Goal: Task Accomplishment & Management: Manage account settings

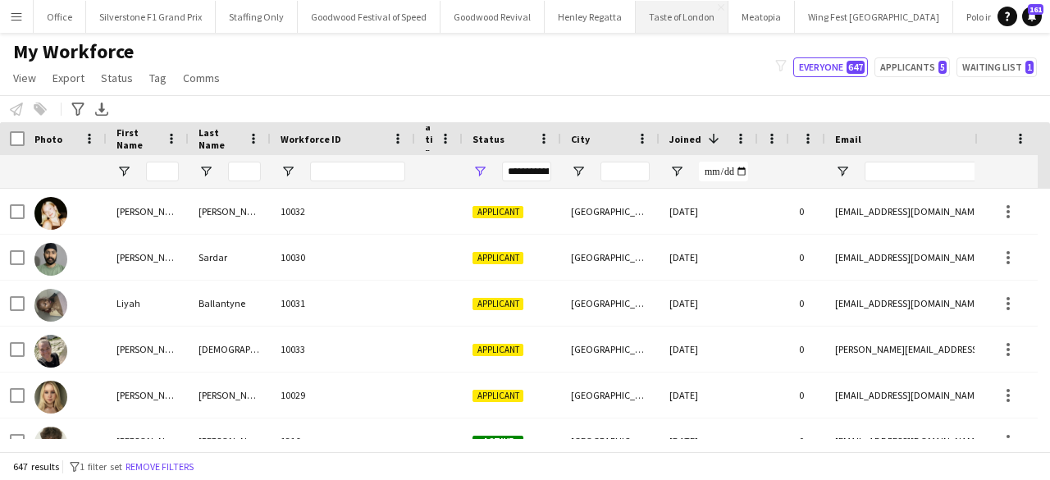
scroll to position [35, 0]
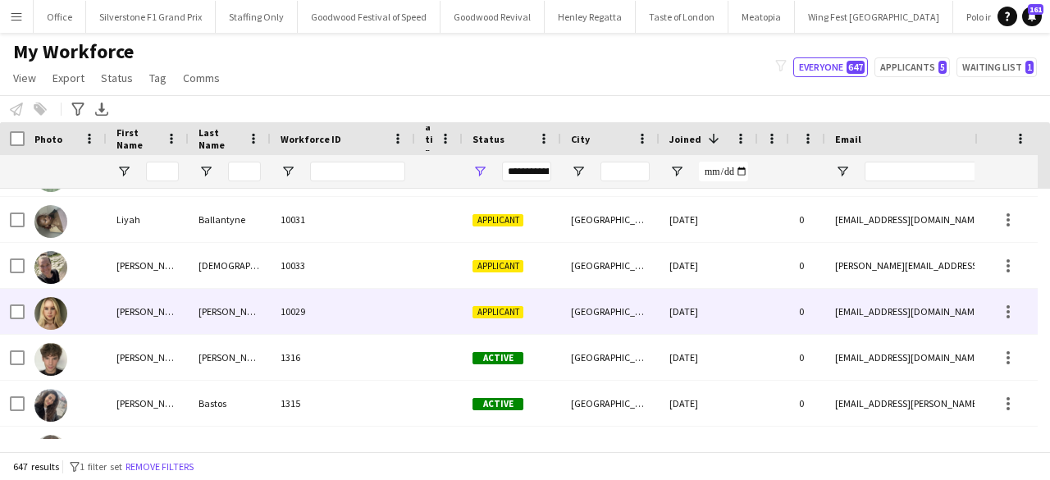
scroll to position [85, 0]
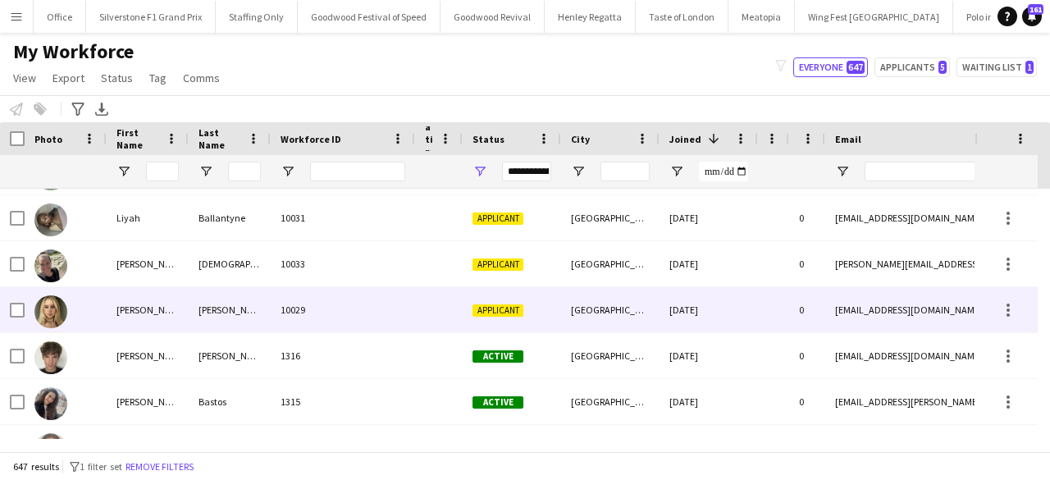
click at [394, 312] on div "10029" at bounding box center [343, 309] width 144 height 45
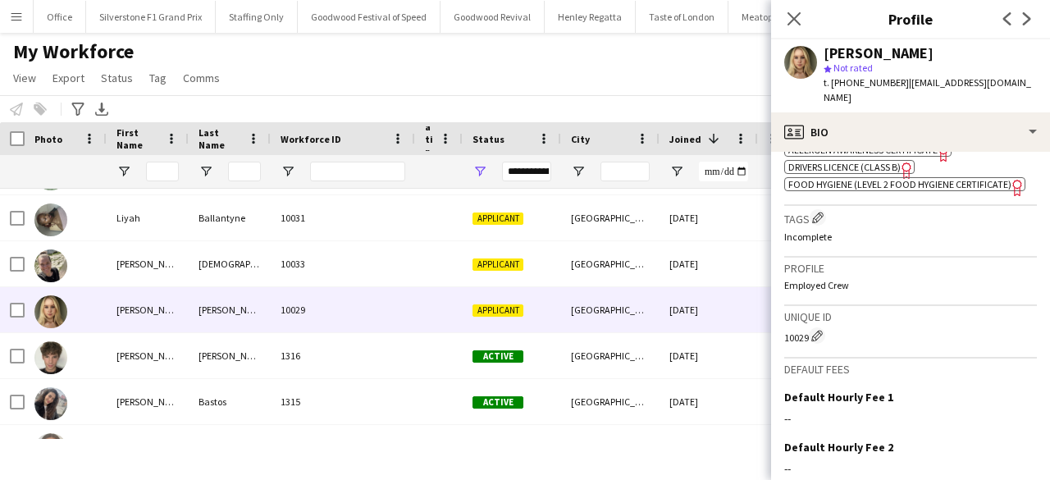
scroll to position [585, 0]
click at [818, 335] on app-icon "Edit crew unique ID" at bounding box center [816, 334] width 11 height 11
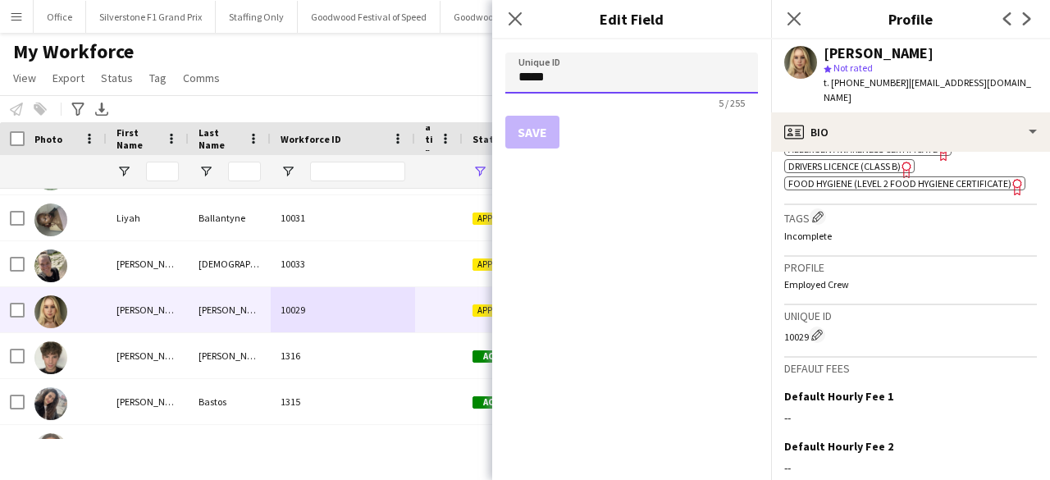
click at [535, 83] on input "*****" at bounding box center [631, 72] width 253 height 41
paste input "**********"
click at [535, 83] on input "**********" at bounding box center [631, 72] width 253 height 41
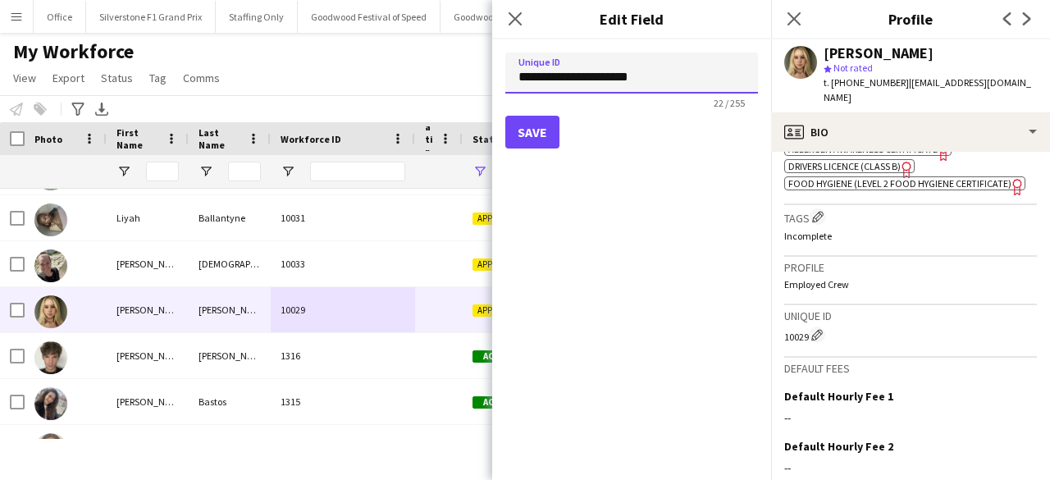
click at [535, 83] on input "**********" at bounding box center [631, 72] width 253 height 41
type input "****"
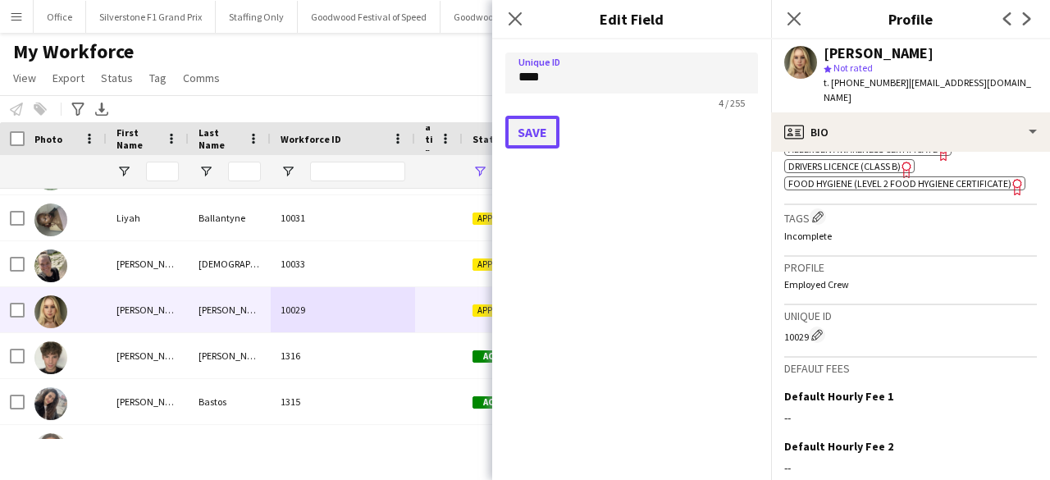
click at [526, 134] on button "Save" at bounding box center [532, 132] width 54 height 33
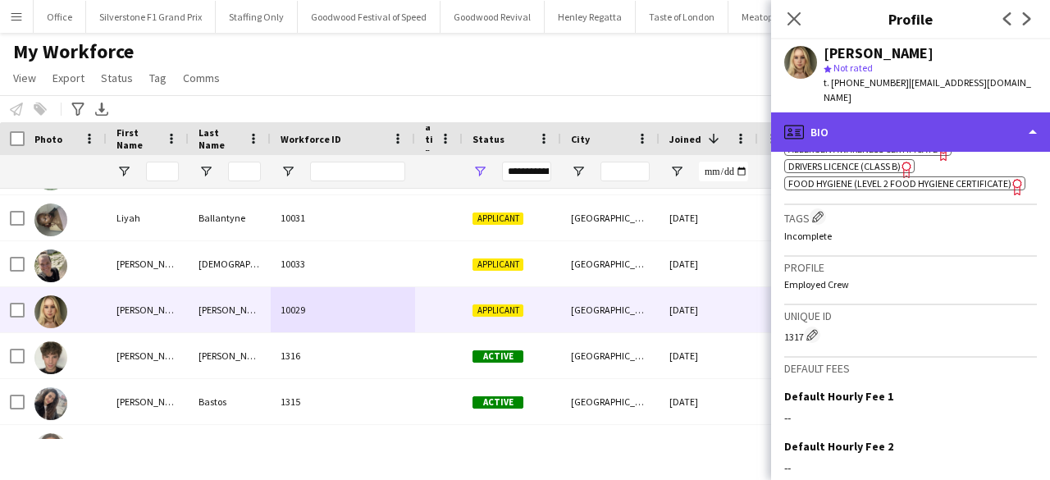
click at [864, 116] on div "profile Bio" at bounding box center [910, 131] width 279 height 39
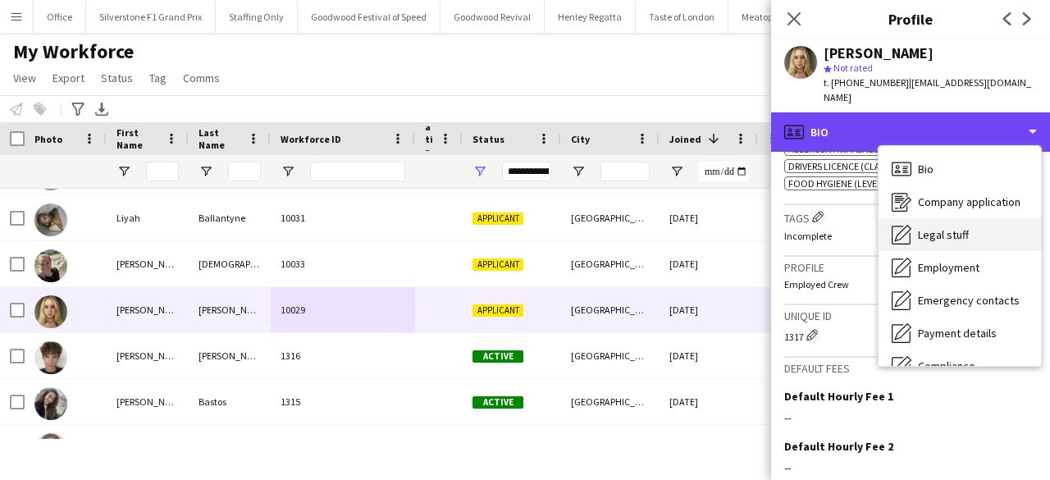
scroll to position [121, 0]
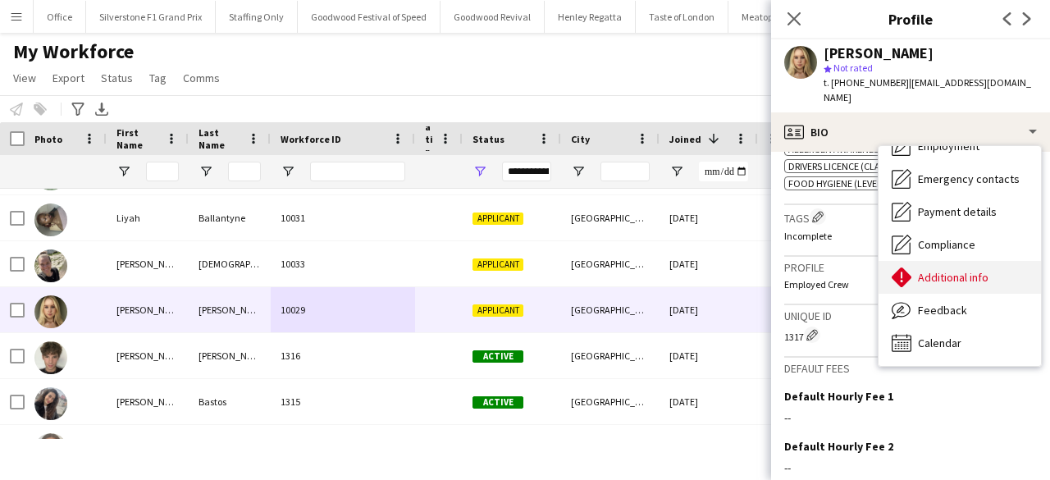
click at [949, 270] on span "Additional info" at bounding box center [953, 277] width 71 height 15
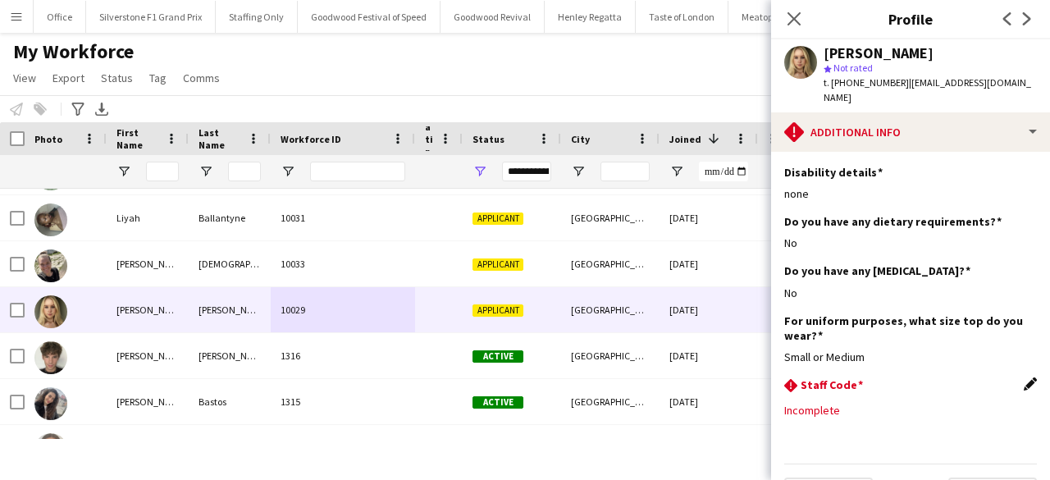
click at [1023, 377] on app-icon "Edit this field" at bounding box center [1029, 383] width 13 height 13
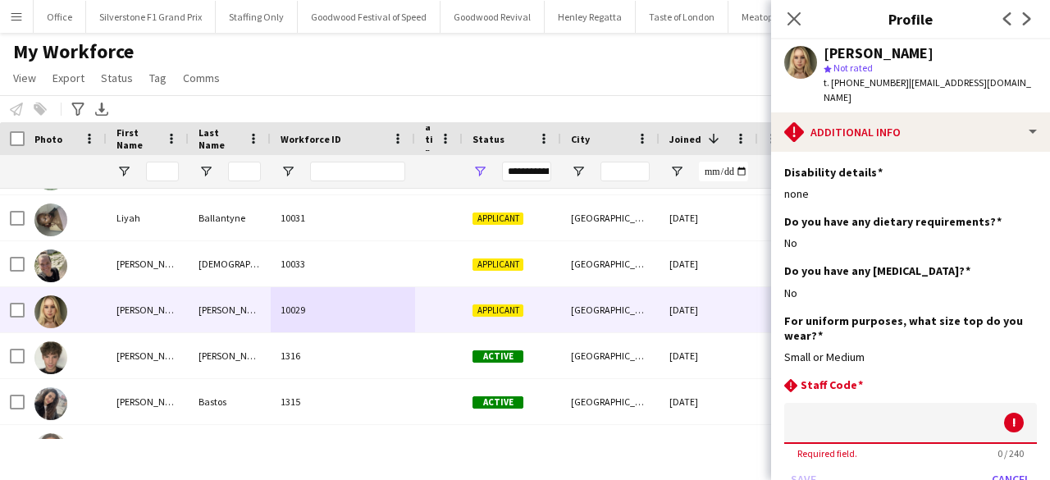
click at [899, 404] on input at bounding box center [910, 423] width 253 height 41
paste input "****"
type input "****"
click at [805, 466] on button "Save" at bounding box center [803, 479] width 39 height 26
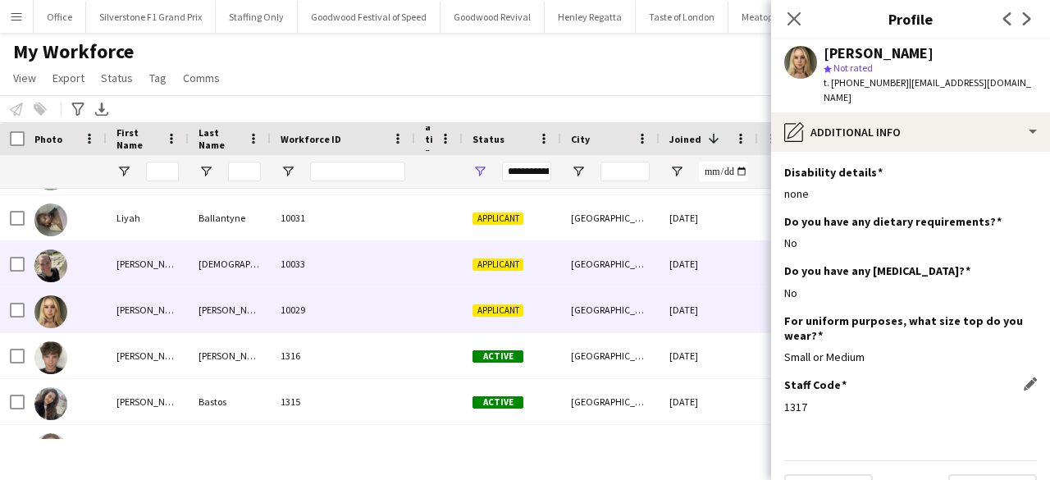
click at [335, 271] on div "10033" at bounding box center [343, 263] width 144 height 45
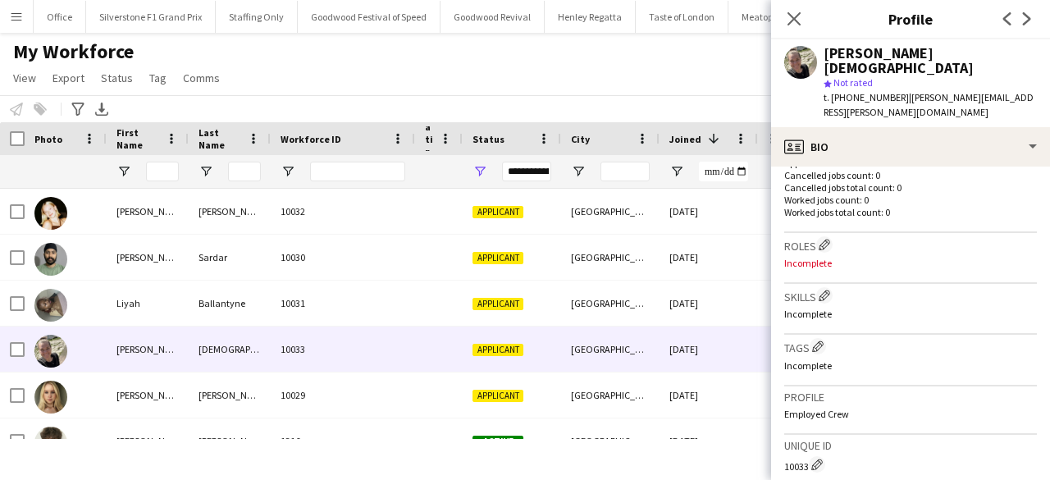
scroll to position [435, 0]
click at [817, 457] on app-icon "Edit crew unique ID" at bounding box center [816, 462] width 11 height 11
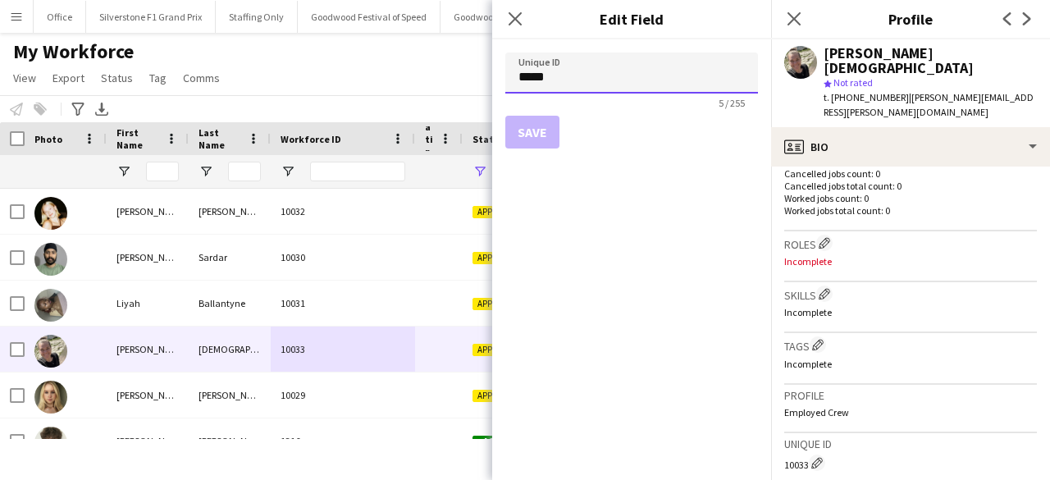
click at [534, 75] on input "*****" at bounding box center [631, 72] width 253 height 41
paste input
type input "****"
click at [523, 141] on button "Save" at bounding box center [532, 132] width 54 height 33
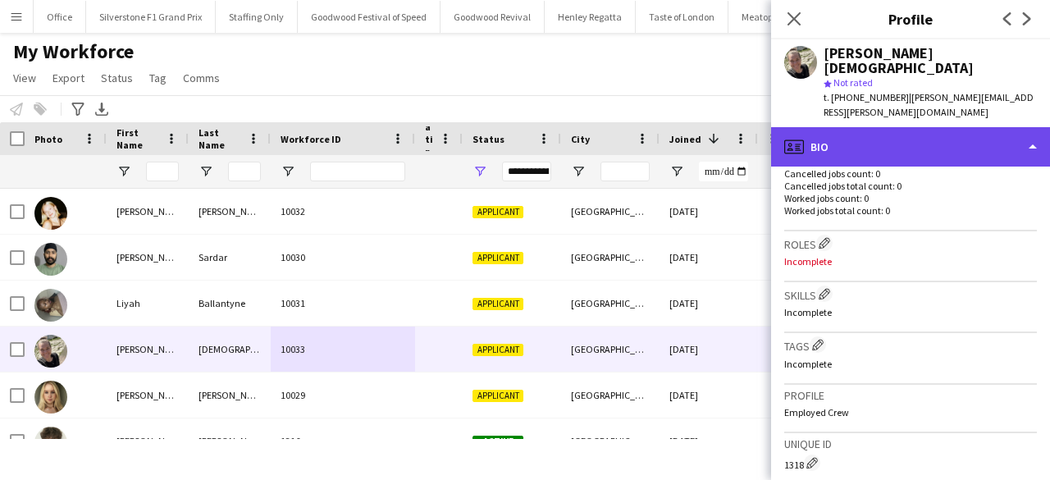
click at [878, 127] on div "profile Bio" at bounding box center [910, 146] width 279 height 39
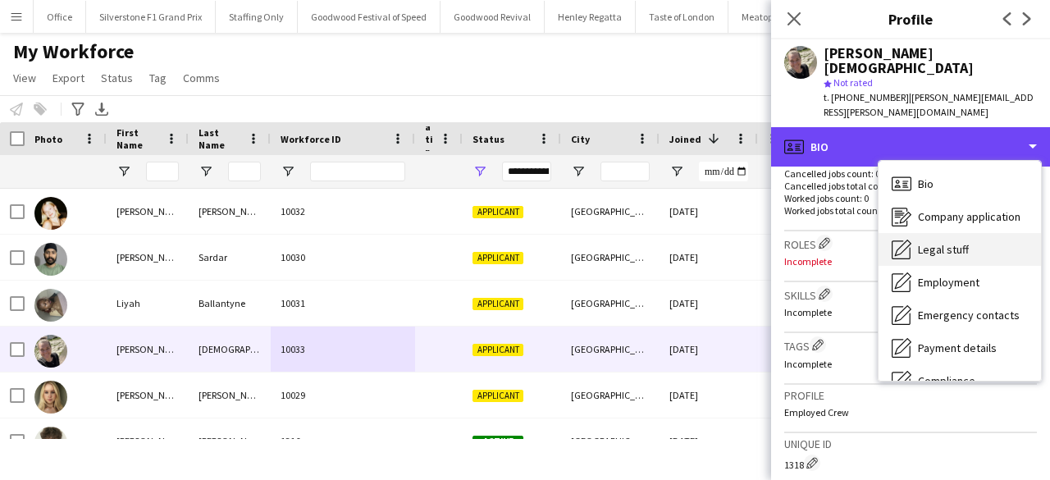
scroll to position [121, 0]
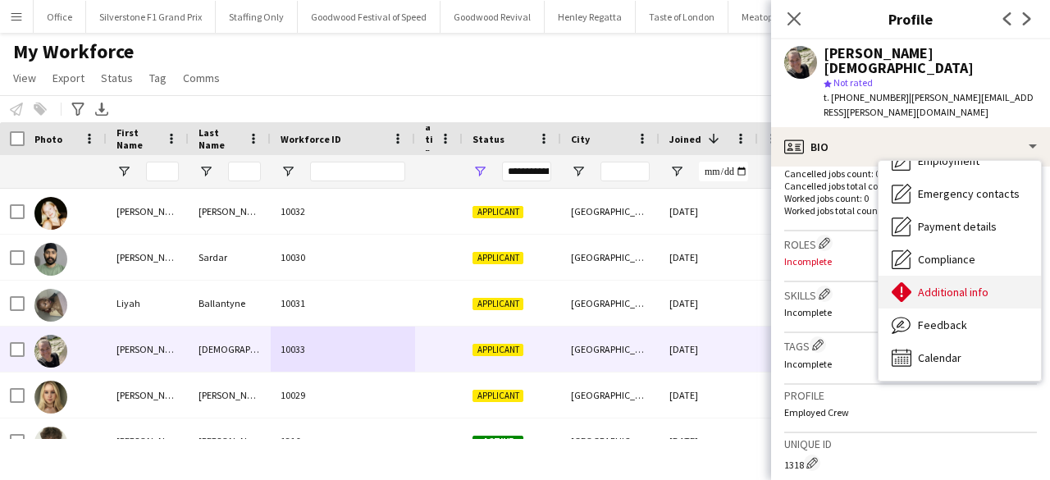
click at [938, 285] on span "Additional info" at bounding box center [953, 292] width 71 height 15
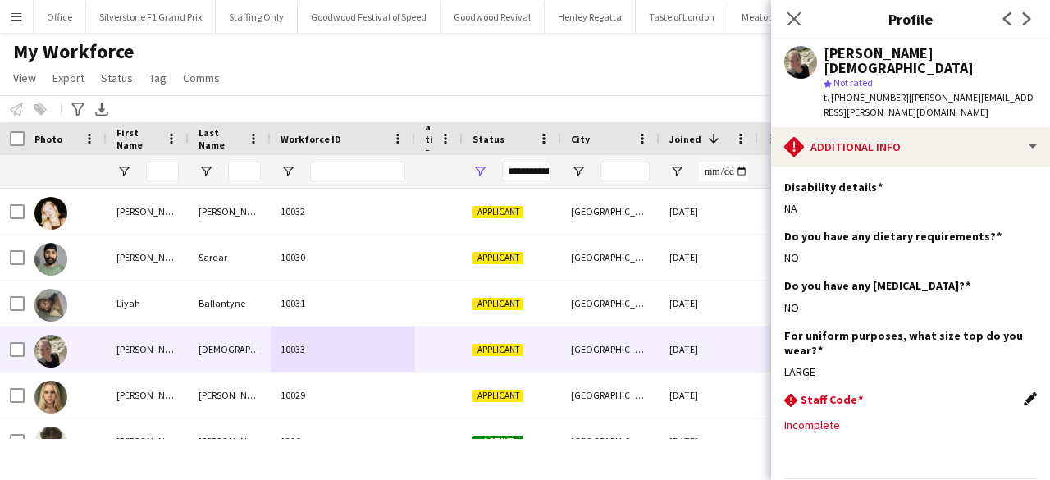
click at [1023, 392] on app-icon "Edit this field" at bounding box center [1029, 398] width 13 height 13
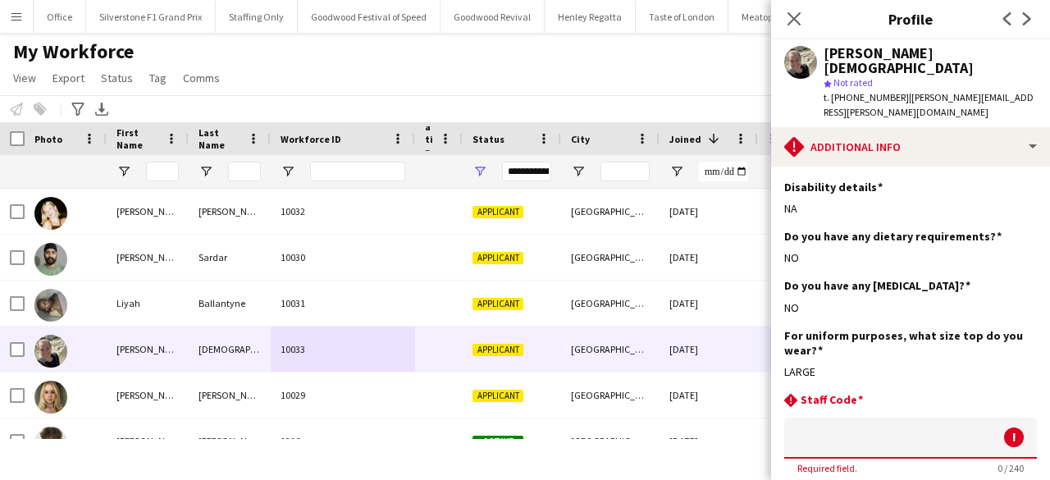
click at [864, 417] on input at bounding box center [910, 437] width 253 height 41
paste input "****"
type input "****"
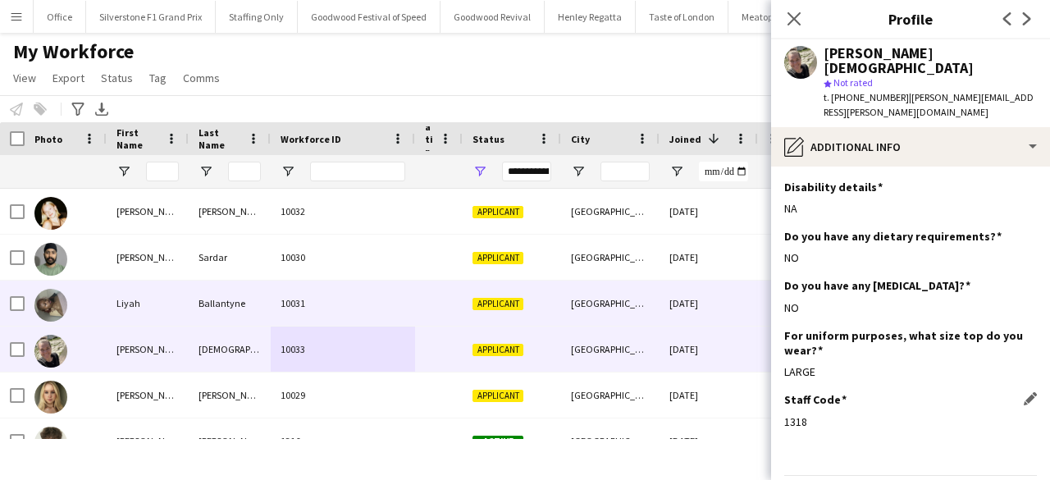
click at [631, 316] on div "[GEOGRAPHIC_DATA]" at bounding box center [610, 302] width 98 height 45
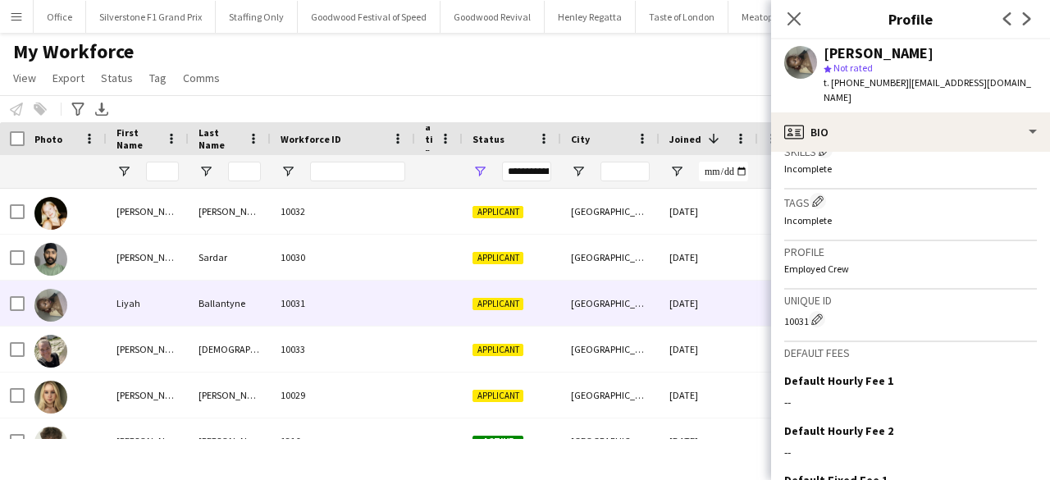
scroll to position [567, 0]
click at [820, 310] on app-icon "Edit crew unique ID" at bounding box center [816, 315] width 11 height 11
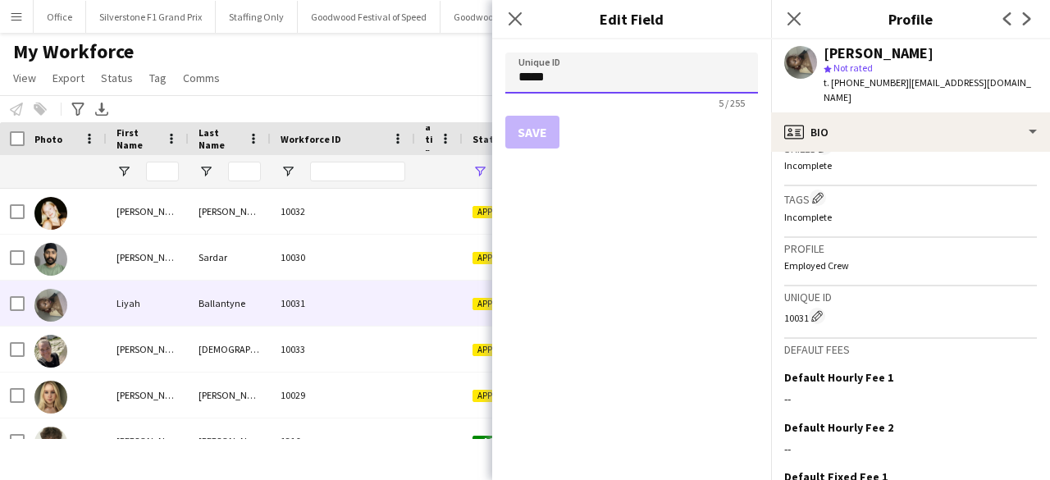
click at [527, 80] on input "*****" at bounding box center [631, 72] width 253 height 41
paste input
type input "****"
click at [528, 134] on button "Save" at bounding box center [532, 132] width 54 height 33
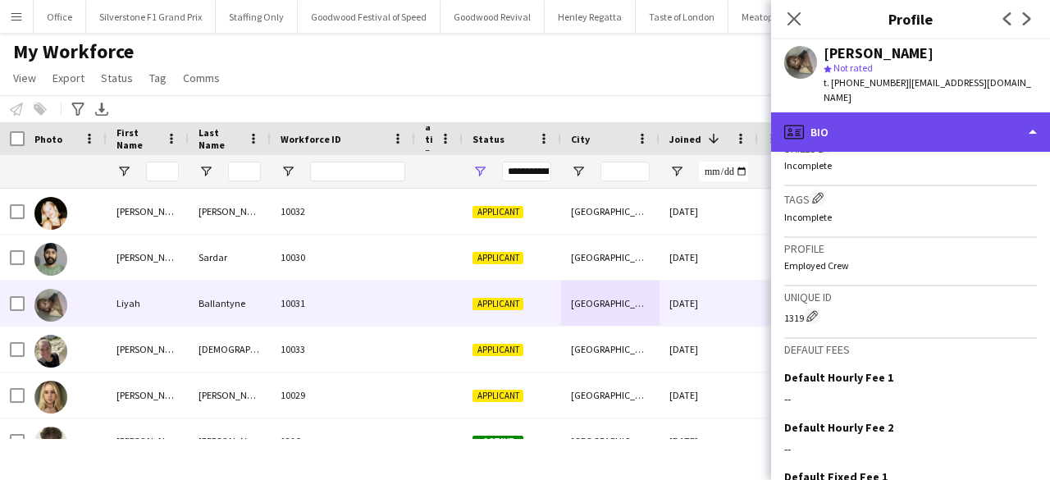
click at [810, 119] on div "profile Bio" at bounding box center [910, 131] width 279 height 39
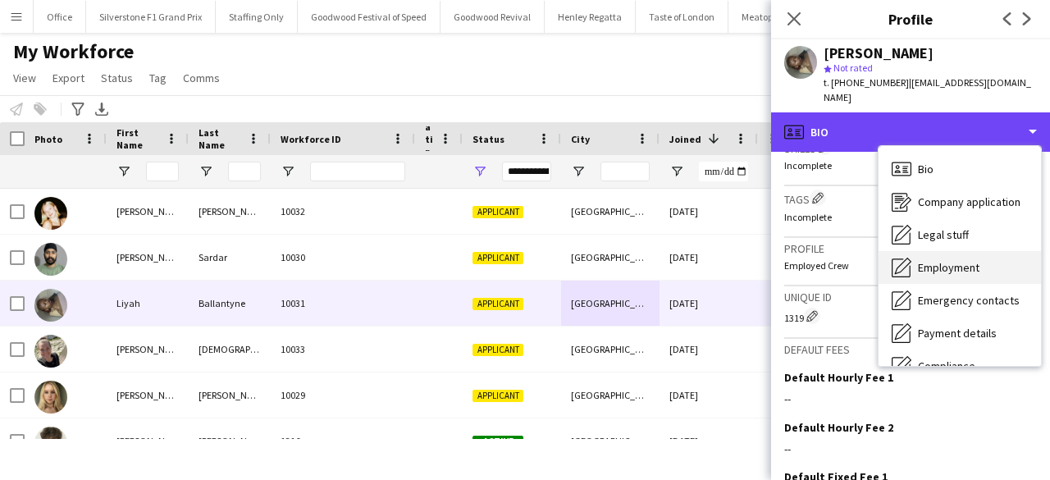
scroll to position [121, 0]
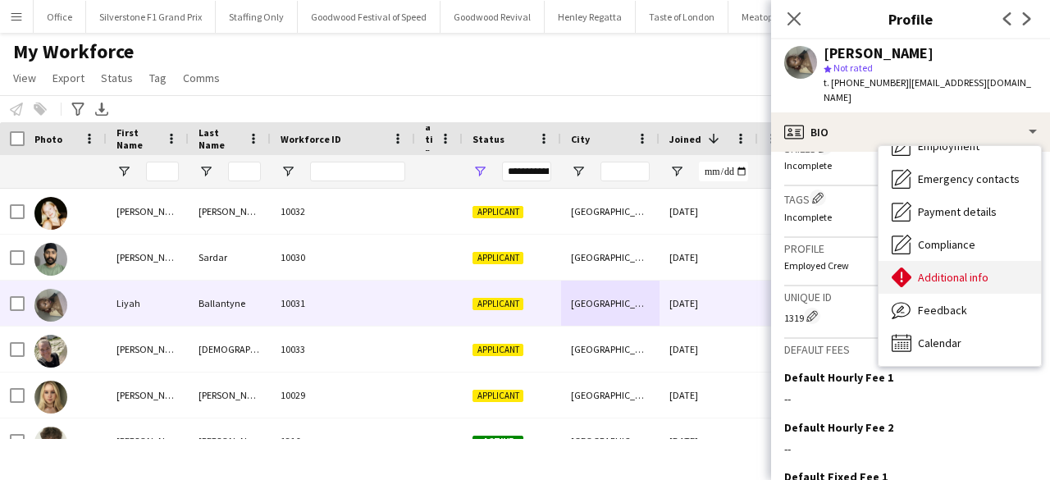
click at [953, 270] on span "Additional info" at bounding box center [953, 277] width 71 height 15
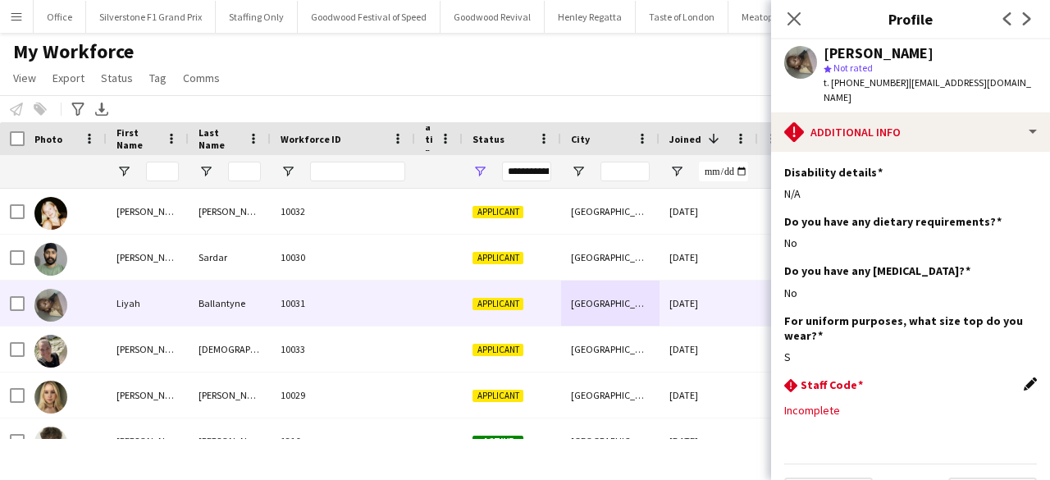
click at [1023, 377] on app-icon "Edit this field" at bounding box center [1029, 383] width 13 height 13
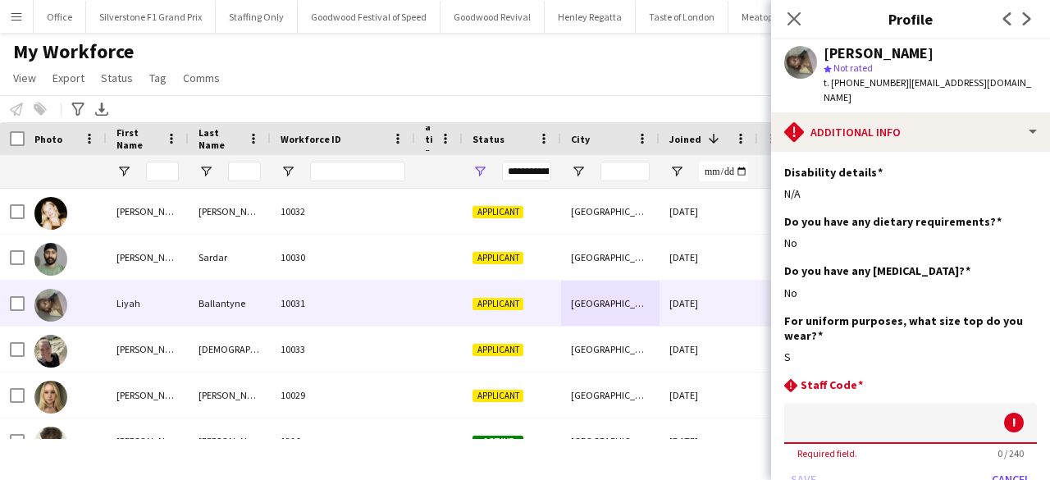
click at [891, 403] on input at bounding box center [910, 423] width 253 height 41
paste input "****"
type input "****"
click at [799, 466] on button "Save" at bounding box center [803, 479] width 39 height 26
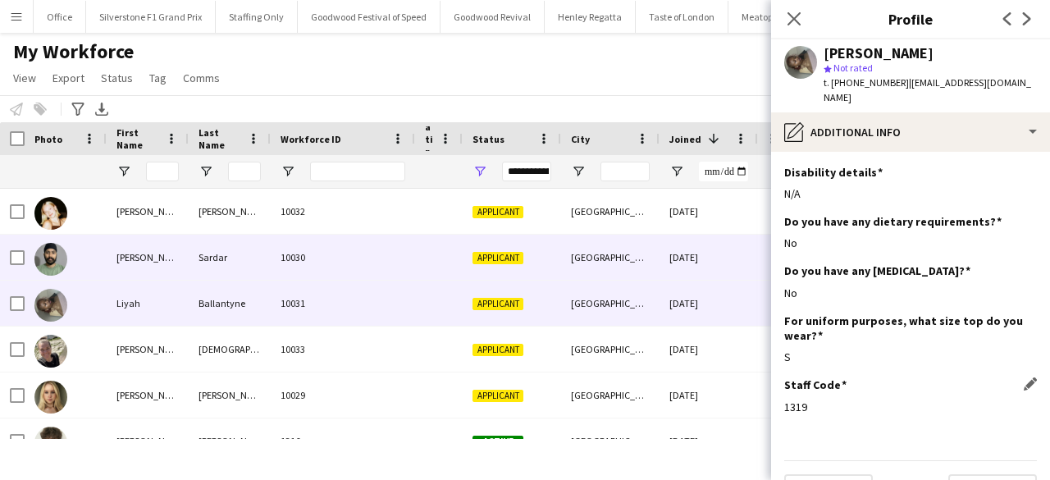
click at [318, 267] on div "10030" at bounding box center [343, 257] width 144 height 45
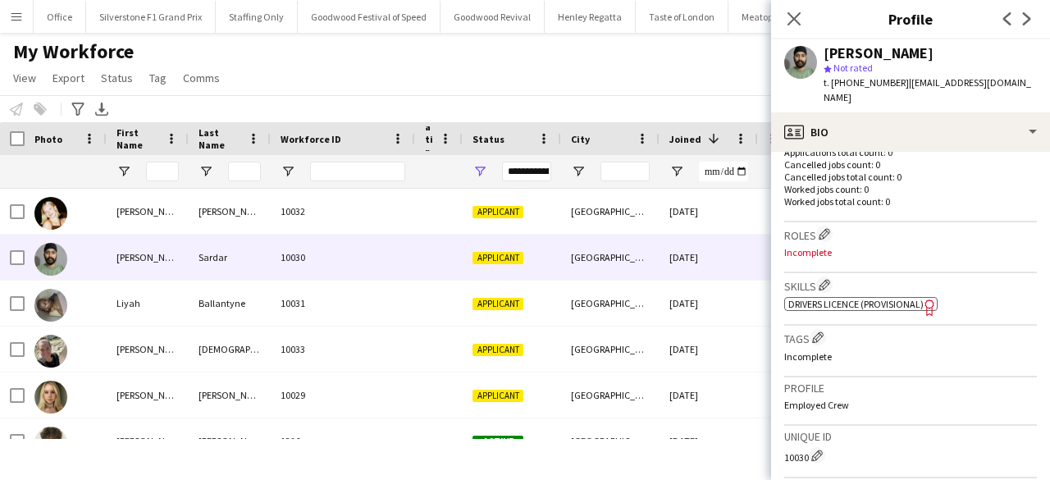
scroll to position [431, 0]
click at [821, 449] on app-icon "Edit crew unique ID" at bounding box center [816, 454] width 11 height 11
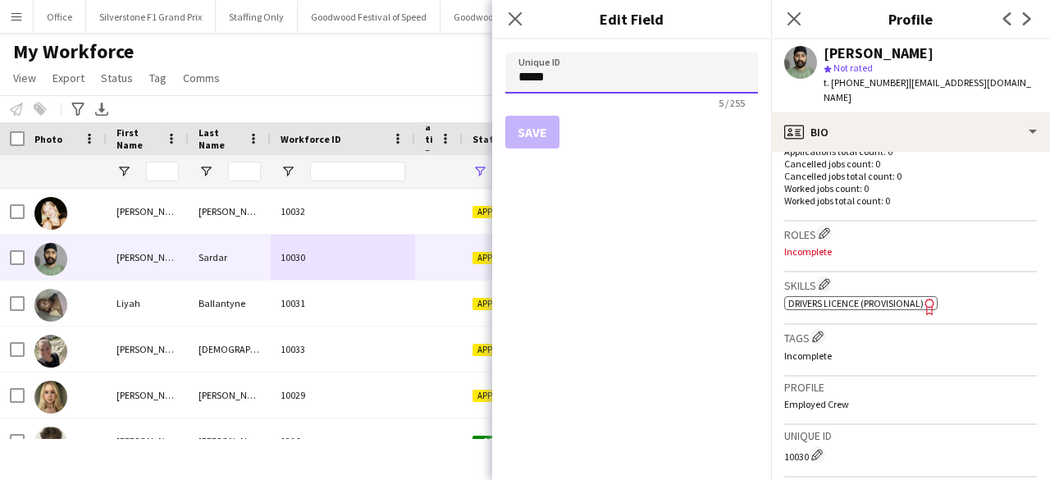
click at [523, 80] on input "*****" at bounding box center [631, 72] width 253 height 41
paste input
type input "****"
click at [530, 130] on button "Save" at bounding box center [532, 132] width 54 height 33
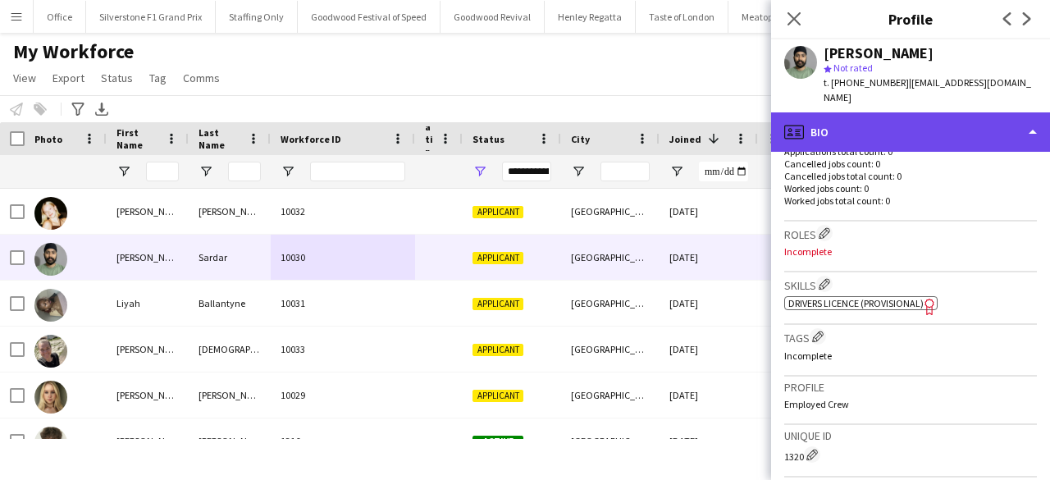
click at [832, 132] on div "profile Bio" at bounding box center [910, 131] width 279 height 39
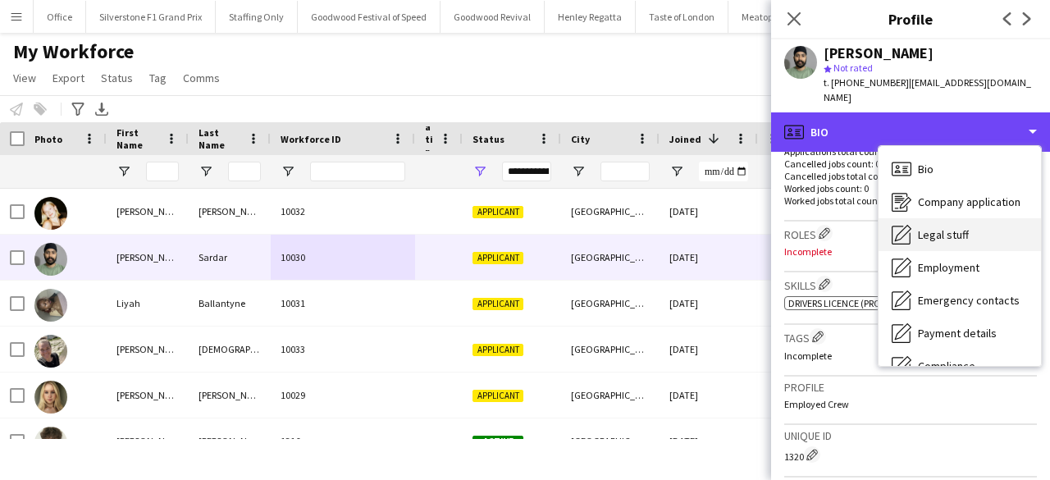
scroll to position [121, 0]
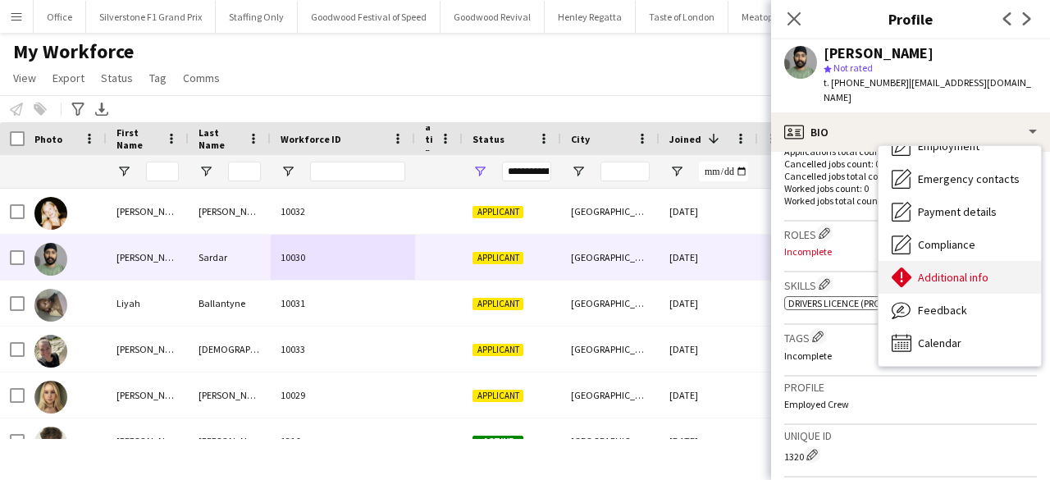
click at [934, 270] on span "Additional info" at bounding box center [953, 277] width 71 height 15
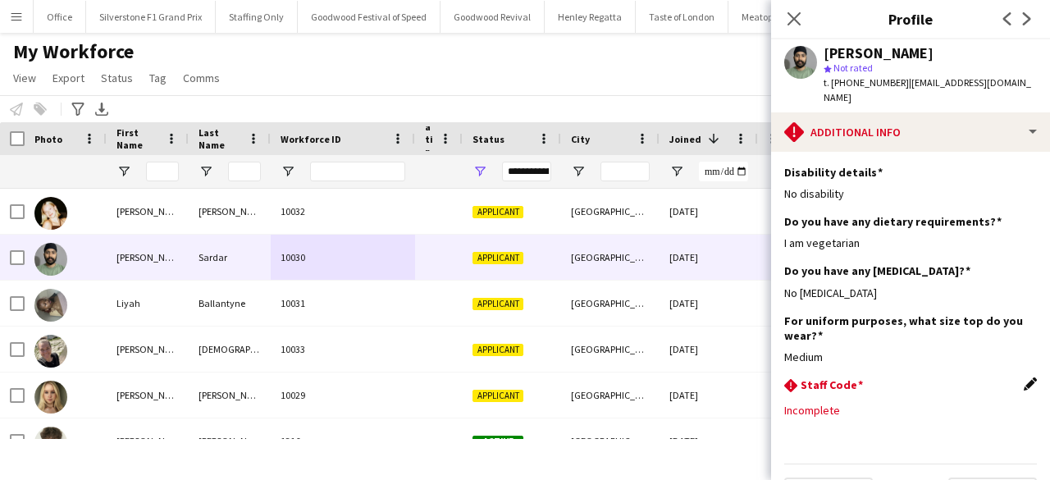
click at [1023, 377] on app-icon "Edit this field" at bounding box center [1029, 383] width 13 height 13
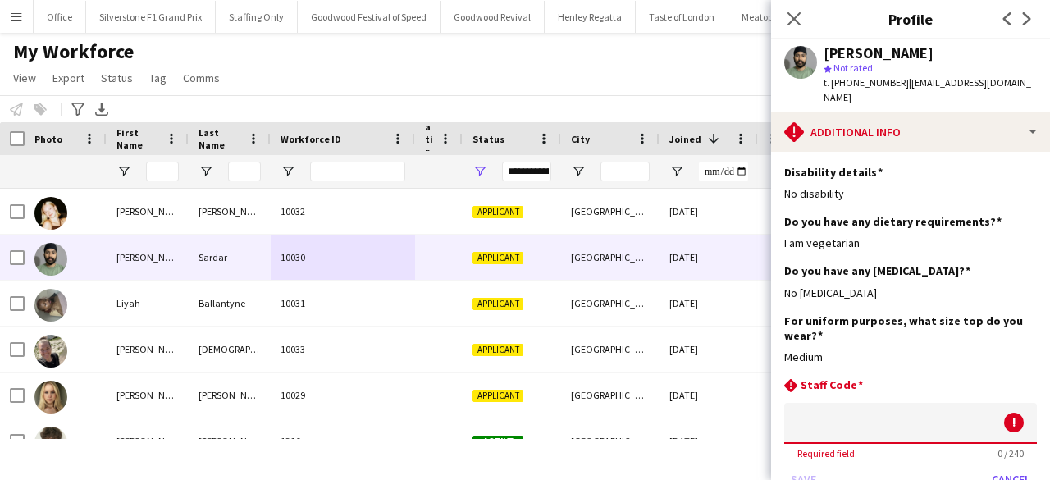
click at [909, 403] on input at bounding box center [910, 423] width 253 height 41
paste input "****"
type input "****"
click at [805, 466] on button "Save" at bounding box center [803, 479] width 39 height 26
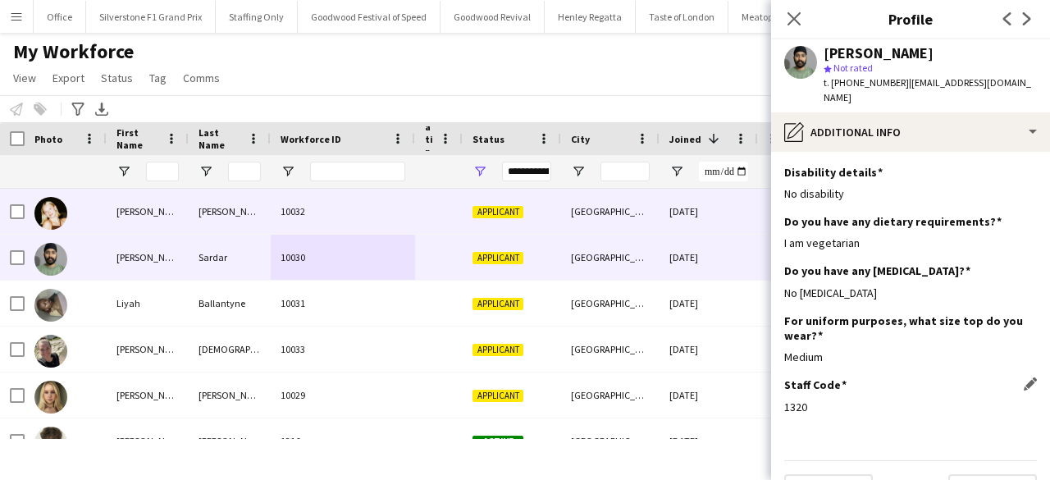
click at [533, 232] on div "Applicant" at bounding box center [512, 211] width 98 height 45
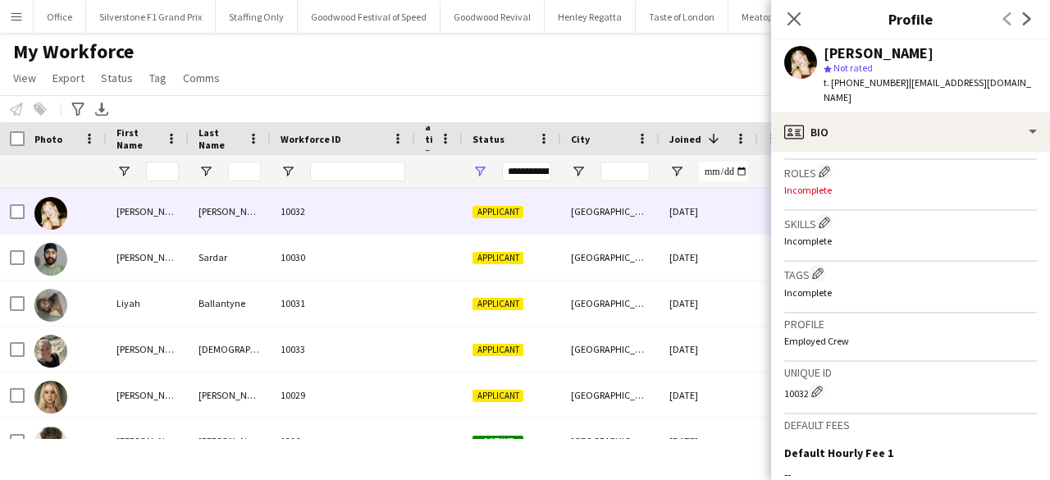
scroll to position [494, 0]
click at [817, 384] on app-icon "Edit crew unique ID" at bounding box center [816, 389] width 11 height 11
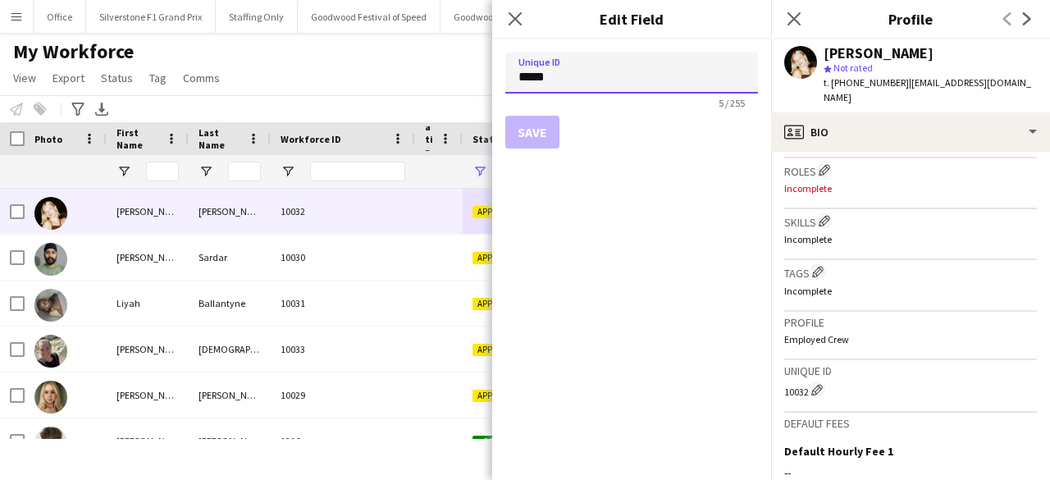
click at [602, 74] on input "*****" at bounding box center [631, 72] width 253 height 41
paste input
type input "****"
click at [526, 130] on button "Save" at bounding box center [532, 132] width 54 height 33
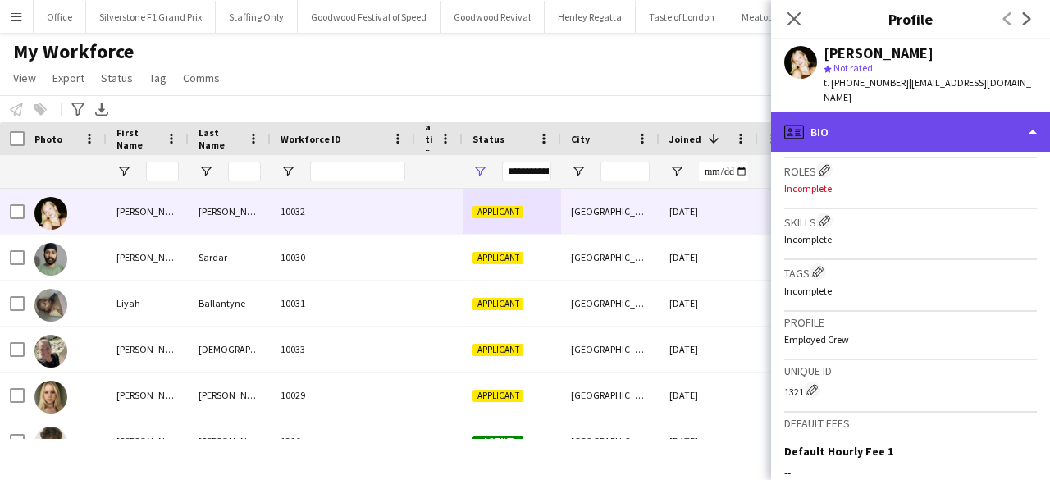
click at [827, 112] on div "profile Bio" at bounding box center [910, 131] width 279 height 39
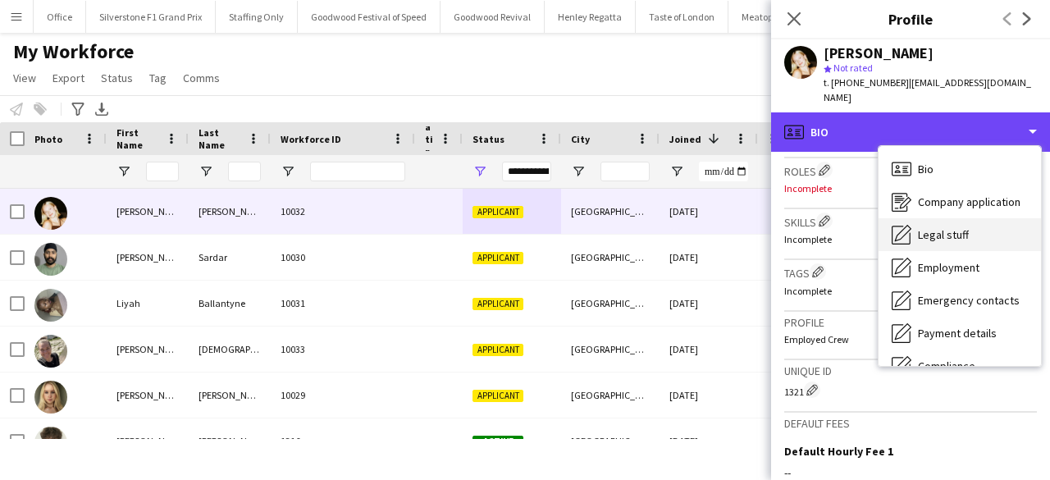
scroll to position [121, 0]
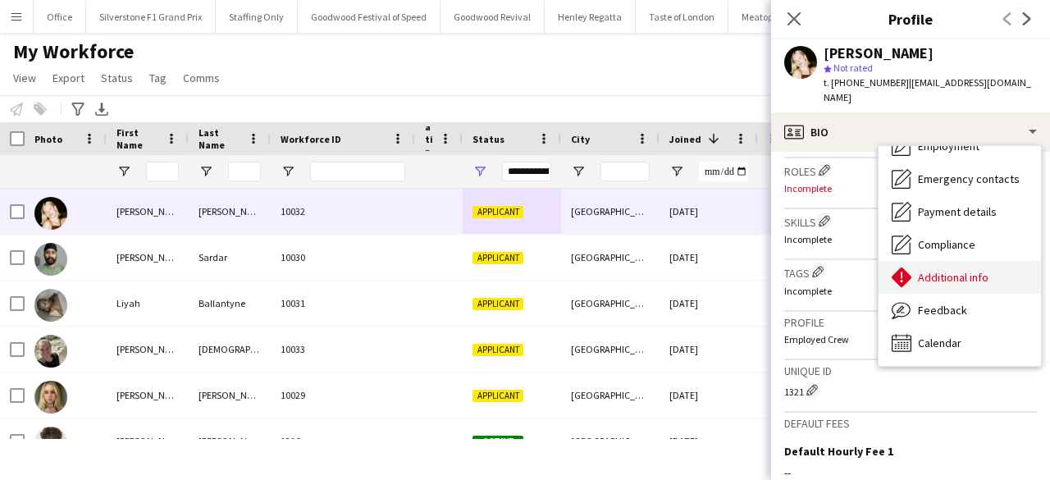
click at [939, 270] on span "Additional info" at bounding box center [953, 277] width 71 height 15
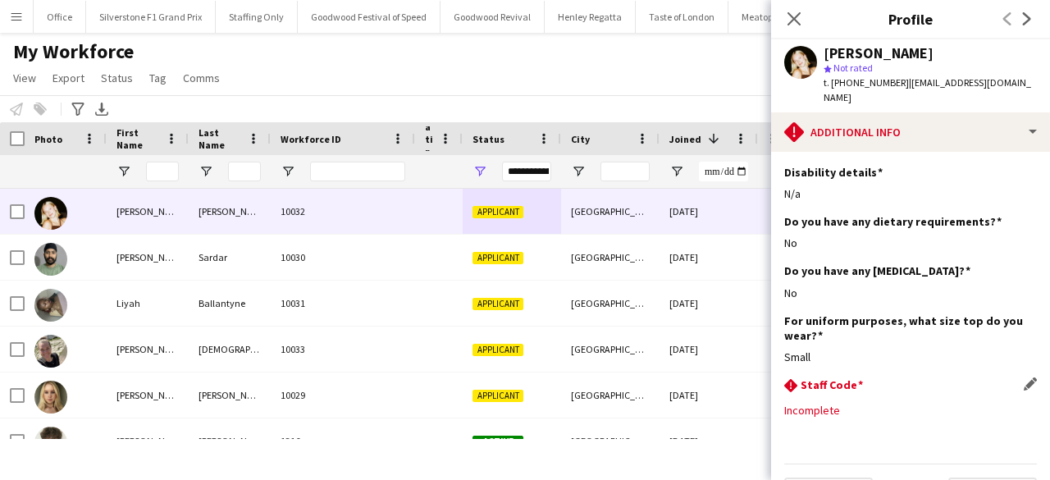
click at [1010, 377] on div "rhombus-alert Staff Code Edit this field" at bounding box center [910, 386] width 253 height 18
click at [1023, 377] on app-icon "Edit this field" at bounding box center [1029, 383] width 13 height 13
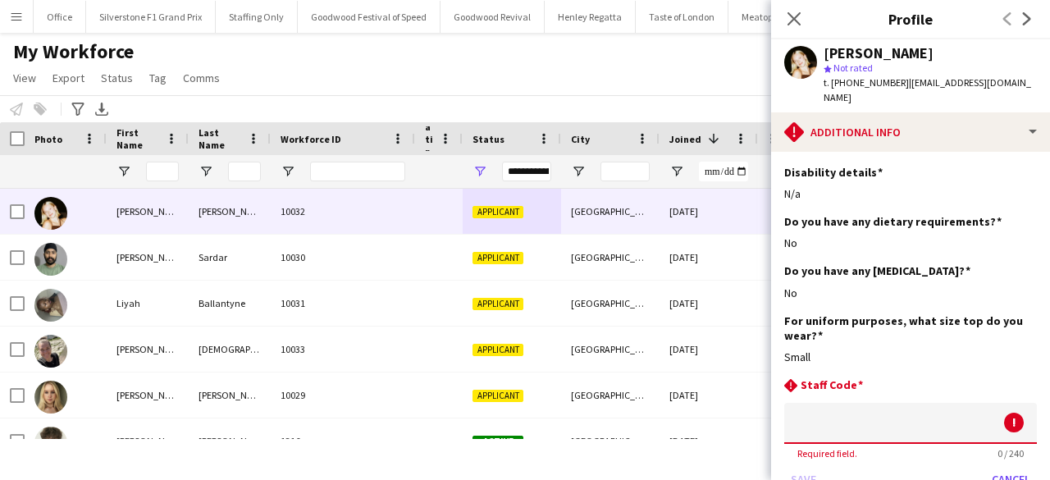
click at [835, 419] on input at bounding box center [910, 423] width 253 height 41
paste input "****"
type input "****"
click at [807, 466] on button "Save" at bounding box center [803, 479] width 39 height 26
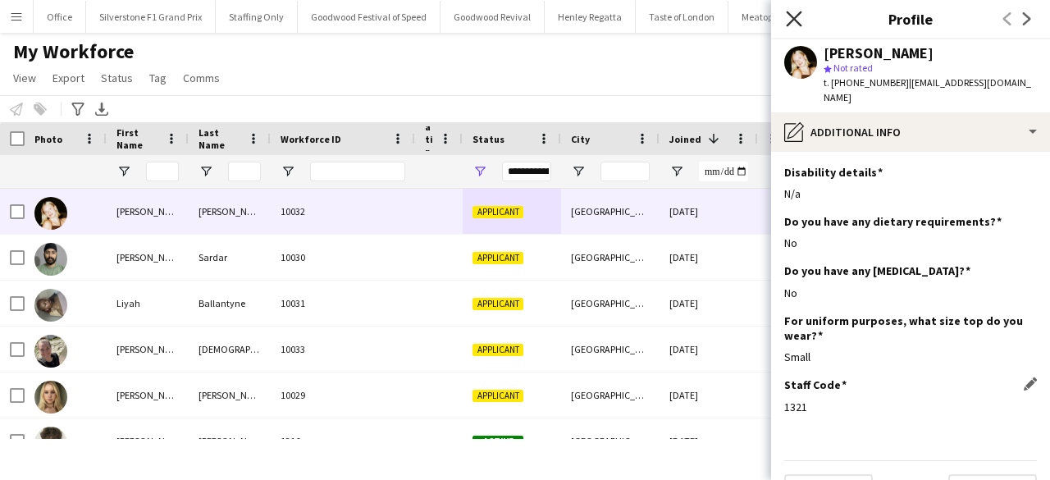
click at [790, 18] on icon "Close pop-in" at bounding box center [794, 19] width 16 height 16
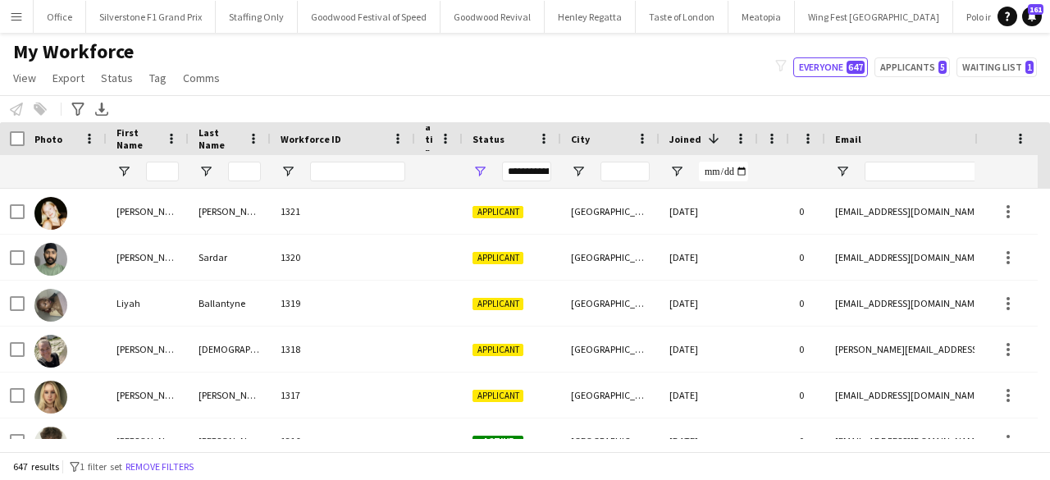
click at [512, 84] on div "My Workforce View Views Default view Glenn BD's Payroll New Starters New view U…" at bounding box center [525, 67] width 1050 height 56
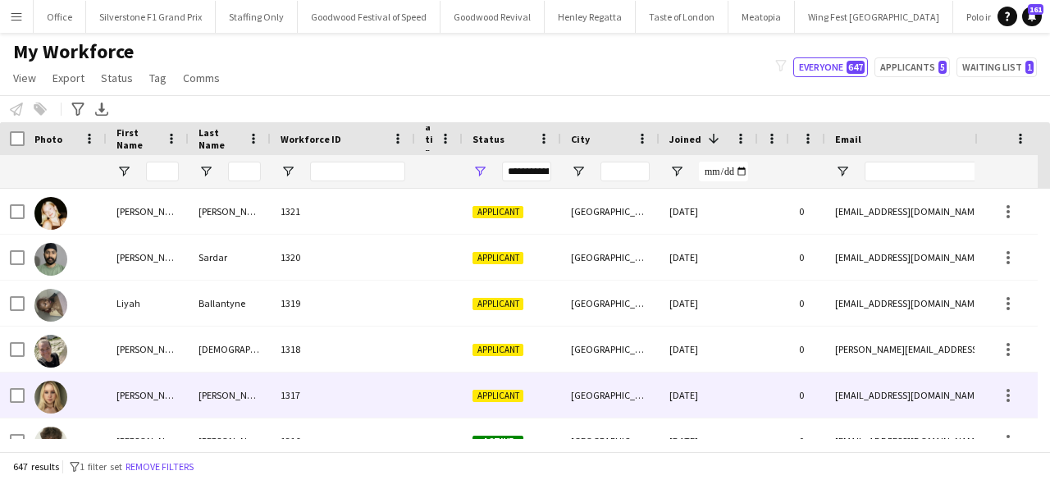
click at [448, 396] on div at bounding box center [439, 394] width 48 height 45
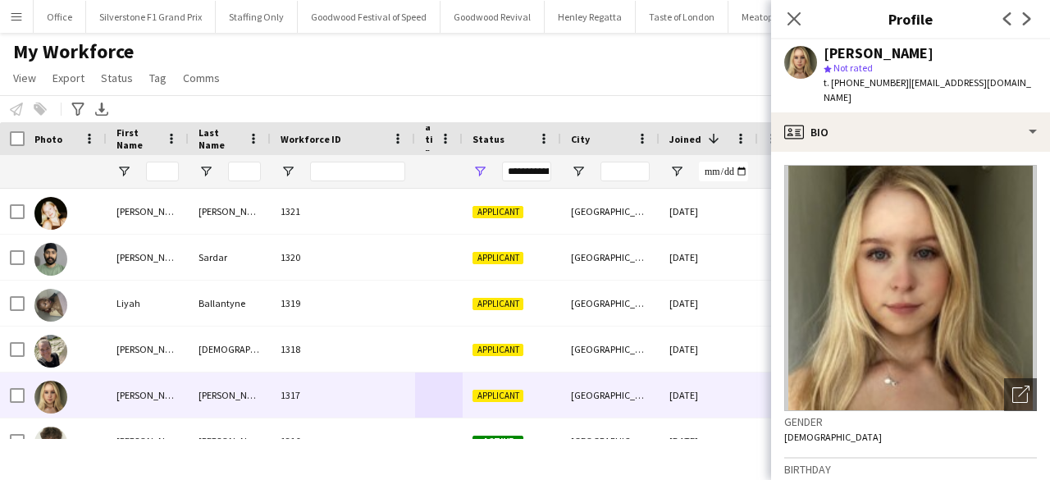
click at [889, 40] on div "Olivia Allison star Not rated t. +447896982909 | oliviaallison12@hotmail.com" at bounding box center [910, 75] width 279 height 73
click at [882, 46] on div "Olivia Allison" at bounding box center [878, 53] width 110 height 15
copy div "[PERSON_NAME]"
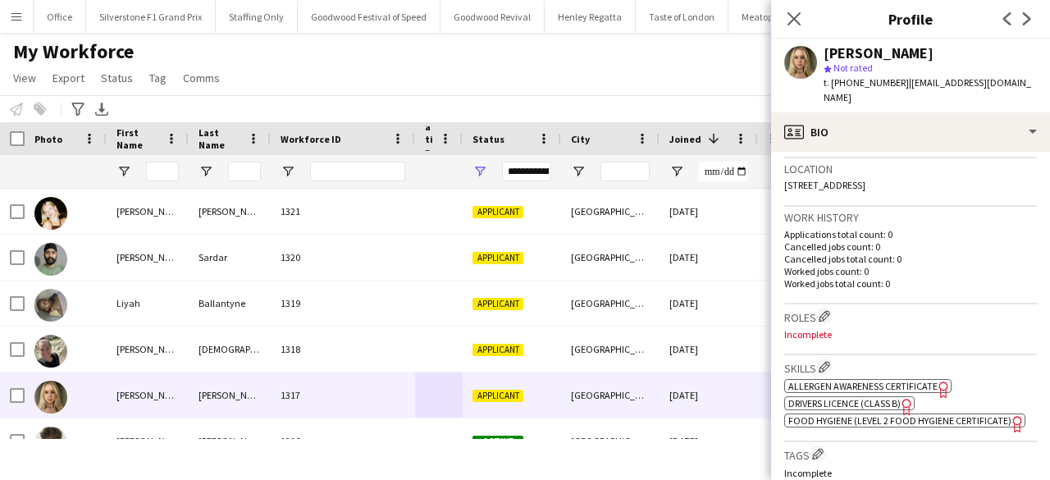
scroll to position [350, 0]
click at [825, 308] on app-icon "Edit crew company roles" at bounding box center [823, 313] width 11 height 11
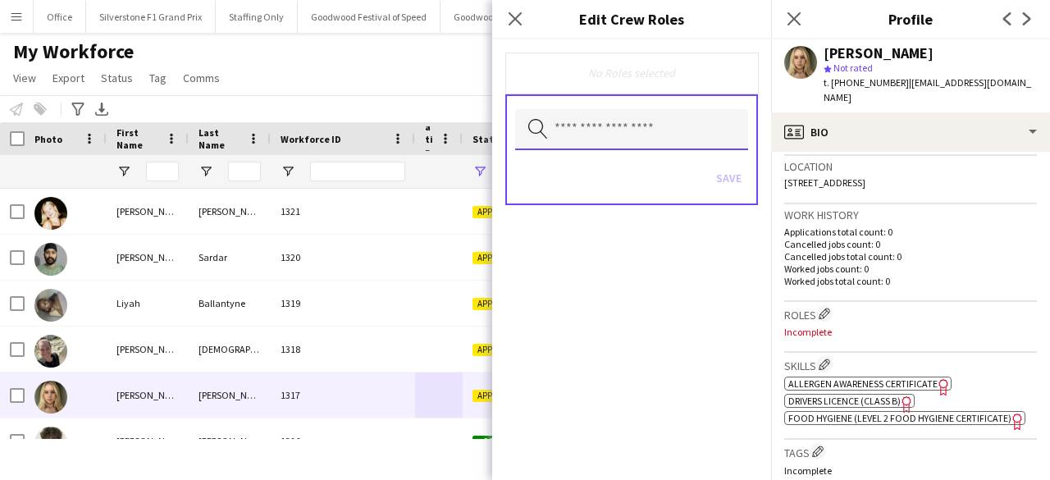
click at [577, 129] on input "text" at bounding box center [631, 129] width 233 height 41
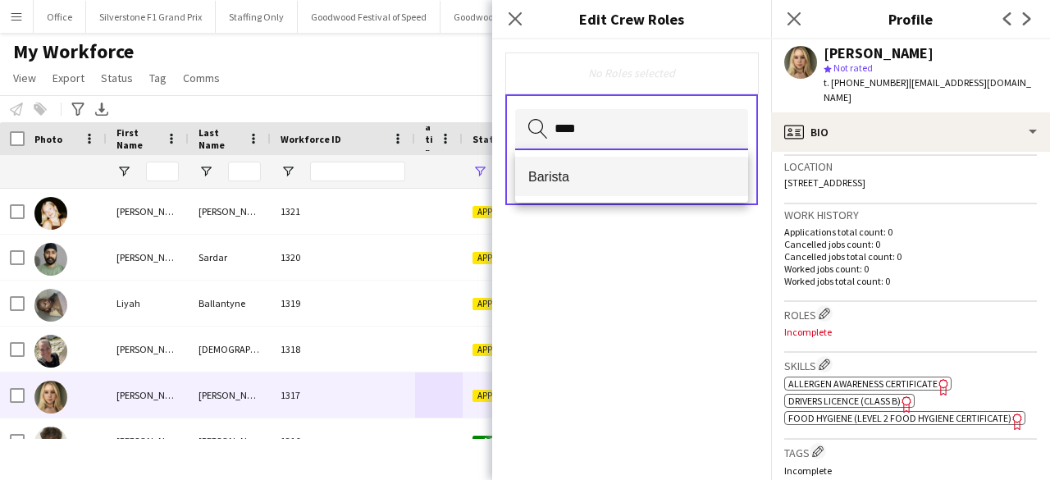
type input "****"
click at [561, 183] on span "Barista" at bounding box center [631, 177] width 207 height 16
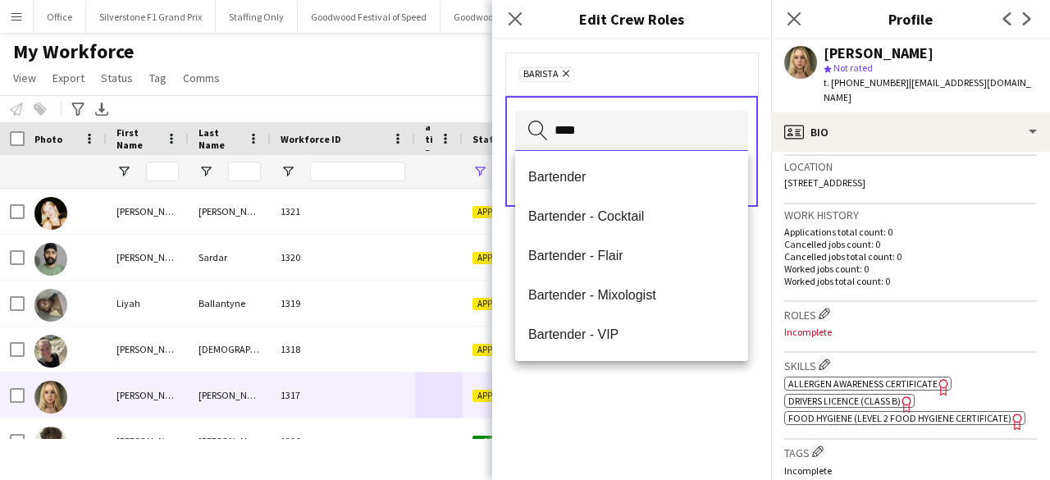
type input "****"
click at [561, 183] on span "Bartender" at bounding box center [631, 177] width 207 height 16
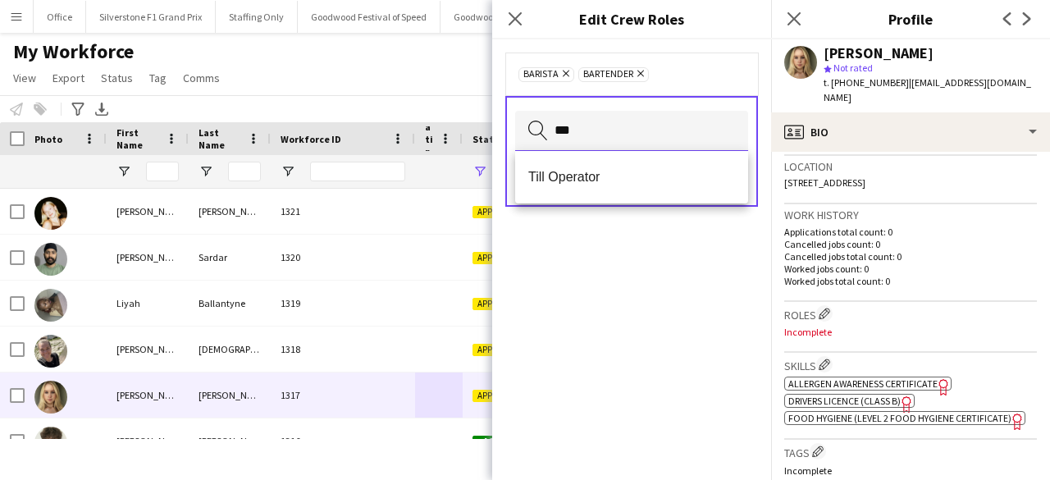
type input "***"
click at [561, 183] on span "Till Operator" at bounding box center [631, 177] width 207 height 16
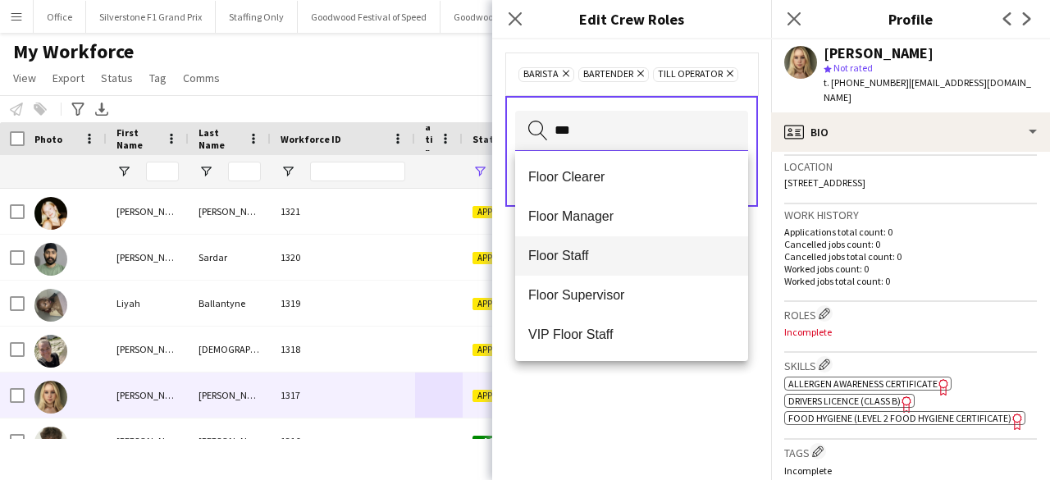
type input "***"
click at [555, 263] on span "Floor Staff" at bounding box center [631, 256] width 207 height 16
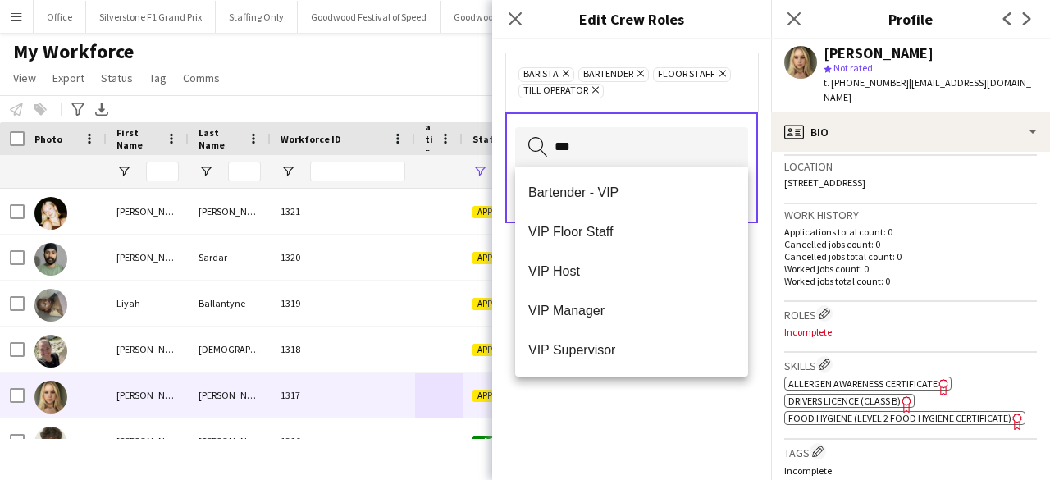
type input "***"
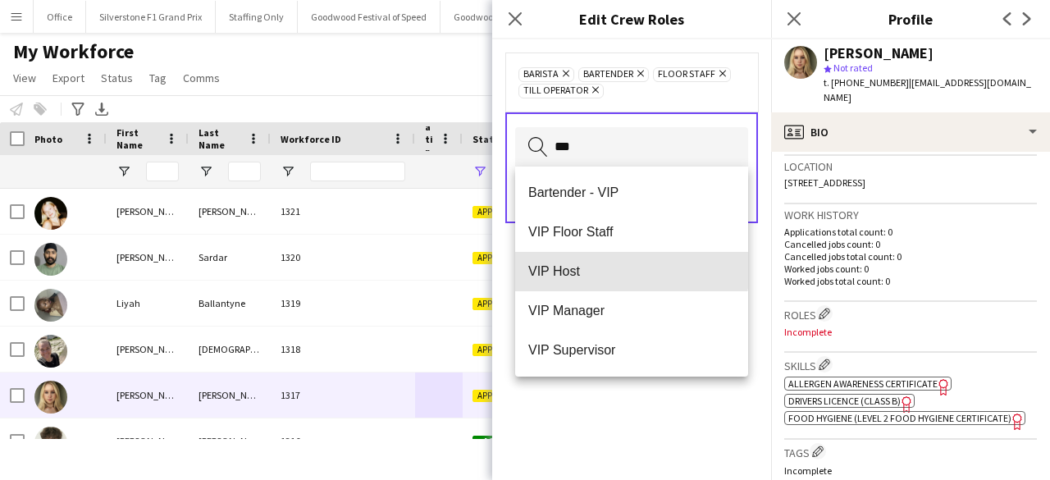
click at [555, 263] on span "VIP Host" at bounding box center [631, 271] width 207 height 16
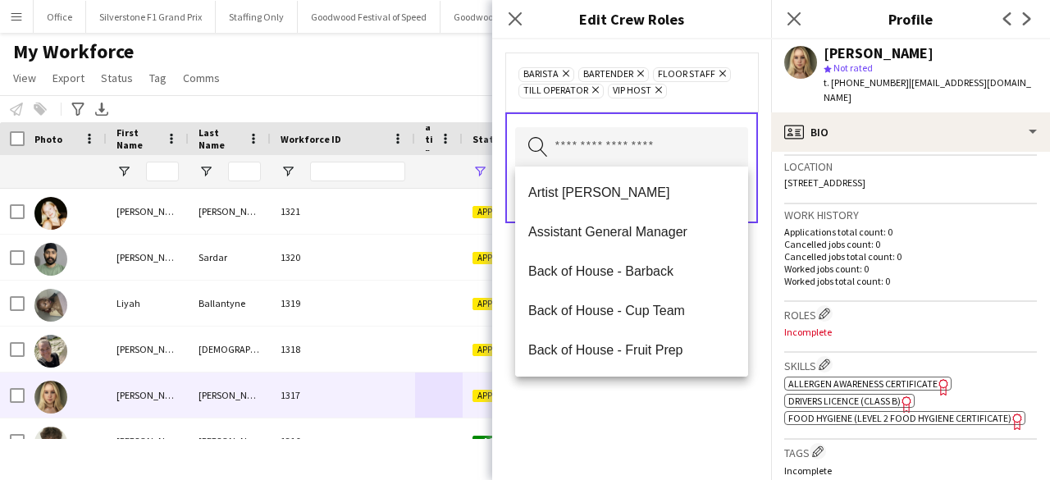
click at [656, 90] on icon "Remove" at bounding box center [656, 89] width 11 height 11
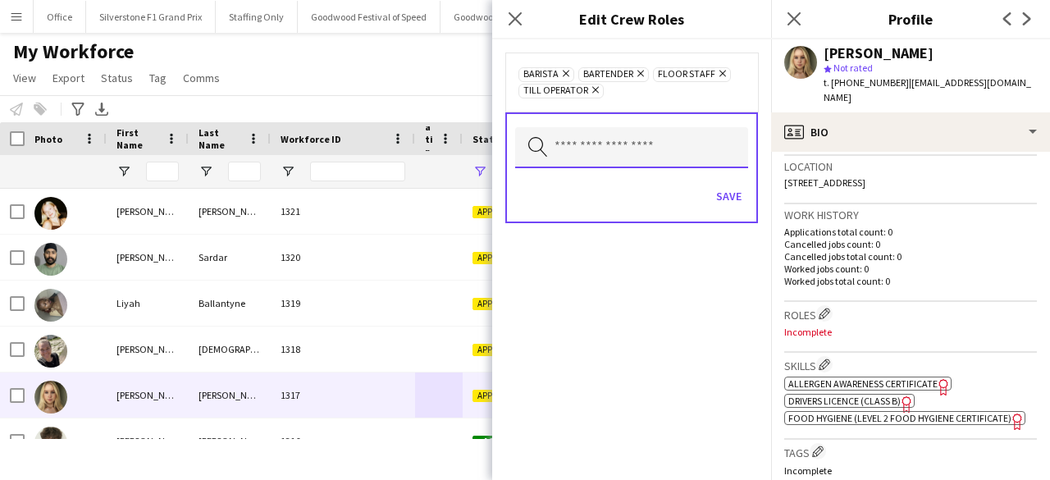
click at [581, 148] on input "text" at bounding box center [631, 147] width 233 height 41
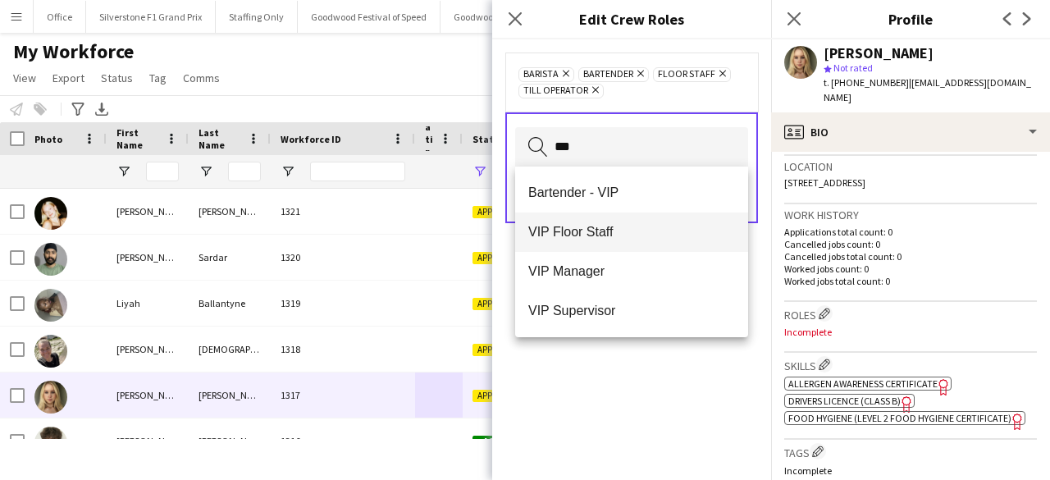
type input "***"
click at [589, 248] on mat-option "VIP Floor Staff" at bounding box center [631, 231] width 233 height 39
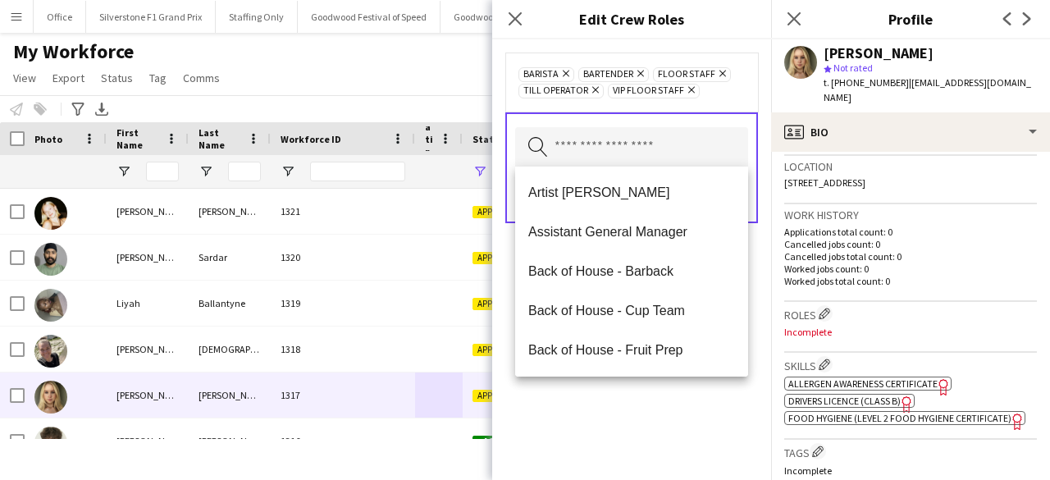
click at [651, 409] on div "Barista Remove Bartender Remove Floor Staff Remove Till Operator Remove VIP Flo…" at bounding box center [631, 259] width 279 height 440
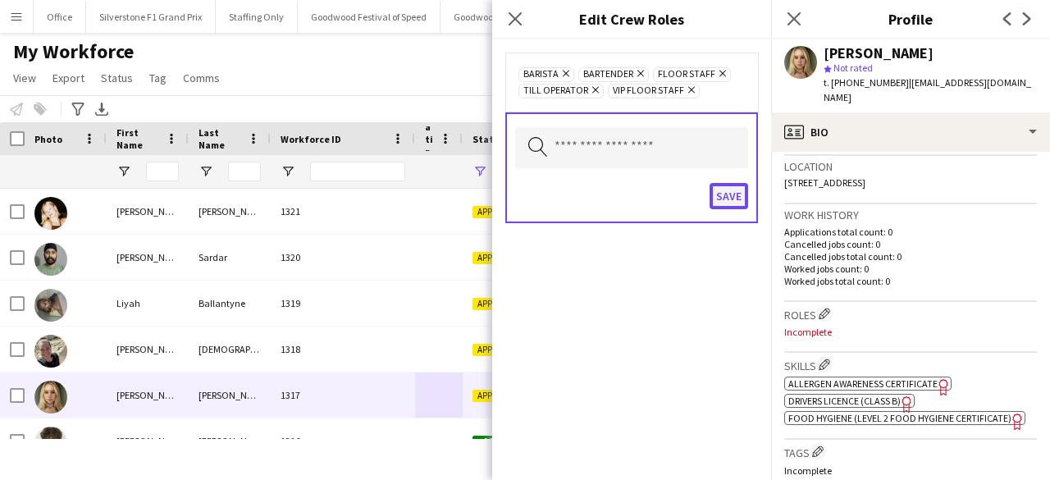
click at [725, 189] on button "Save" at bounding box center [728, 196] width 39 height 26
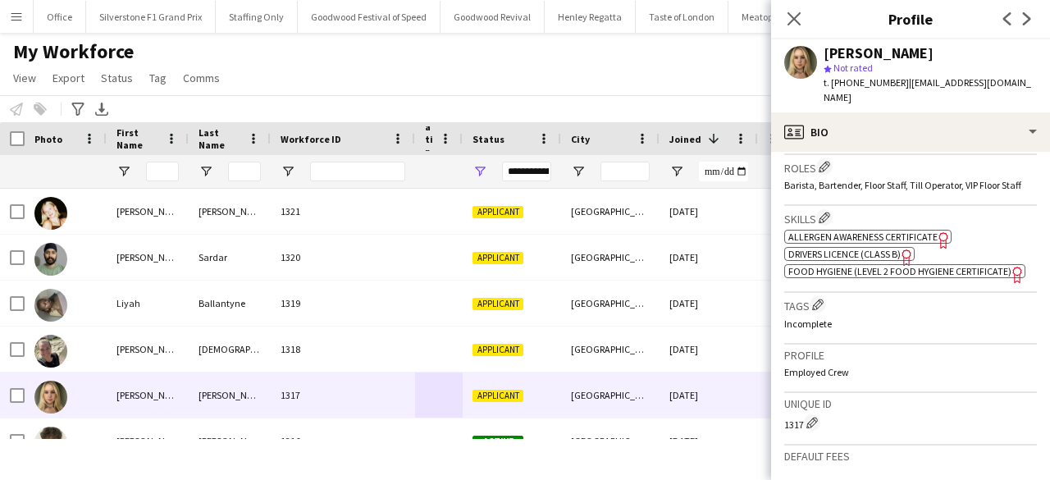
scroll to position [496, 0]
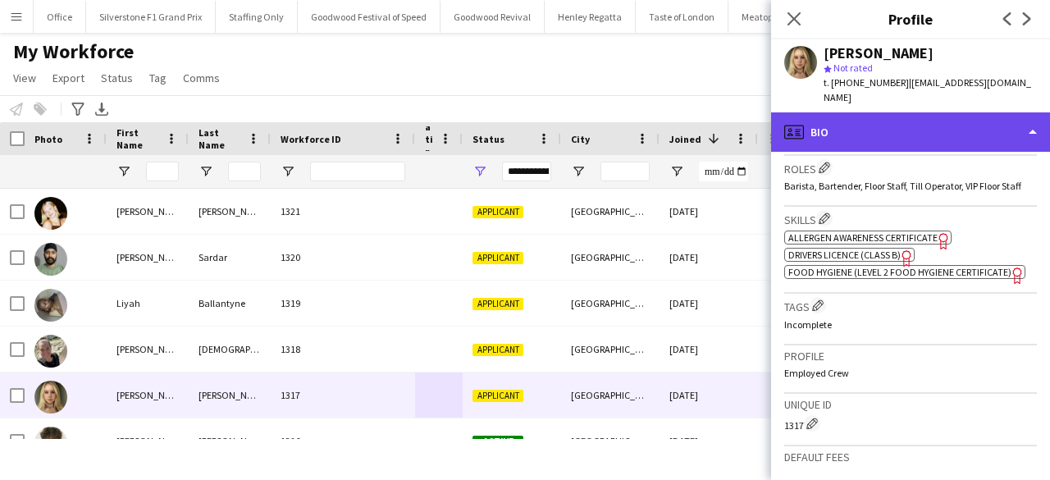
click at [863, 124] on div "profile Bio" at bounding box center [910, 131] width 279 height 39
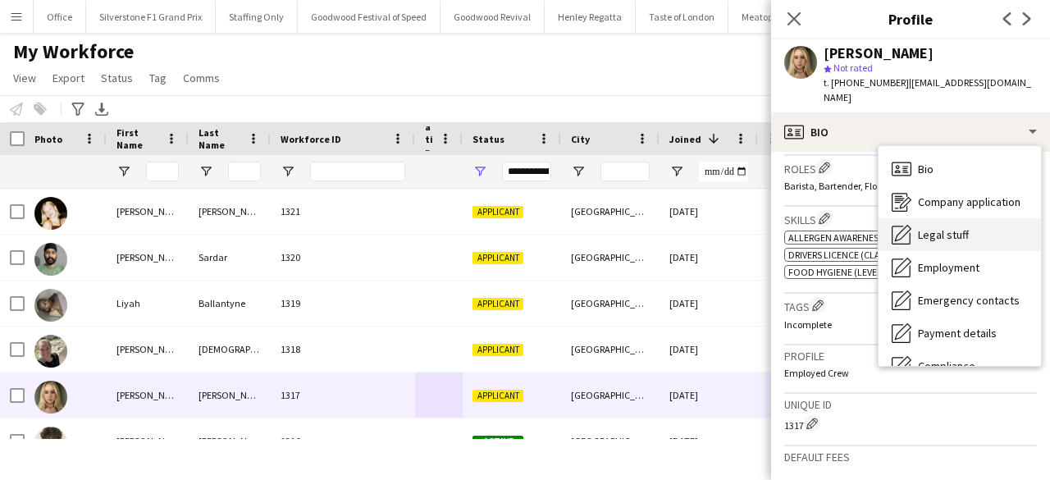
click at [957, 227] on span "Legal stuff" at bounding box center [943, 234] width 51 height 15
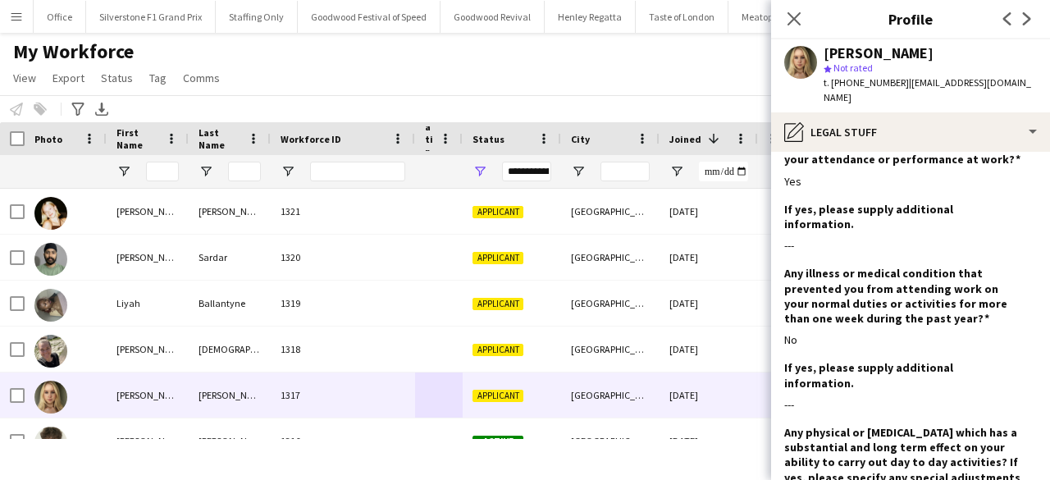
scroll to position [2220, 0]
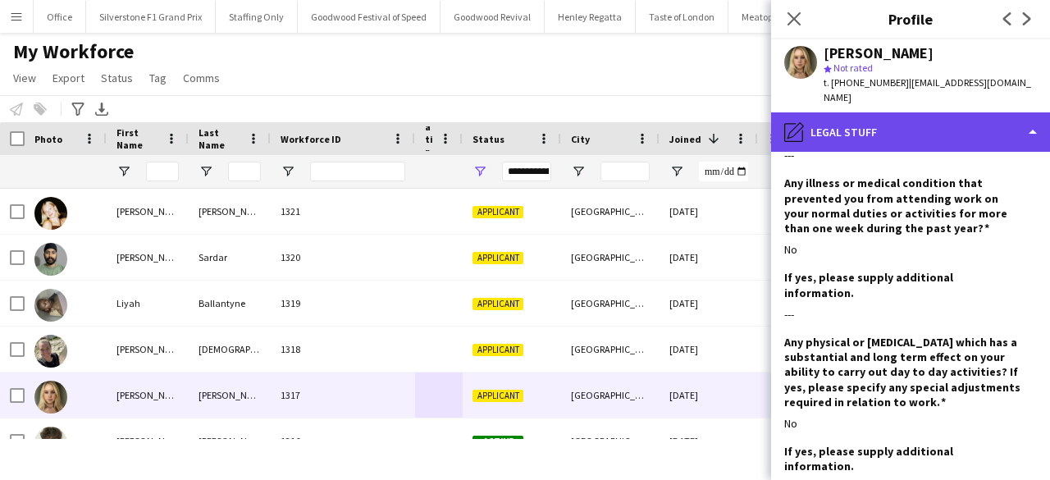
click at [845, 115] on div "pencil4 Legal stuff" at bounding box center [910, 131] width 279 height 39
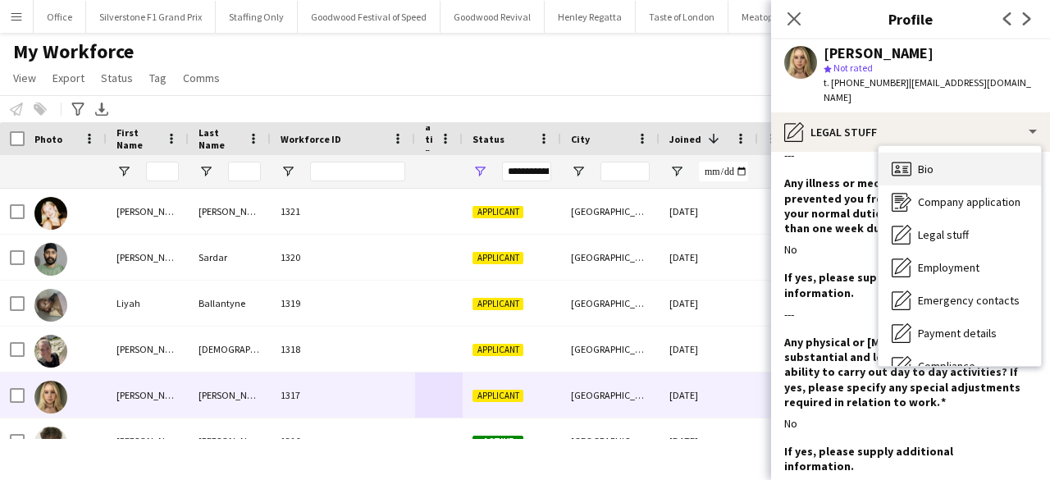
click at [924, 162] on span "Bio" at bounding box center [926, 169] width 16 height 15
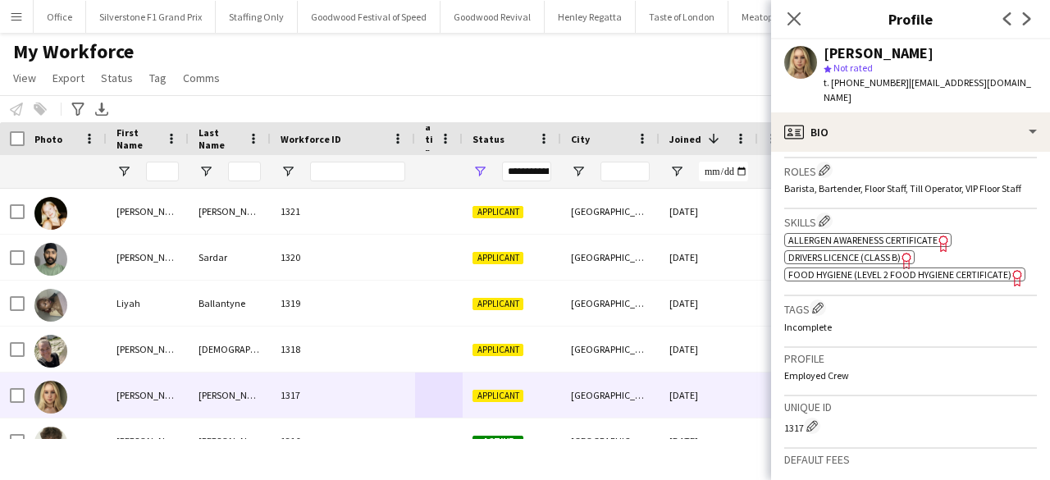
scroll to position [494, 0]
click at [820, 309] on app-icon "Edit crew company tags" at bounding box center [817, 306] width 11 height 11
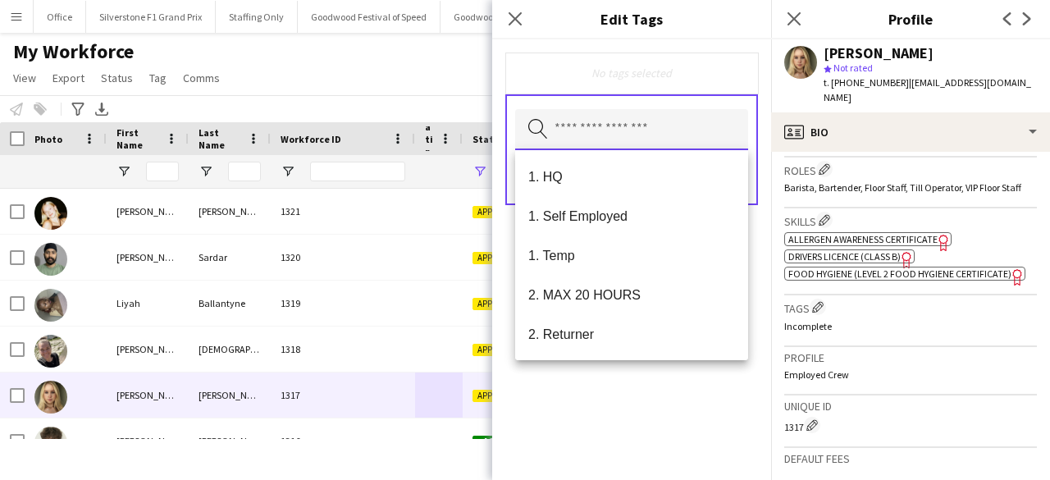
click at [648, 128] on input "text" at bounding box center [631, 129] width 233 height 41
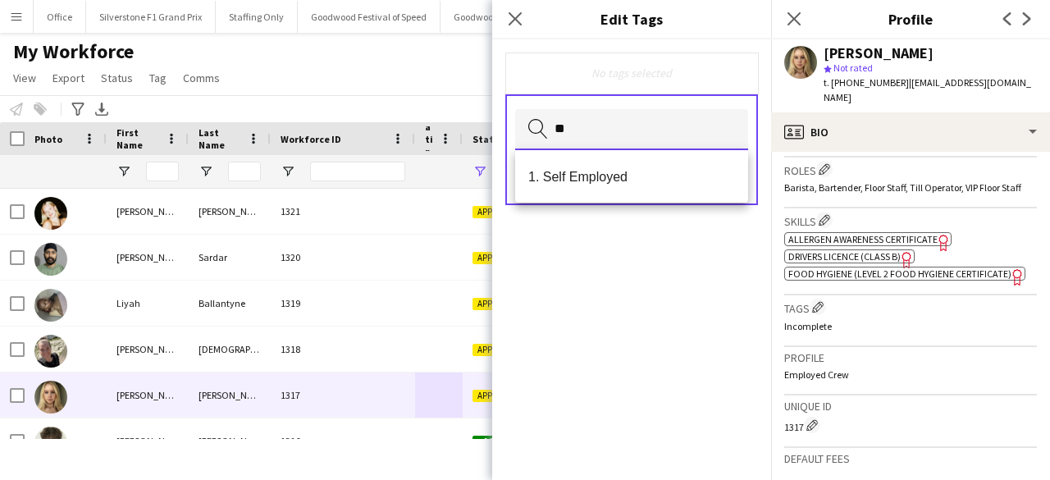
type input "*"
type input "***"
click at [602, 176] on span "1. Temp" at bounding box center [631, 177] width 207 height 16
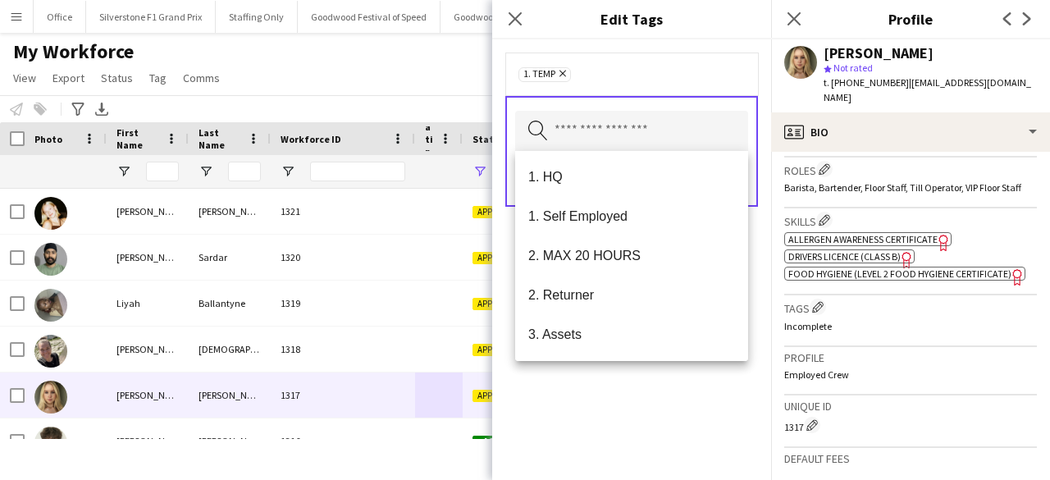
click at [624, 408] on div "1. Temp Remove Search by tag name Save" at bounding box center [631, 259] width 279 height 440
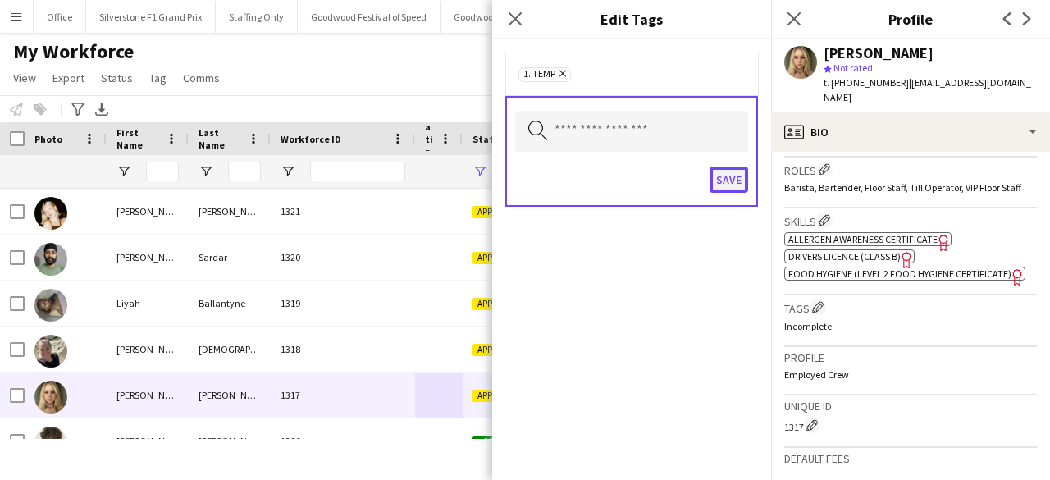
click at [728, 178] on button "Save" at bounding box center [728, 179] width 39 height 26
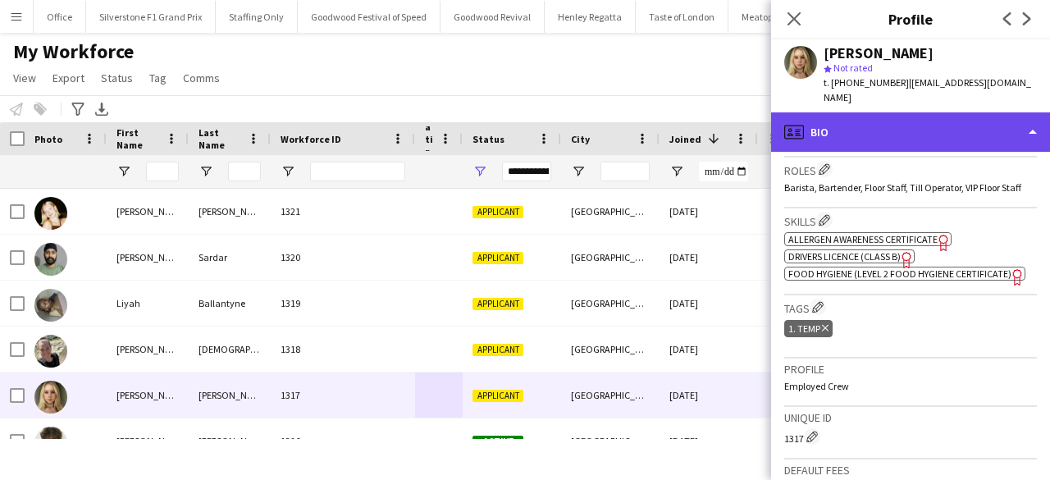
click at [886, 121] on div "profile Bio" at bounding box center [910, 131] width 279 height 39
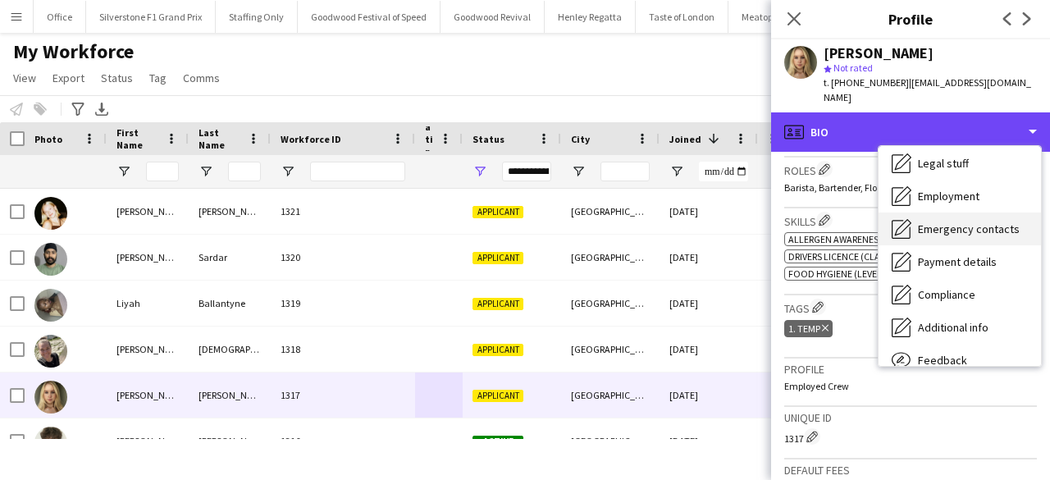
scroll to position [73, 0]
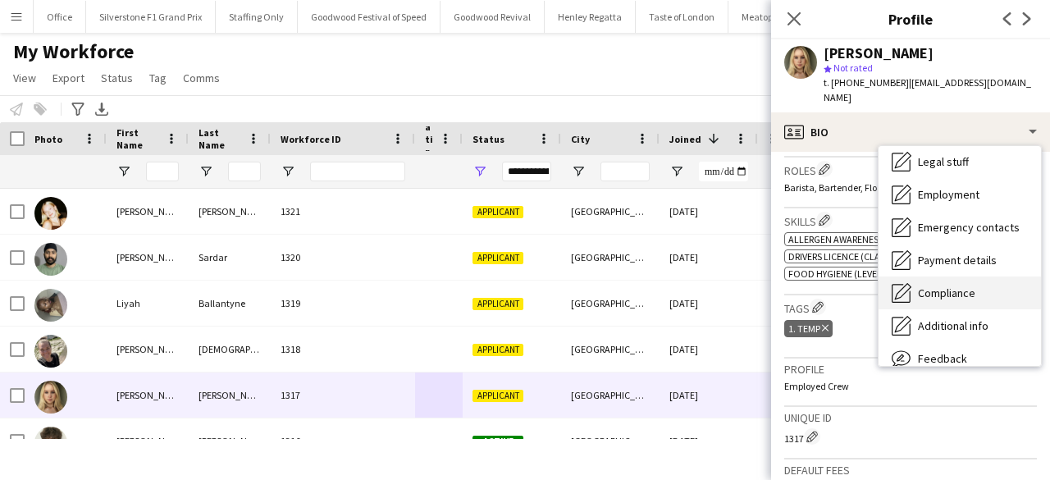
click at [945, 285] on div "Compliance Compliance" at bounding box center [959, 292] width 162 height 33
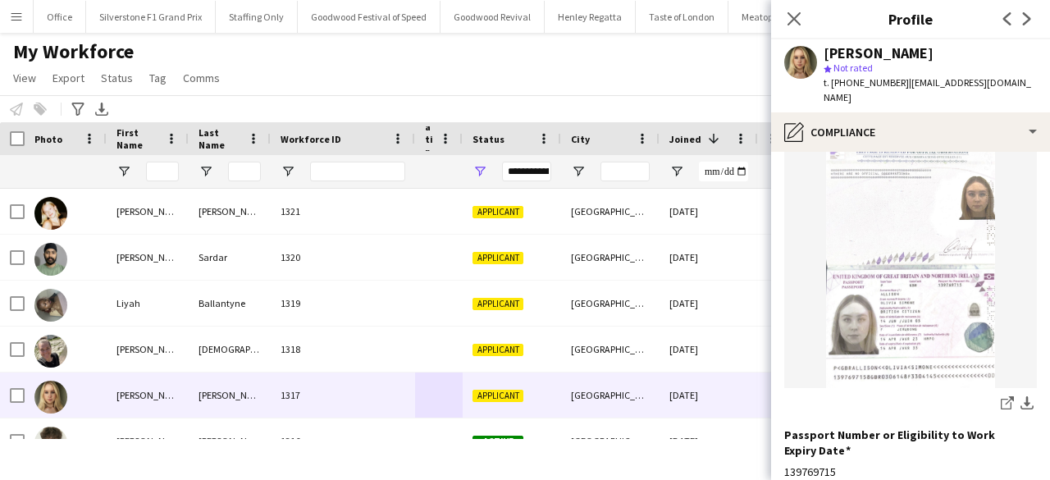
scroll to position [163, 0]
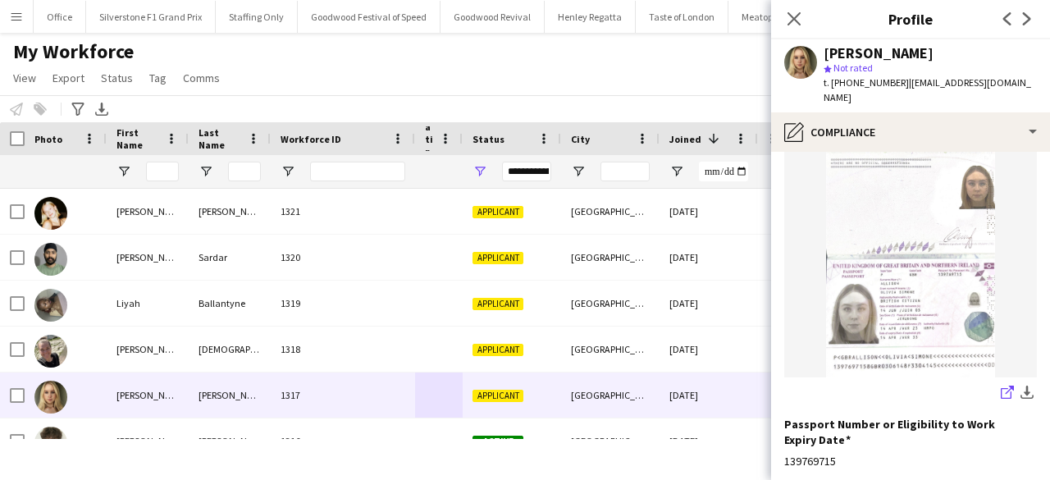
click at [1000, 385] on icon "share-external-link-1" at bounding box center [1006, 391] width 13 height 13
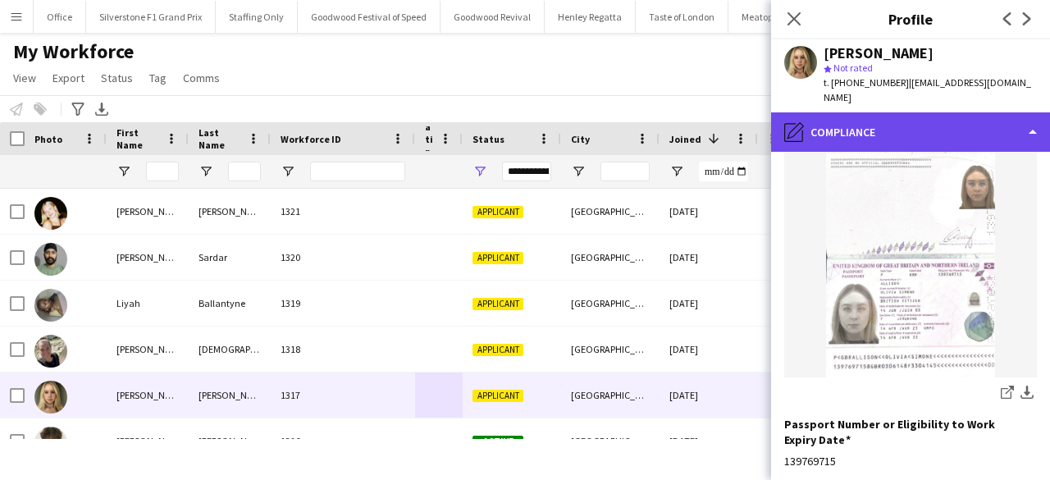
click at [964, 114] on div "pencil4 Compliance" at bounding box center [910, 131] width 279 height 39
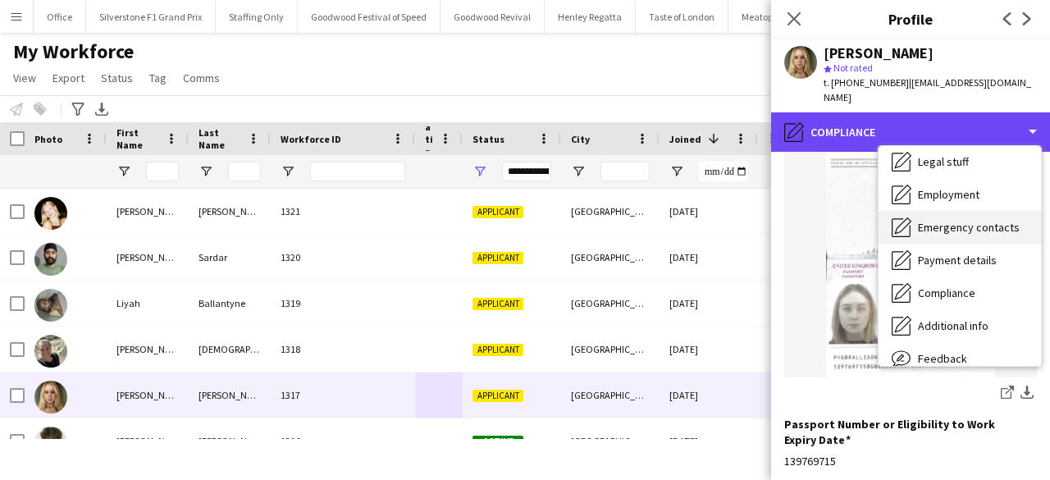
scroll to position [121, 0]
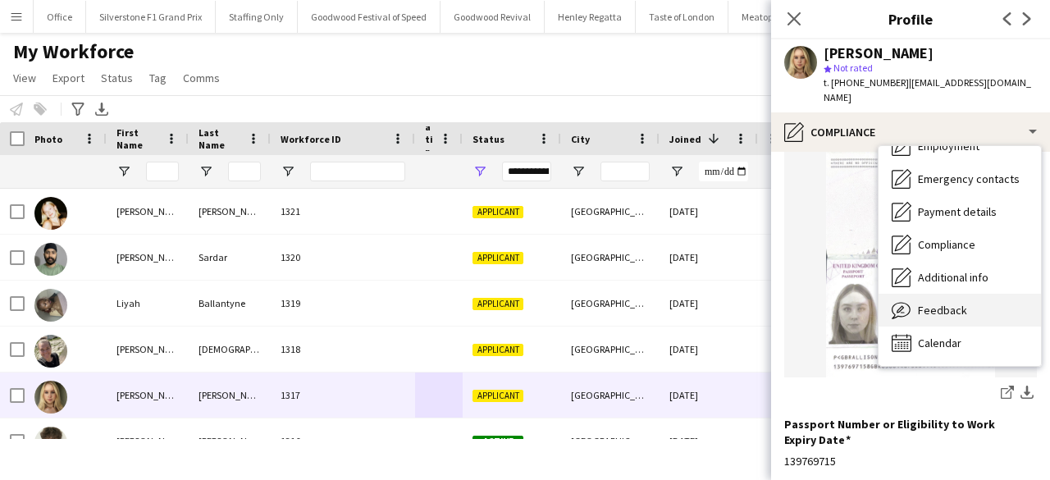
click at [951, 303] on span "Feedback" at bounding box center [942, 310] width 49 height 15
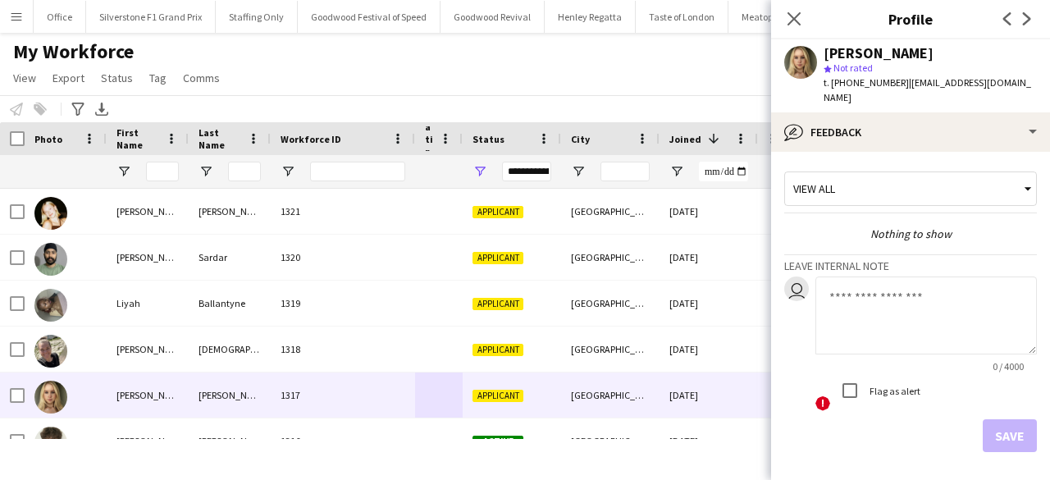
click at [951, 295] on textarea at bounding box center [925, 315] width 221 height 78
type textarea "**********"
click at [996, 424] on button "Save" at bounding box center [1009, 435] width 54 height 33
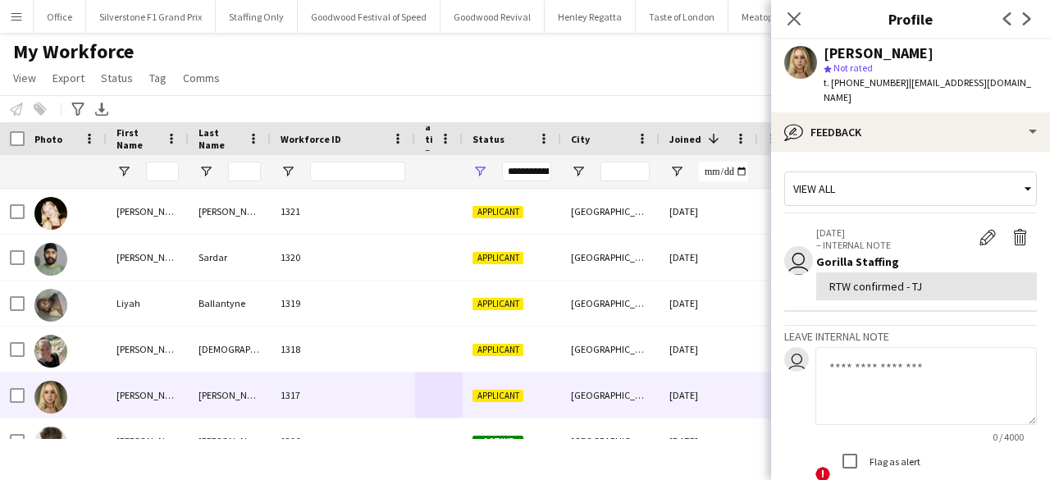
click at [912, 398] on textarea at bounding box center [925, 386] width 221 height 78
paste textarea "**********"
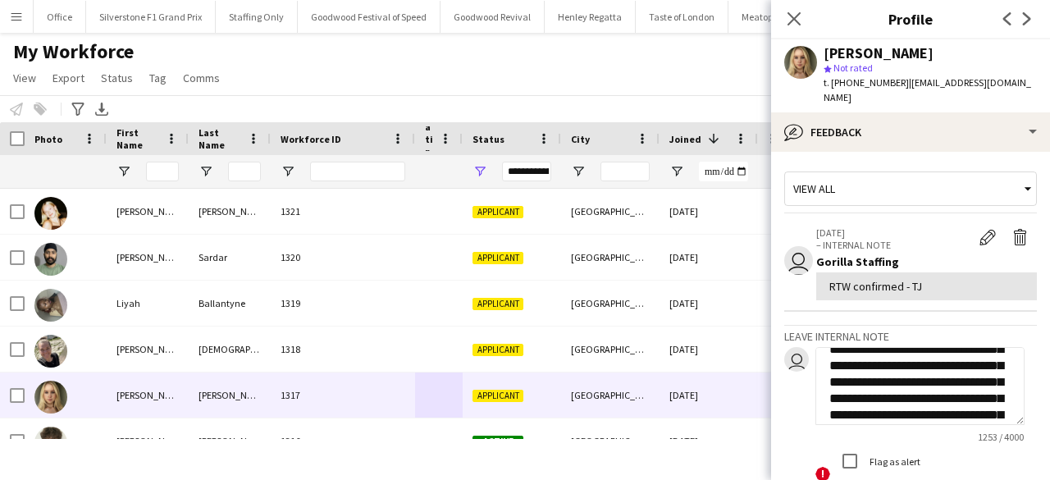
scroll to position [0, 0]
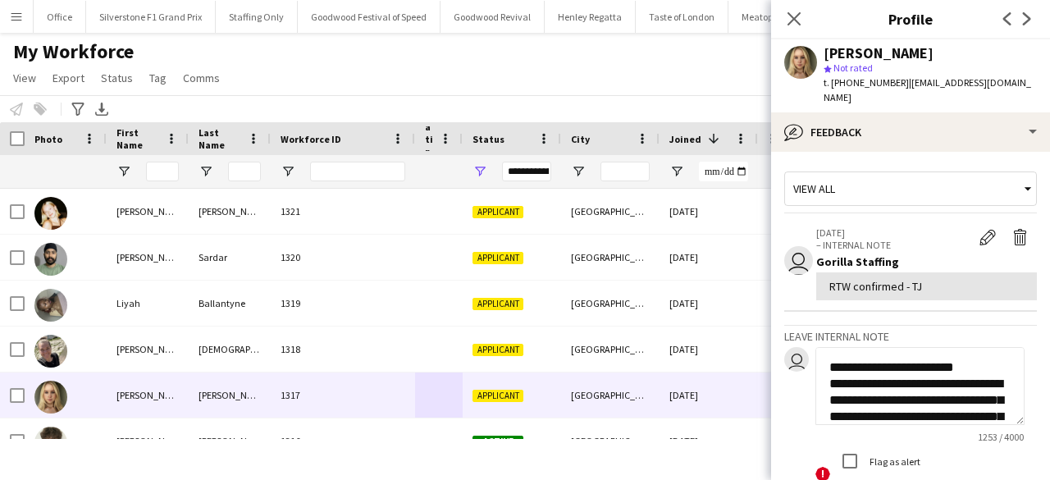
click at [979, 370] on textarea at bounding box center [919, 386] width 209 height 78
click at [996, 369] on textarea at bounding box center [919, 386] width 209 height 78
click at [840, 382] on textarea at bounding box center [919, 386] width 209 height 78
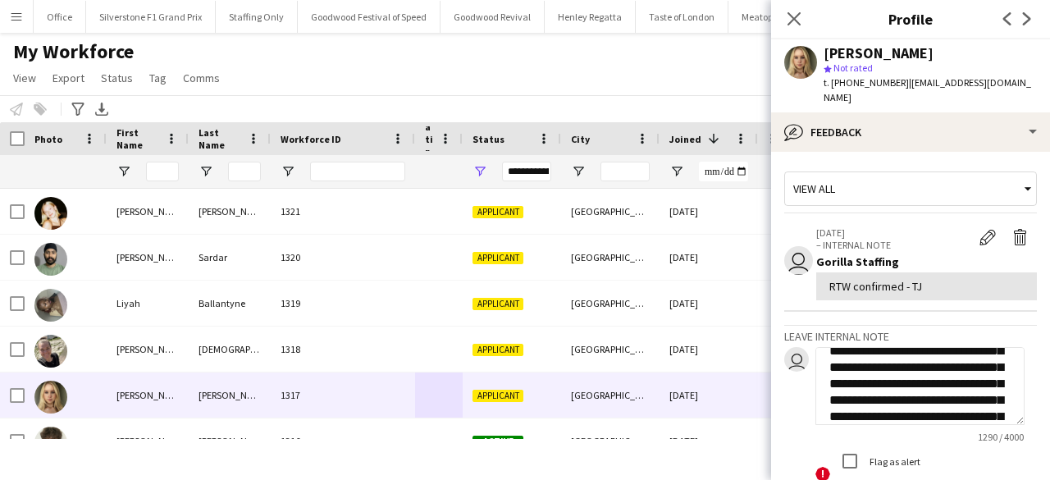
scroll to position [98, 0]
click at [976, 399] on textarea at bounding box center [919, 386] width 209 height 78
click at [868, 406] on textarea at bounding box center [919, 386] width 209 height 78
click at [937, 394] on textarea at bounding box center [919, 386] width 209 height 78
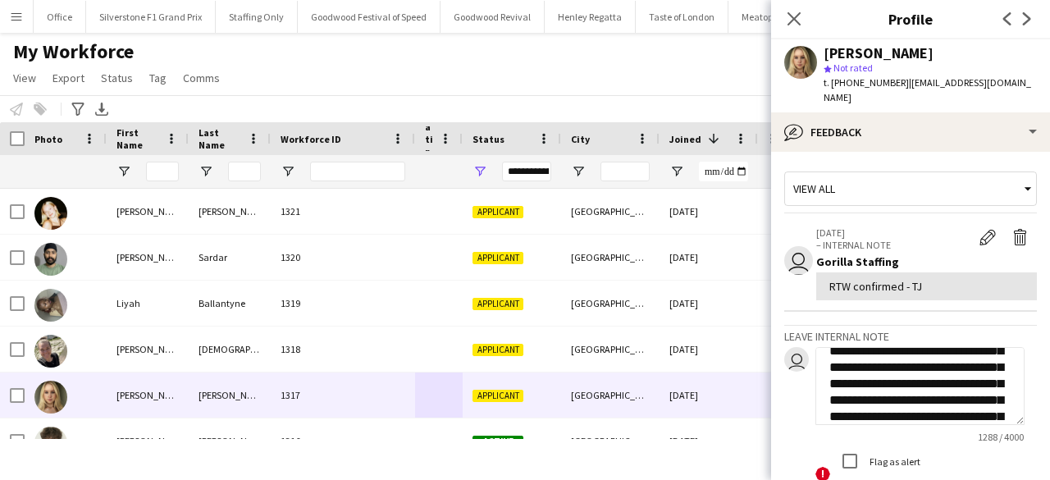
click at [937, 394] on textarea at bounding box center [919, 386] width 209 height 78
click at [859, 383] on textarea at bounding box center [919, 386] width 209 height 78
click at [921, 397] on textarea at bounding box center [919, 386] width 209 height 78
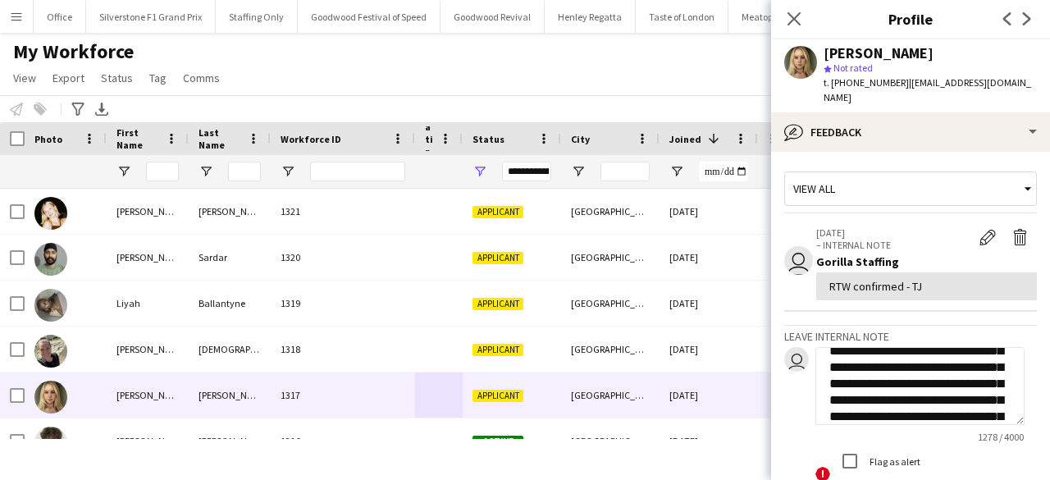
click at [927, 368] on textarea at bounding box center [919, 386] width 209 height 78
click at [855, 367] on textarea at bounding box center [919, 386] width 209 height 78
click at [884, 387] on textarea at bounding box center [919, 386] width 209 height 78
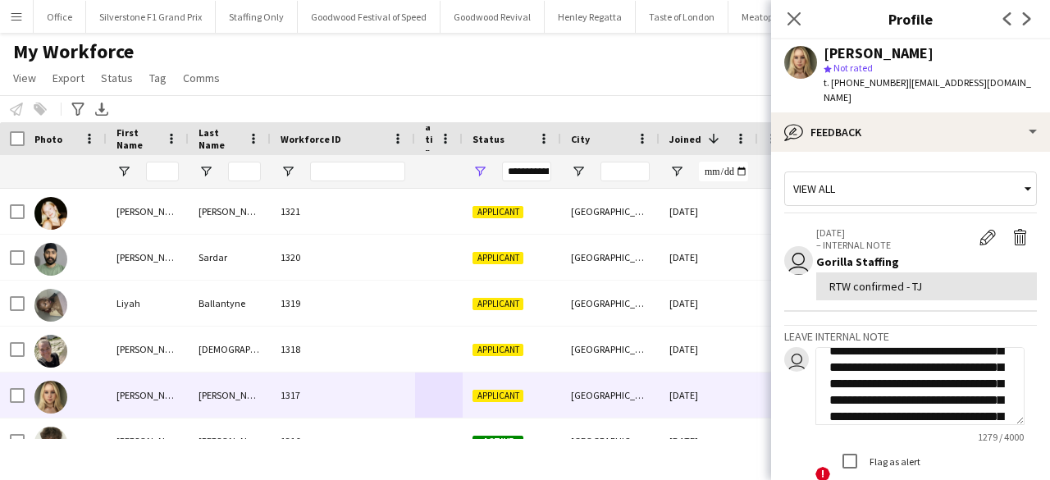
click at [884, 387] on textarea at bounding box center [919, 386] width 209 height 78
click at [974, 403] on textarea at bounding box center [919, 386] width 209 height 78
click at [882, 399] on textarea at bounding box center [919, 386] width 209 height 78
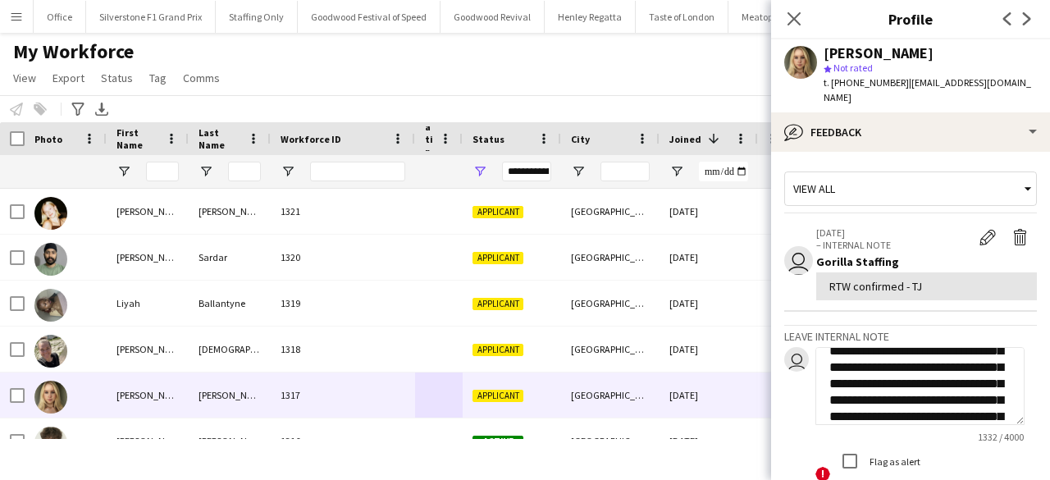
click at [870, 403] on textarea at bounding box center [919, 386] width 209 height 78
click at [905, 403] on textarea at bounding box center [919, 386] width 209 height 78
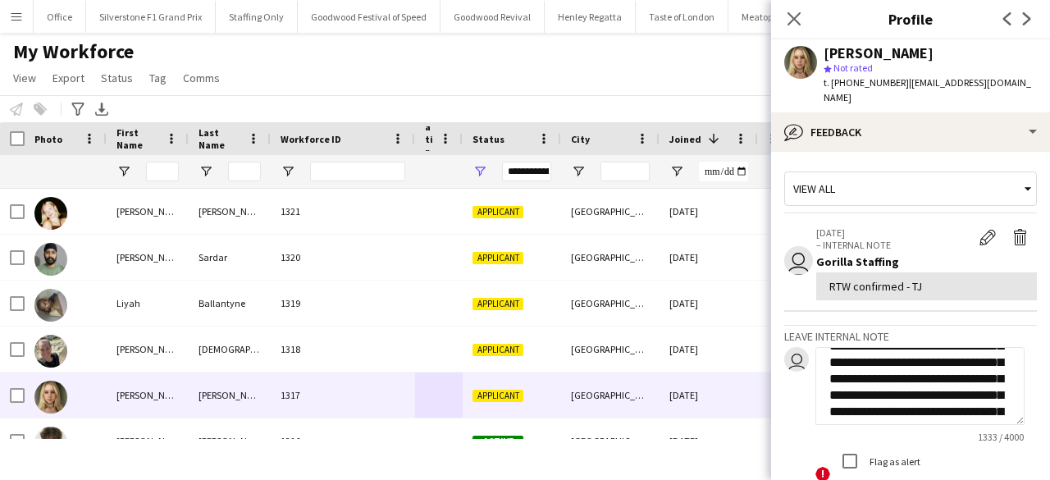
scroll to position [433, 0]
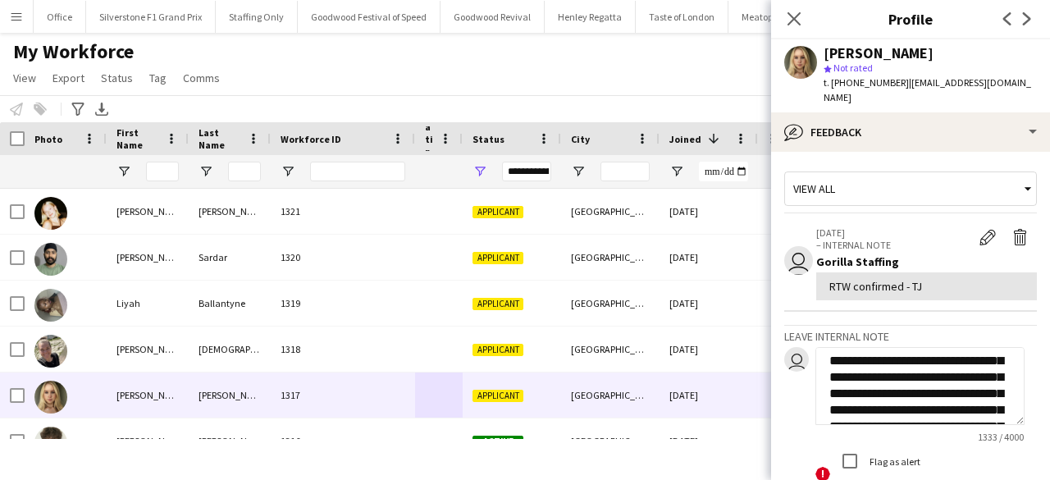
drag, startPoint x: 905, startPoint y: 403, endPoint x: 868, endPoint y: 372, distance: 48.4
click at [868, 372] on textarea at bounding box center [919, 386] width 209 height 78
click at [866, 347] on textarea at bounding box center [919, 386] width 209 height 78
click at [910, 378] on textarea at bounding box center [919, 386] width 209 height 78
click at [924, 375] on textarea at bounding box center [919, 386] width 209 height 78
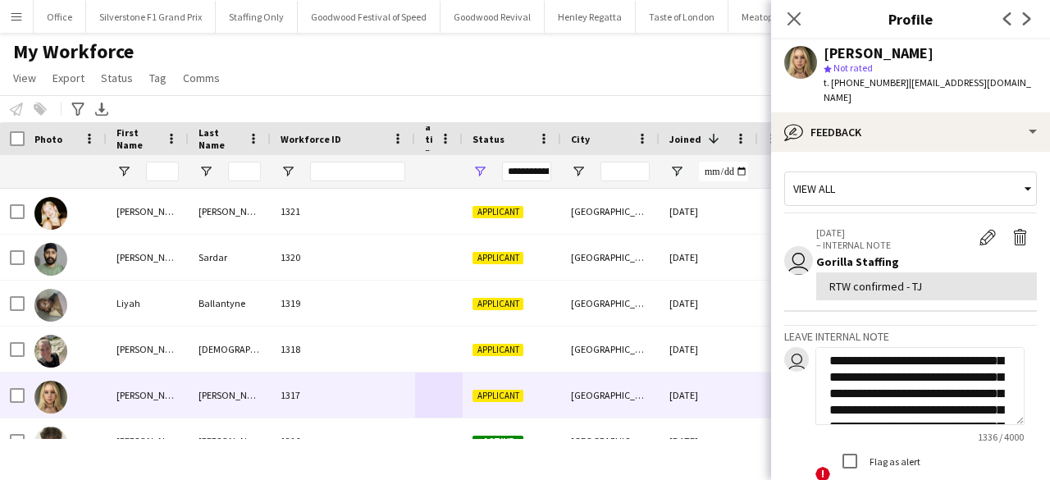
click at [924, 375] on textarea at bounding box center [919, 386] width 209 height 78
click at [918, 359] on textarea at bounding box center [919, 386] width 209 height 78
paste textarea "**********"
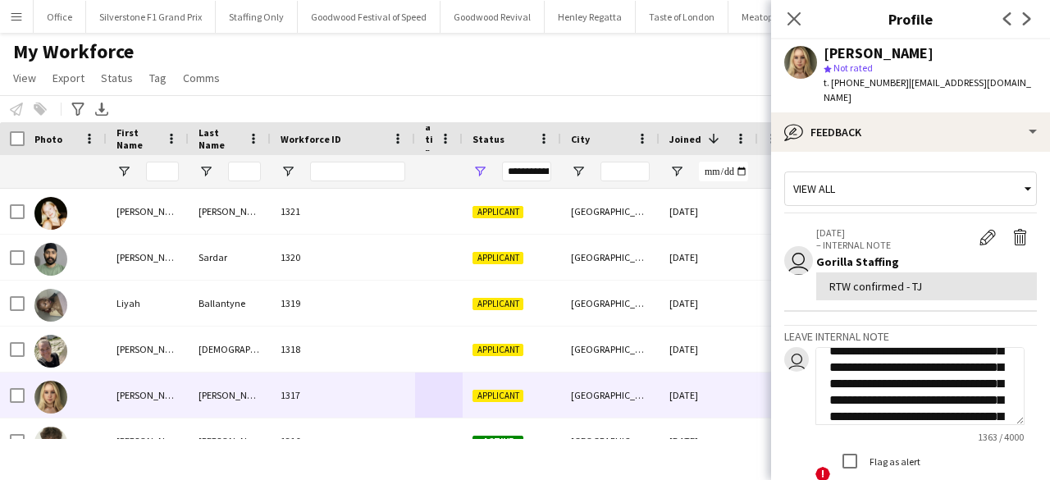
scroll to position [508, 0]
click at [967, 381] on textarea at bounding box center [919, 386] width 209 height 78
click at [887, 383] on textarea at bounding box center [919, 386] width 209 height 78
click at [946, 394] on textarea at bounding box center [919, 386] width 209 height 78
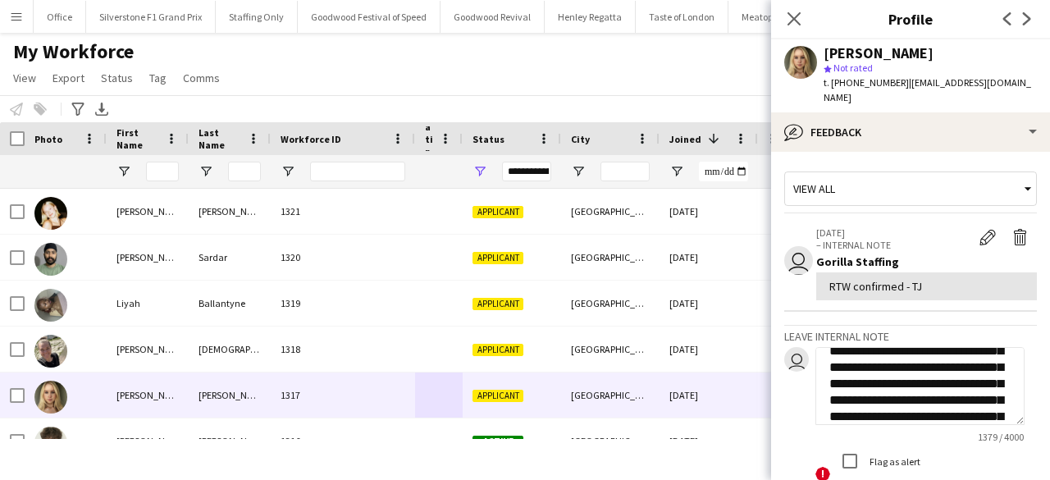
scroll to position [558, 0]
click at [919, 403] on textarea at bounding box center [919, 386] width 209 height 78
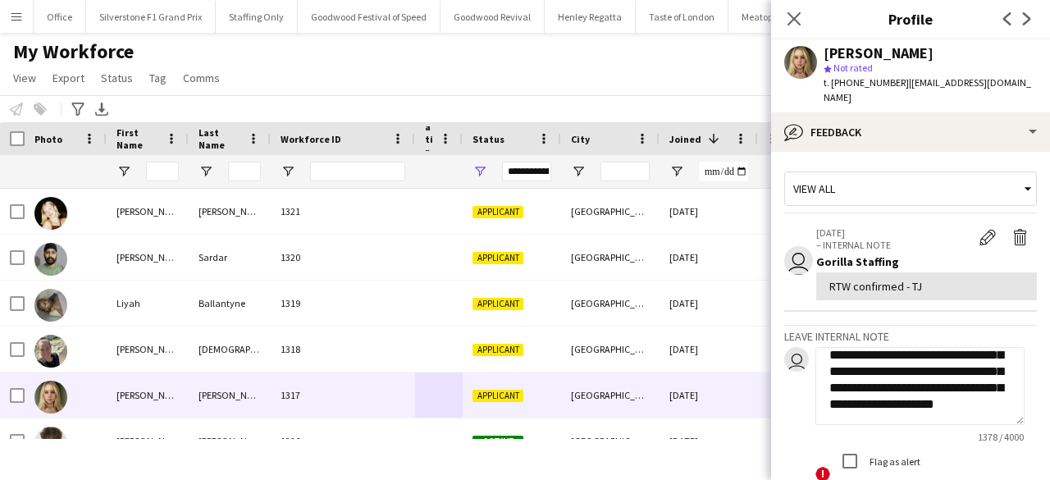
scroll to position [623, 0]
click at [955, 355] on textarea at bounding box center [919, 386] width 209 height 78
click at [846, 364] on textarea at bounding box center [919, 386] width 209 height 78
click at [841, 383] on textarea at bounding box center [919, 386] width 209 height 78
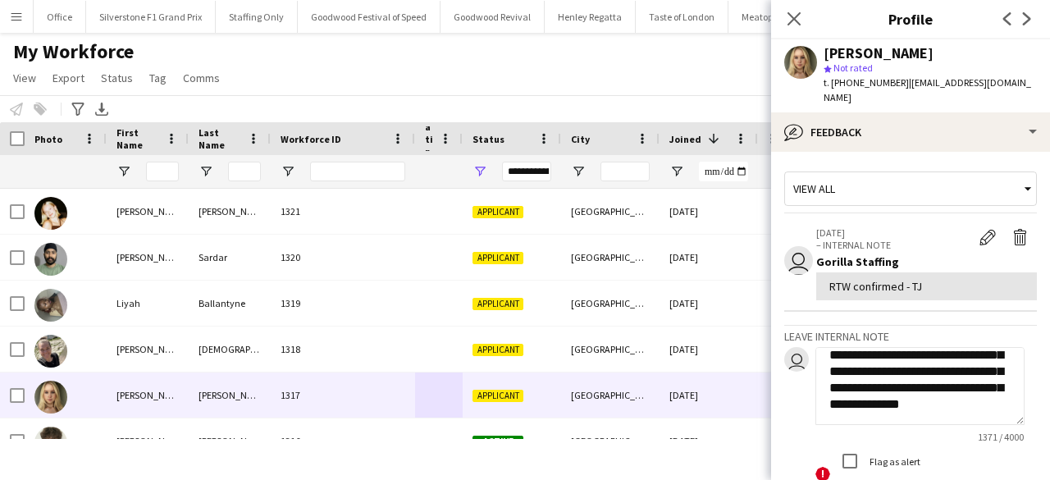
scroll to position [705, 0]
click at [835, 410] on div at bounding box center [925, 387] width 221 height 80
click at [836, 400] on textarea at bounding box center [919, 386] width 209 height 78
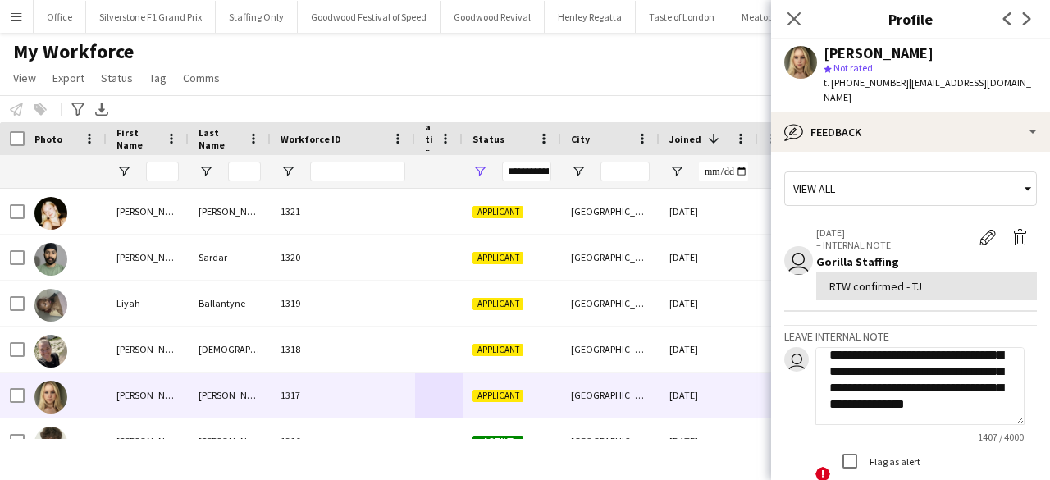
click at [836, 400] on textarea at bounding box center [919, 386] width 209 height 78
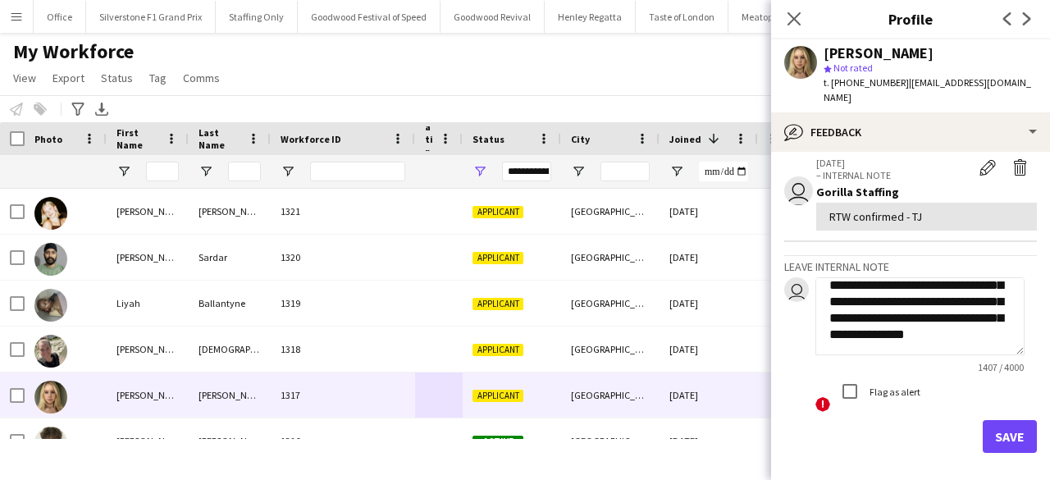
scroll to position [72, 0]
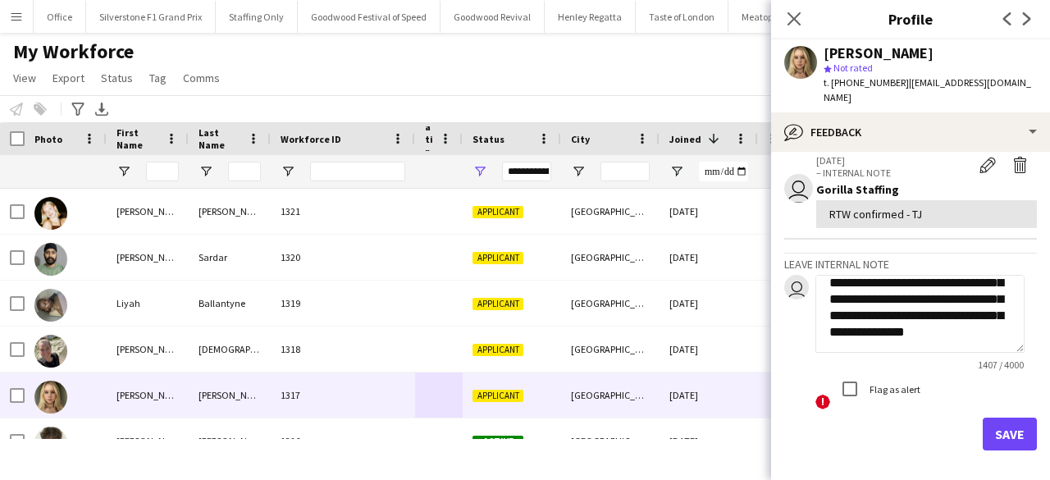
type textarea "**********"
click at [982, 421] on button "Save" at bounding box center [1009, 433] width 54 height 33
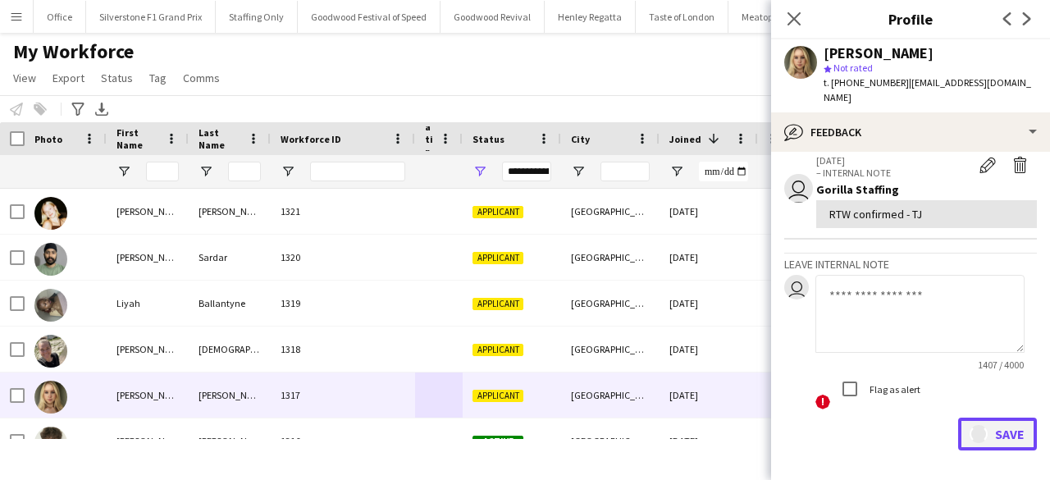
scroll to position [750, 0]
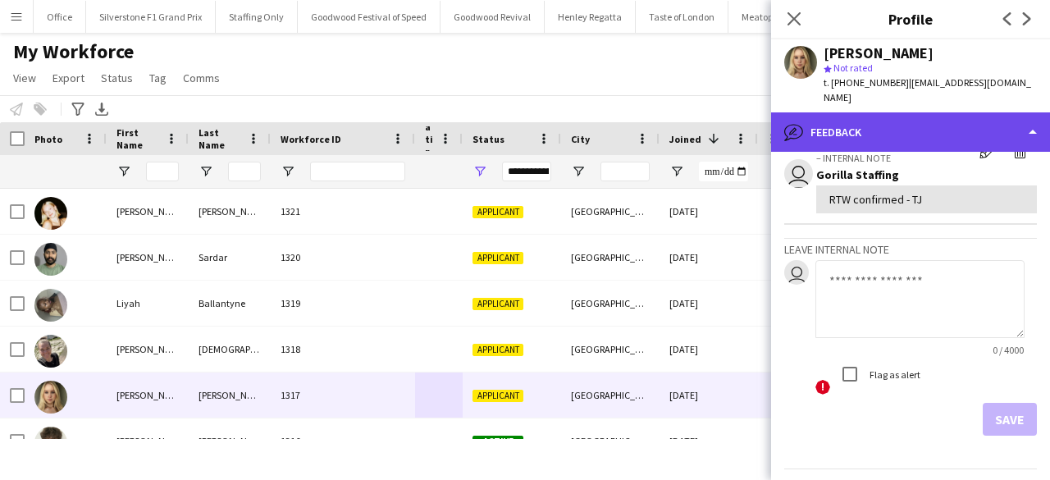
click at [910, 119] on div "bubble-pencil Feedback" at bounding box center [910, 131] width 279 height 39
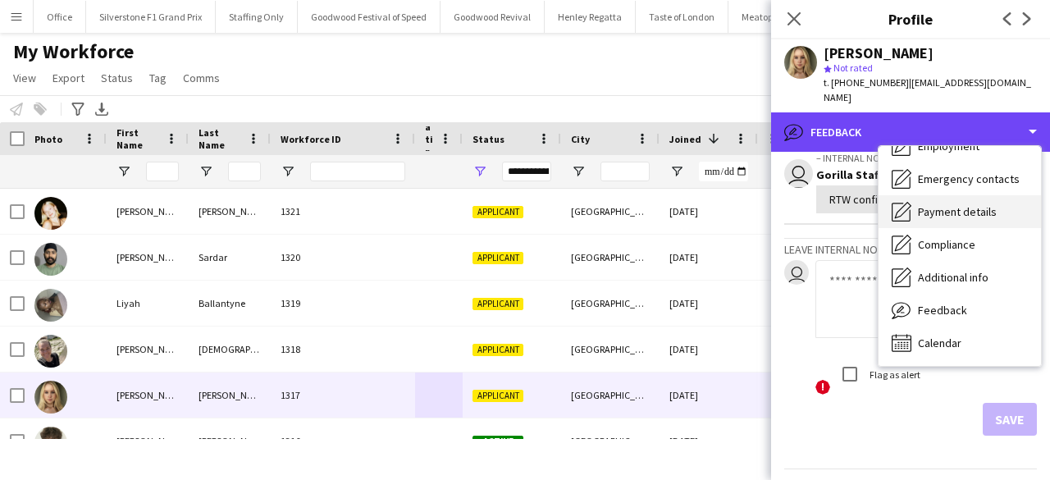
scroll to position [0, 0]
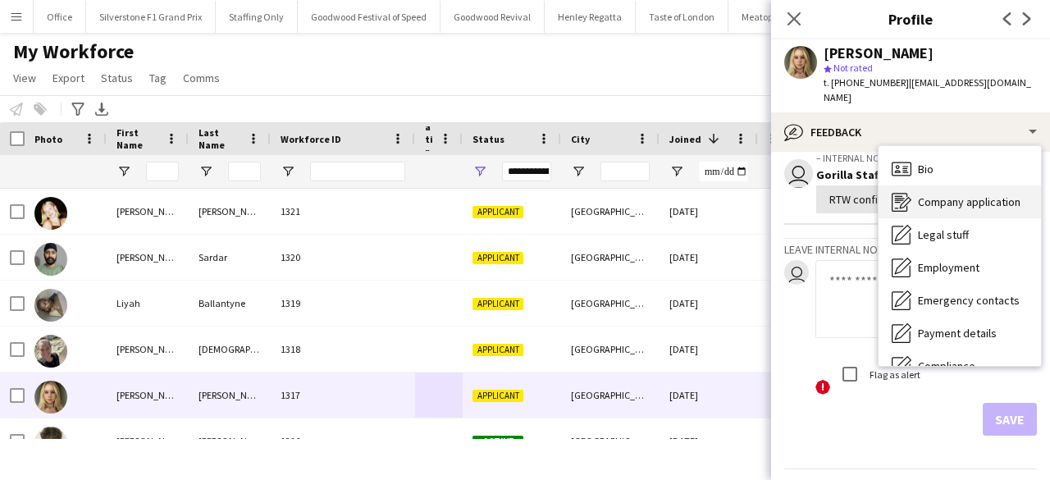
click at [951, 194] on span "Company application" at bounding box center [969, 201] width 103 height 15
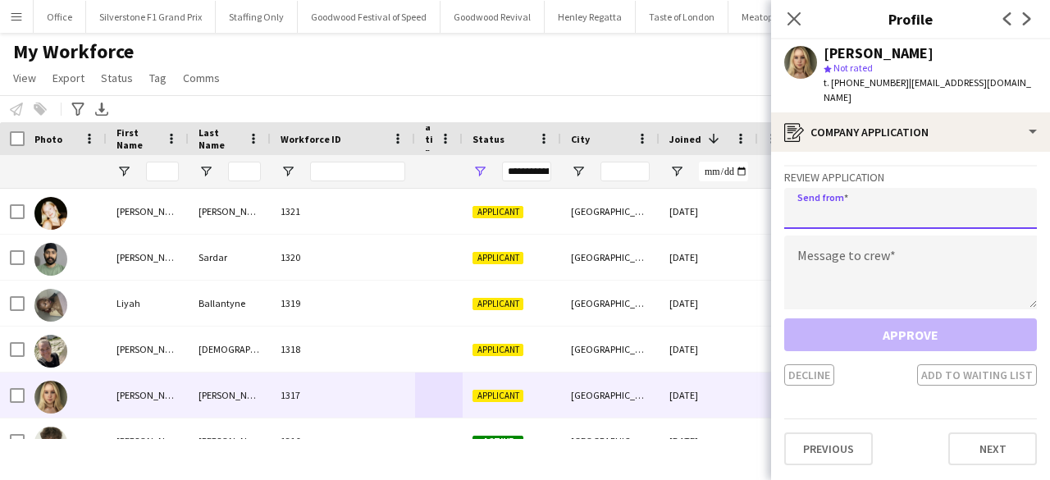
click at [831, 205] on input "email" at bounding box center [910, 208] width 253 height 41
paste input "**********"
type input "**********"
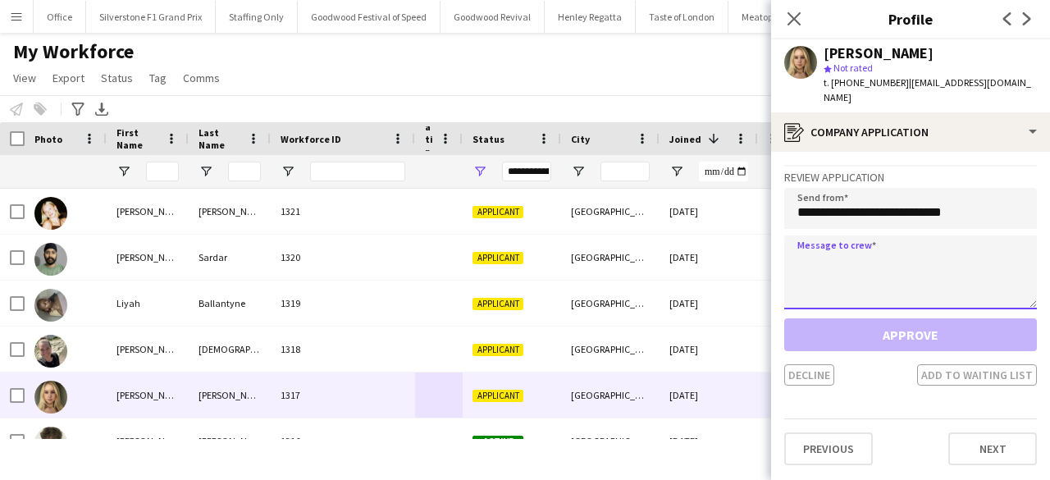
click at [847, 248] on textarea at bounding box center [910, 272] width 253 height 74
paste textarea "**********"
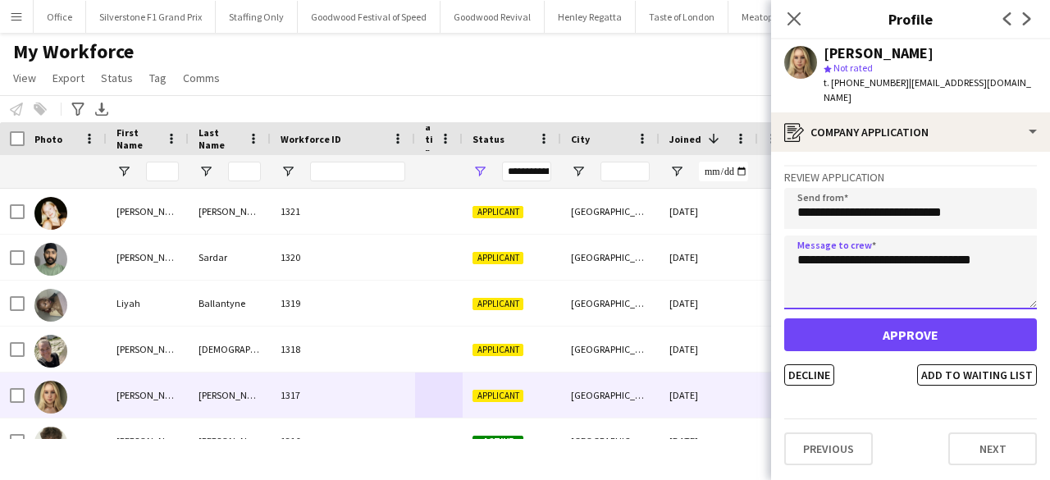
type textarea "**********"
click at [912, 78] on span "| oliviaallison12@hotmail.com" at bounding box center [926, 89] width 207 height 27
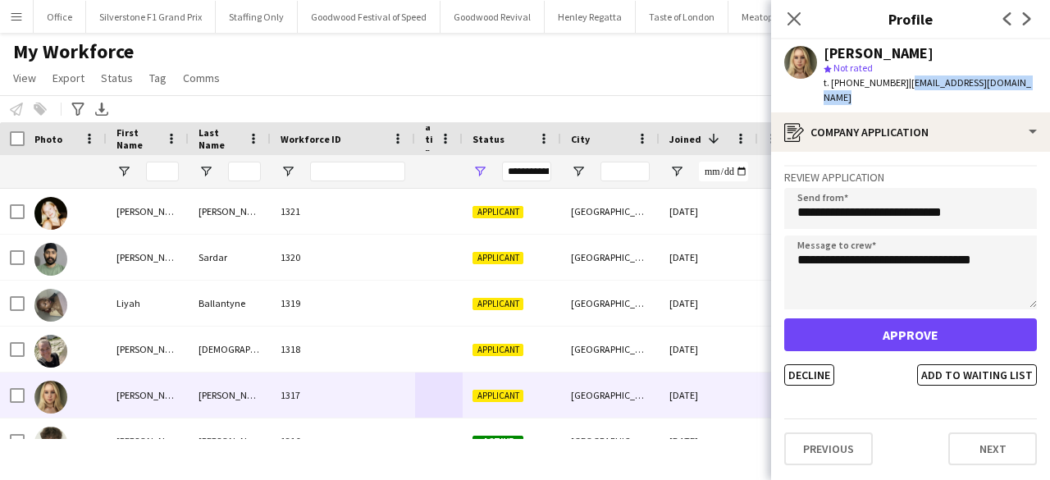
copy span "[EMAIL_ADDRESS][DOMAIN_NAME]"
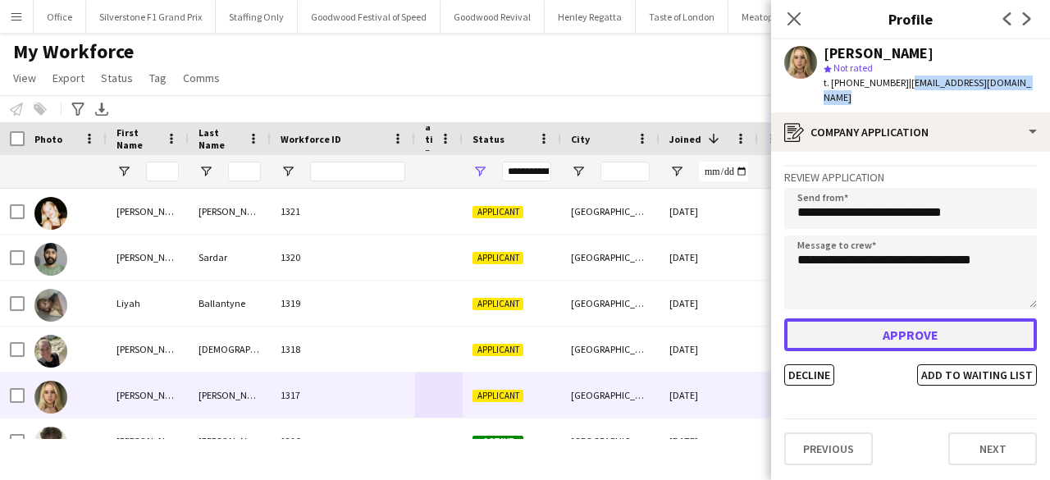
click at [805, 324] on button "Approve" at bounding box center [910, 334] width 253 height 33
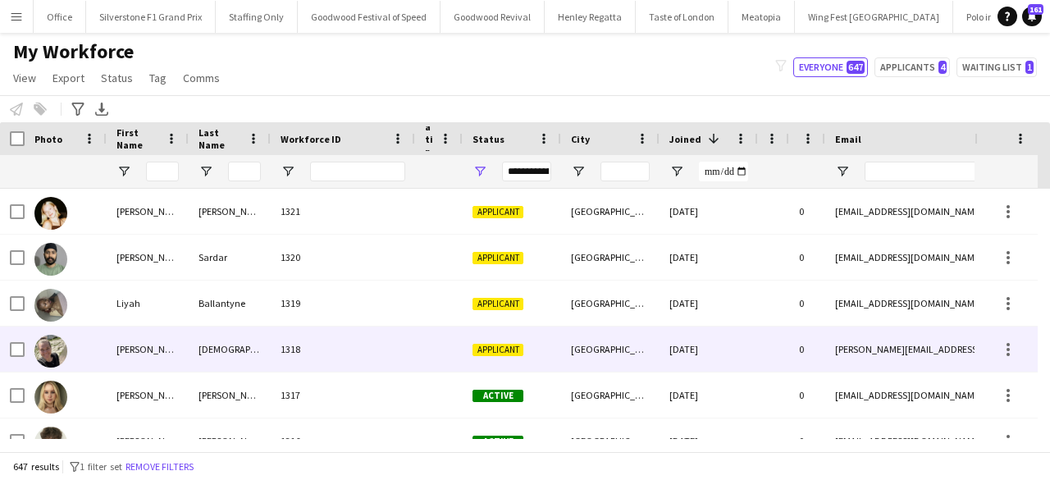
click at [479, 349] on span "Applicant" at bounding box center [497, 350] width 51 height 12
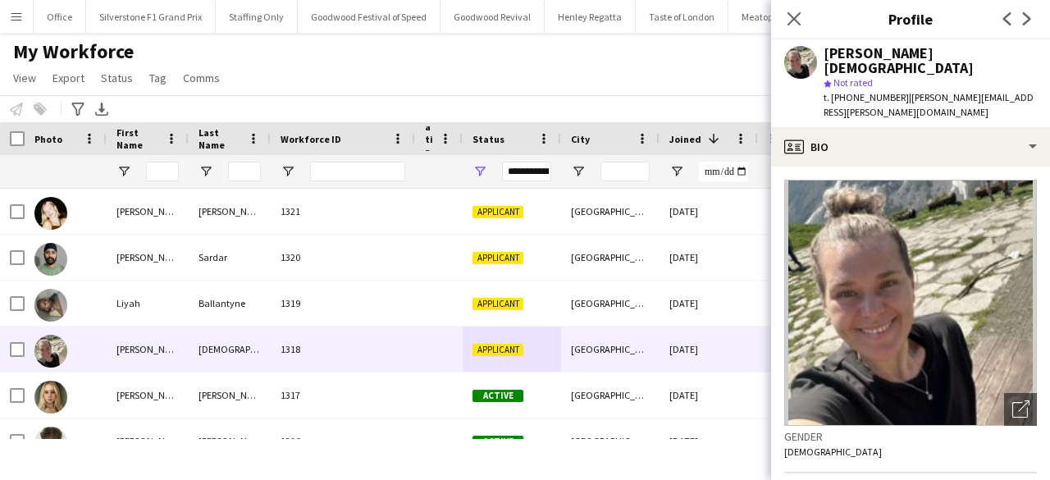
click at [835, 47] on div "[PERSON_NAME][DEMOGRAPHIC_DATA]" at bounding box center [929, 61] width 213 height 30
copy div "[PERSON_NAME]"
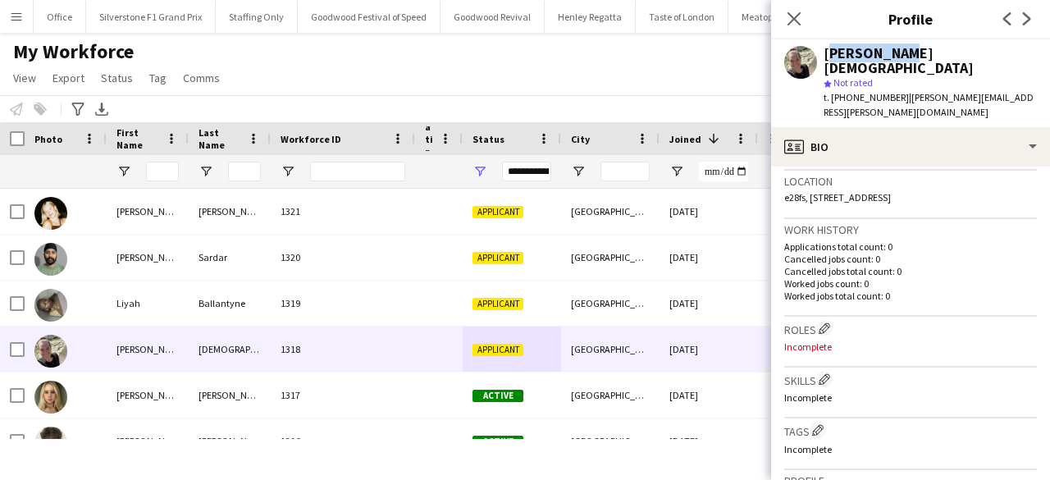
scroll to position [353, 0]
click at [827, 317] on h3 "Roles Edit crew company roles" at bounding box center [910, 325] width 253 height 17
click at [825, 320] on app-icon "Edit crew company roles" at bounding box center [823, 325] width 11 height 11
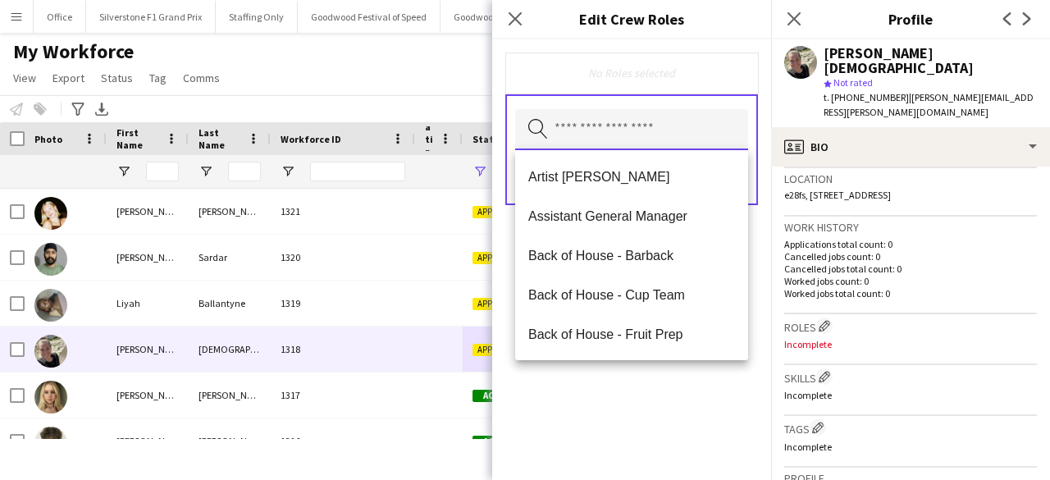
click at [654, 139] on input "text" at bounding box center [631, 129] width 233 height 41
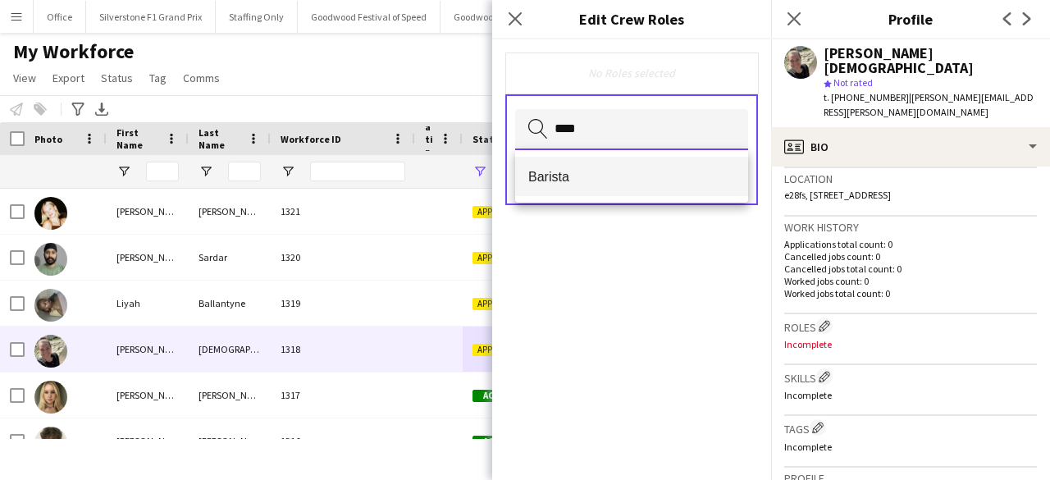
type input "****"
click at [625, 174] on span "Barista" at bounding box center [631, 177] width 207 height 16
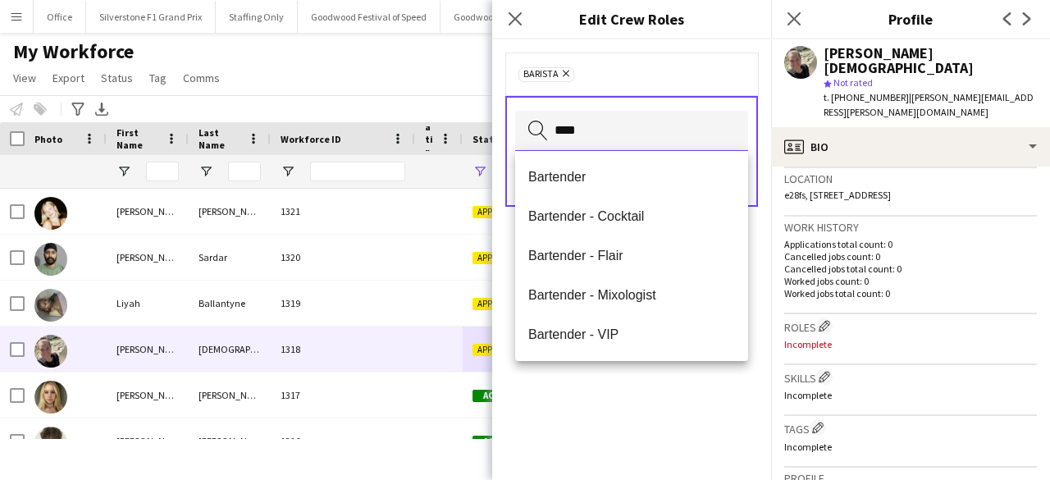
type input "****"
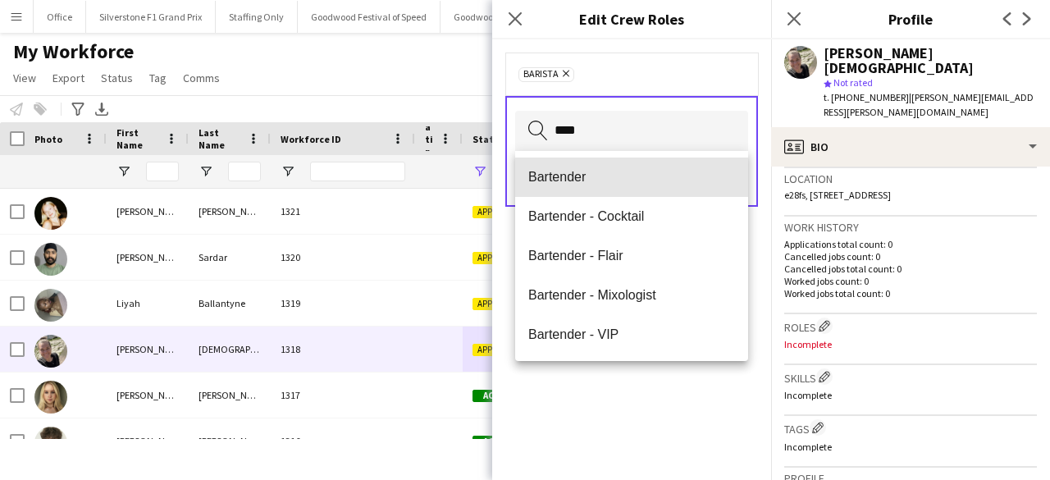
click at [625, 174] on span "Bartender" at bounding box center [631, 177] width 207 height 16
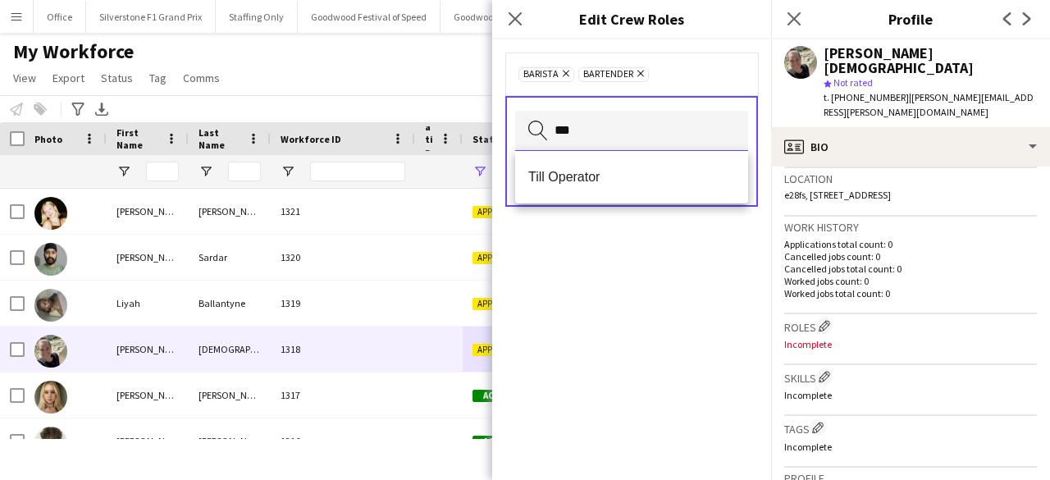
type input "***"
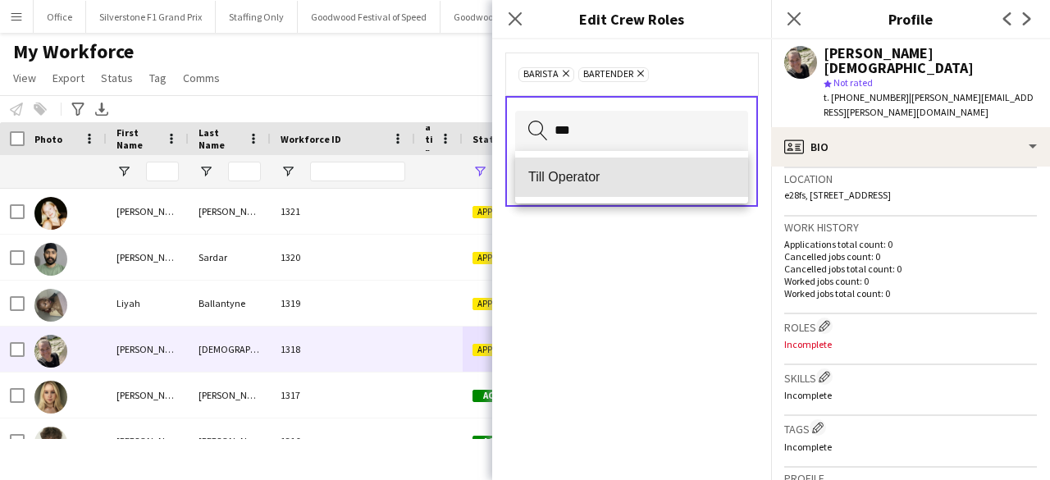
click at [625, 174] on span "Till Operator" at bounding box center [631, 177] width 207 height 16
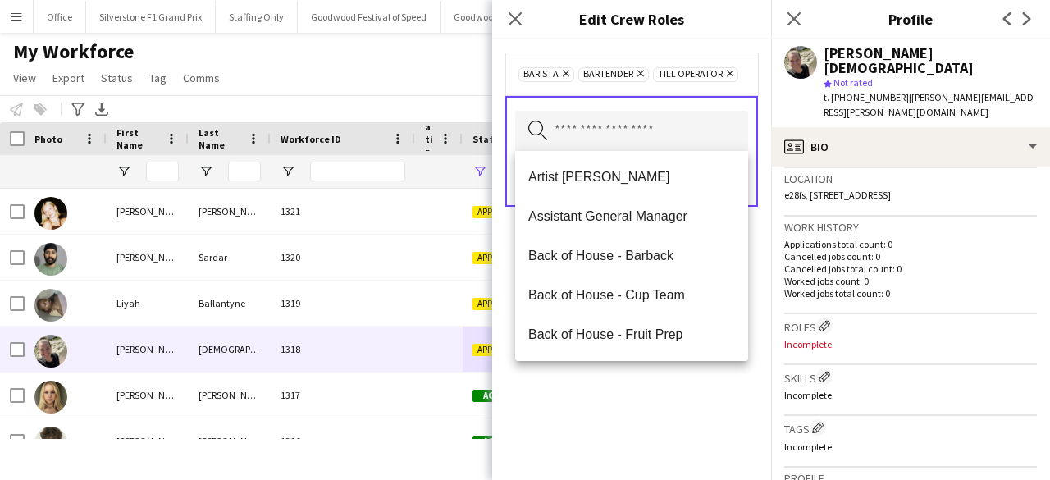
click at [617, 379] on div "Barista Remove Bartender Remove Till Operator Remove Search by role type Save" at bounding box center [631, 259] width 279 height 440
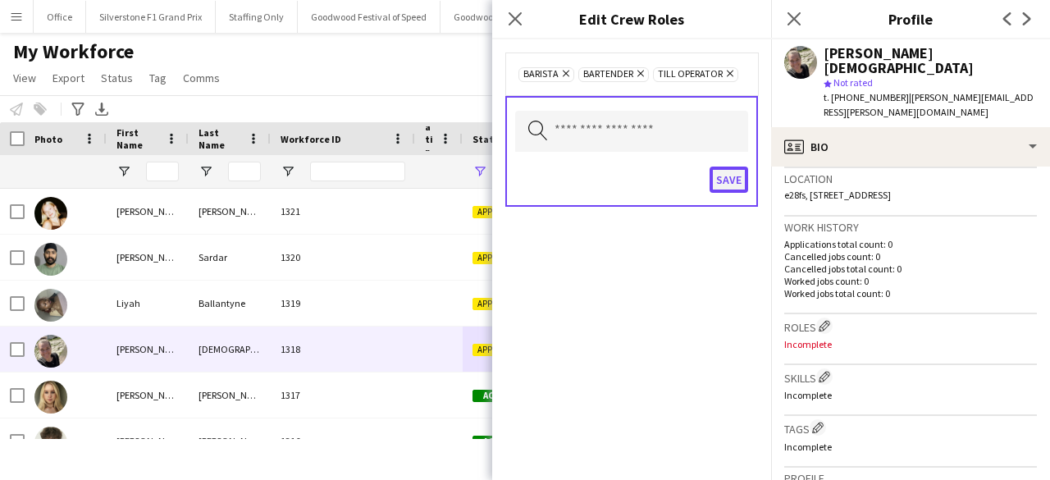
click at [725, 181] on button "Save" at bounding box center [728, 179] width 39 height 26
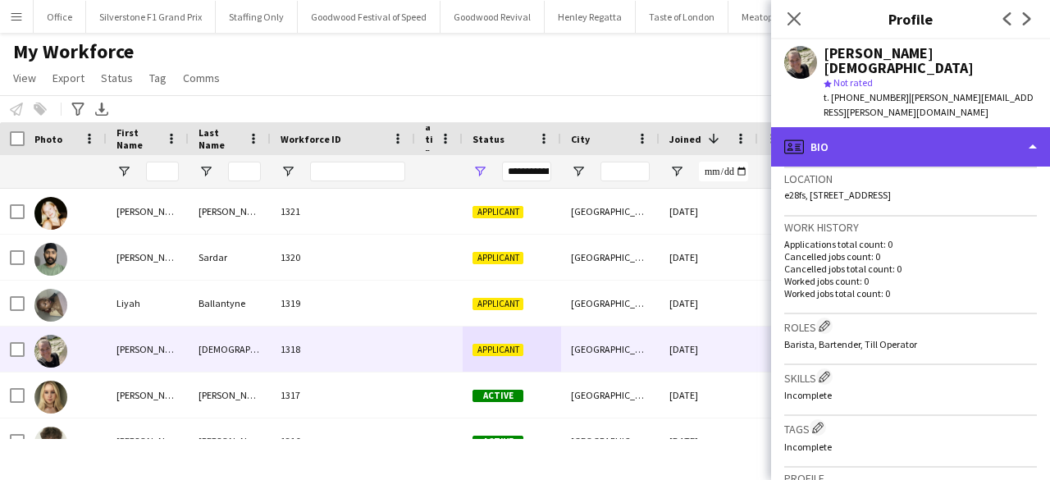
click at [836, 127] on div "profile Bio" at bounding box center [910, 146] width 279 height 39
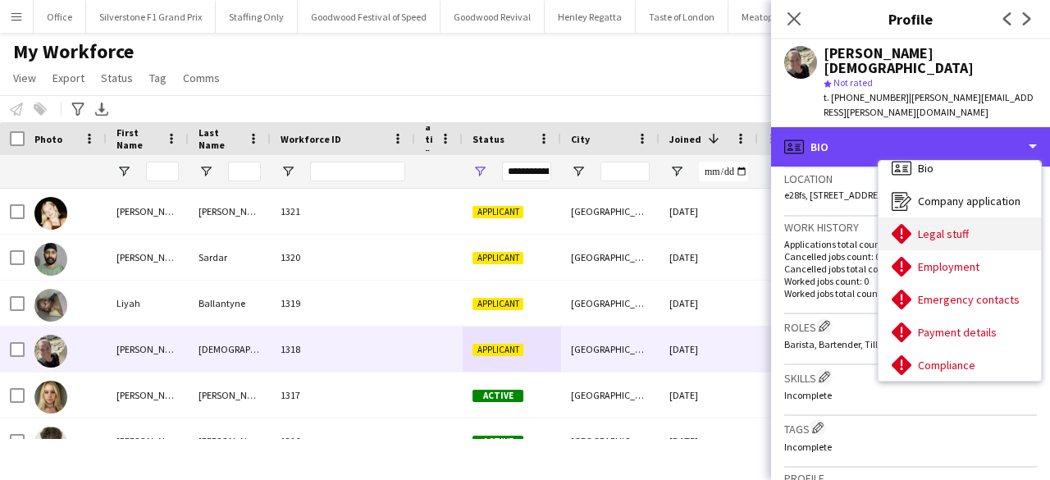
scroll to position [0, 0]
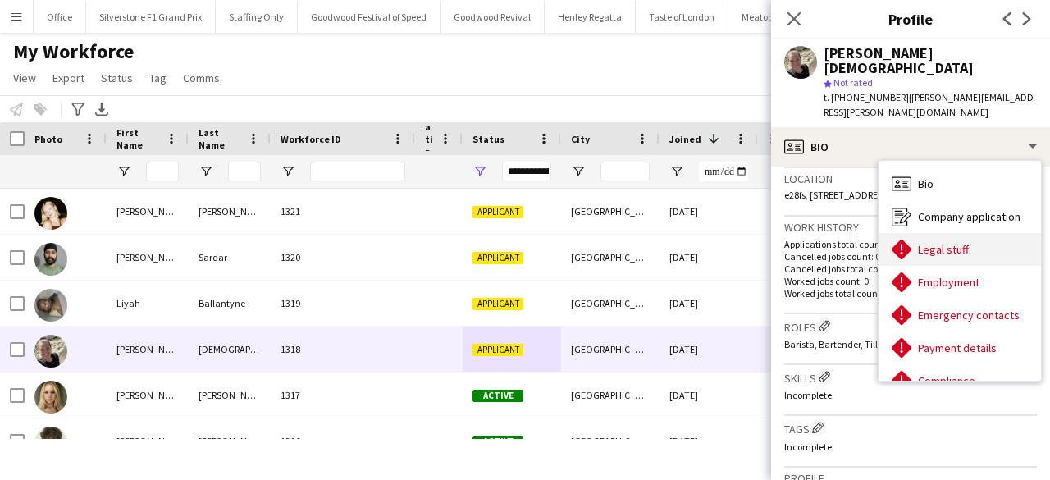
click at [932, 233] on div "Legal stuff Legal stuff" at bounding box center [959, 249] width 162 height 33
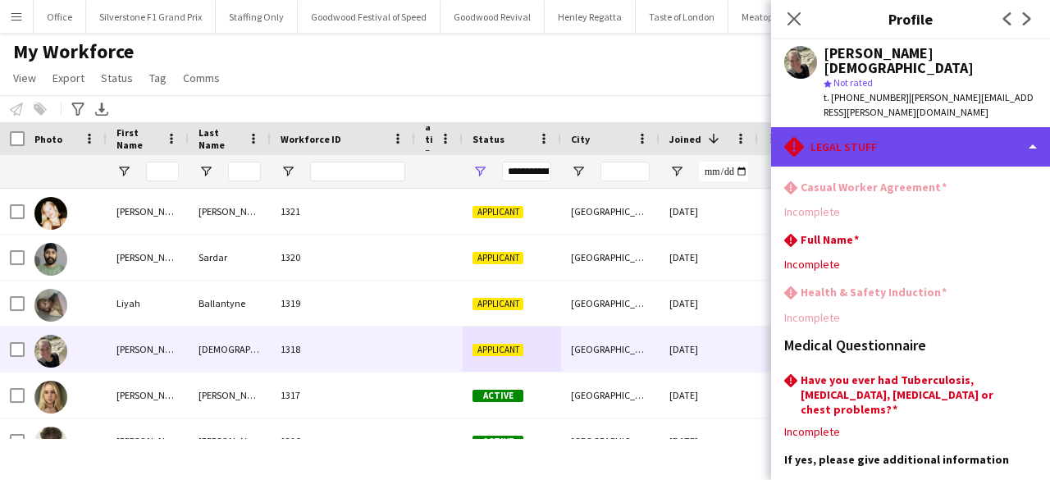
click at [891, 127] on div "rhombus-alert Legal stuff" at bounding box center [910, 146] width 279 height 39
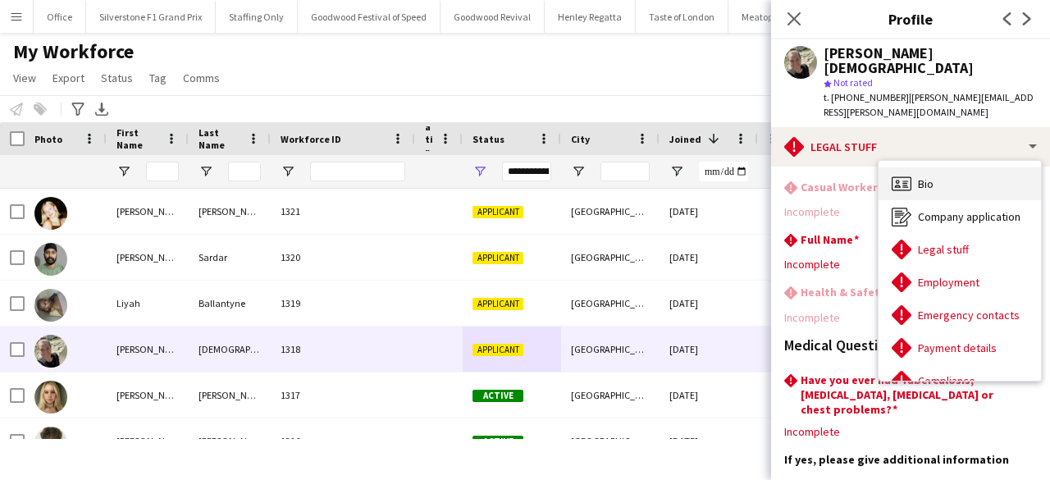
click at [932, 176] on span "Bio" at bounding box center [926, 183] width 16 height 15
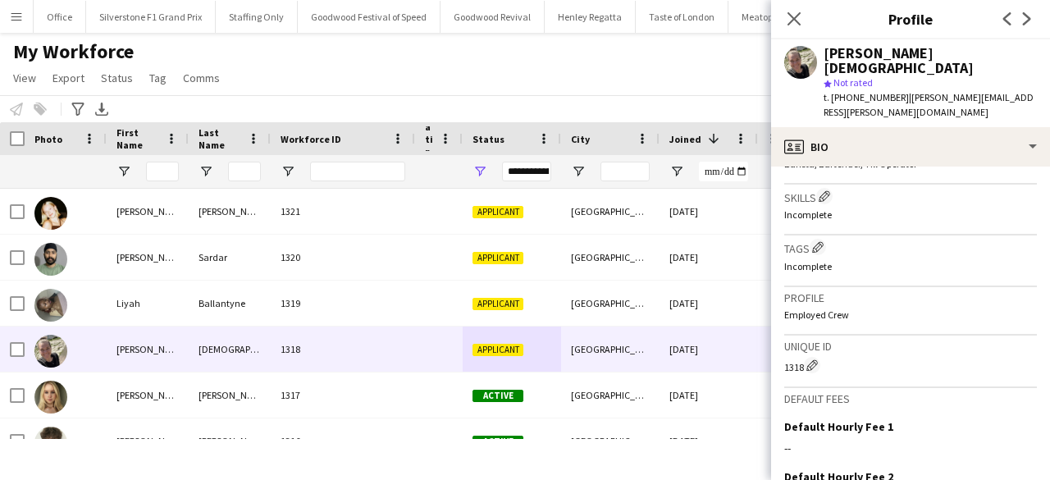
scroll to position [534, 0]
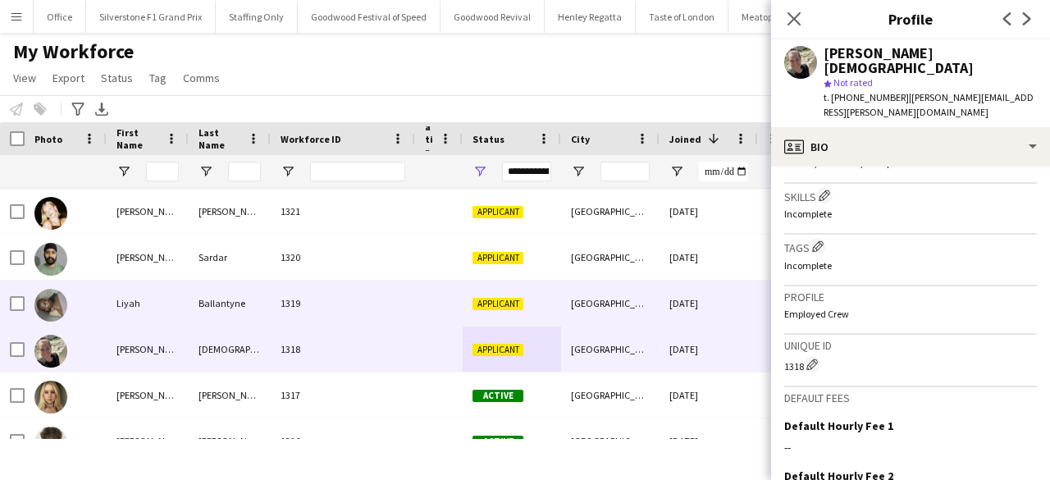
click at [705, 306] on div "[DATE]" at bounding box center [708, 302] width 98 height 45
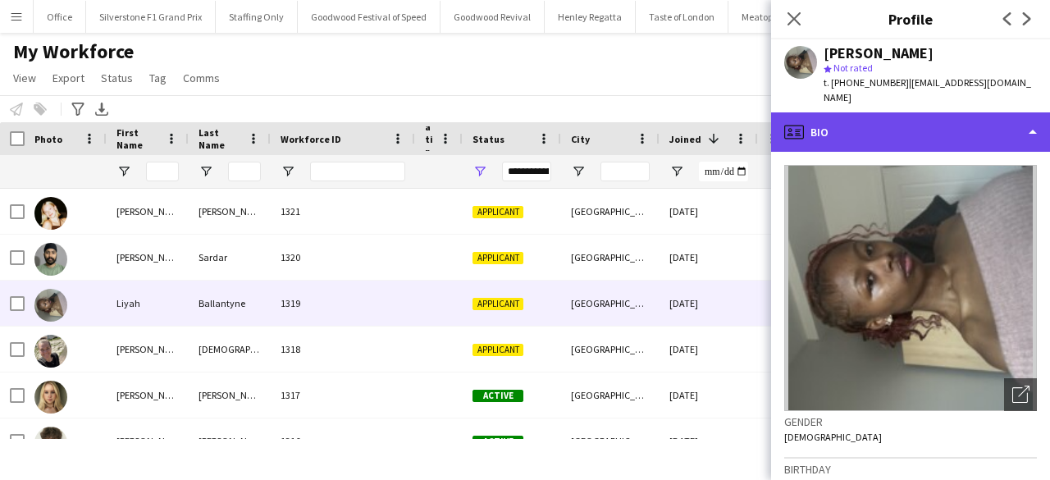
click at [894, 112] on div "profile Bio" at bounding box center [910, 131] width 279 height 39
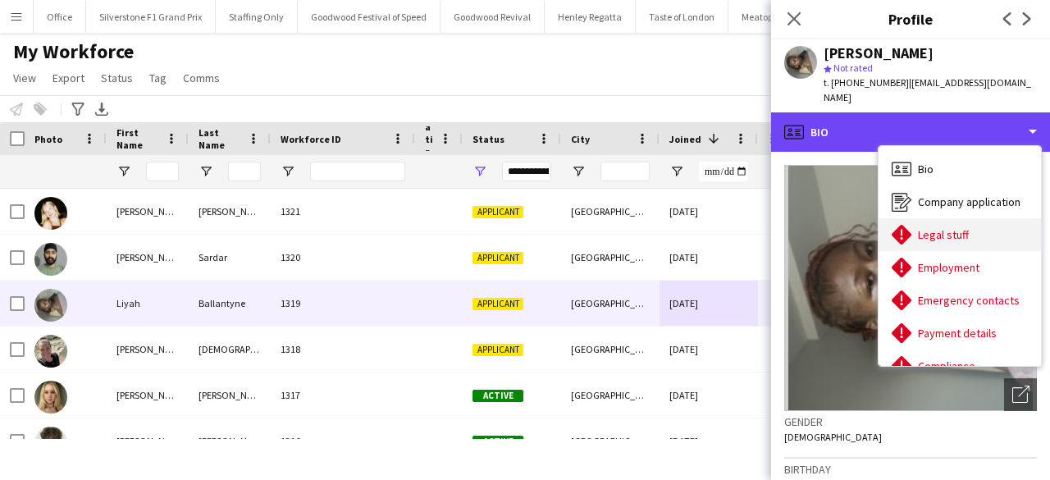
scroll to position [121, 0]
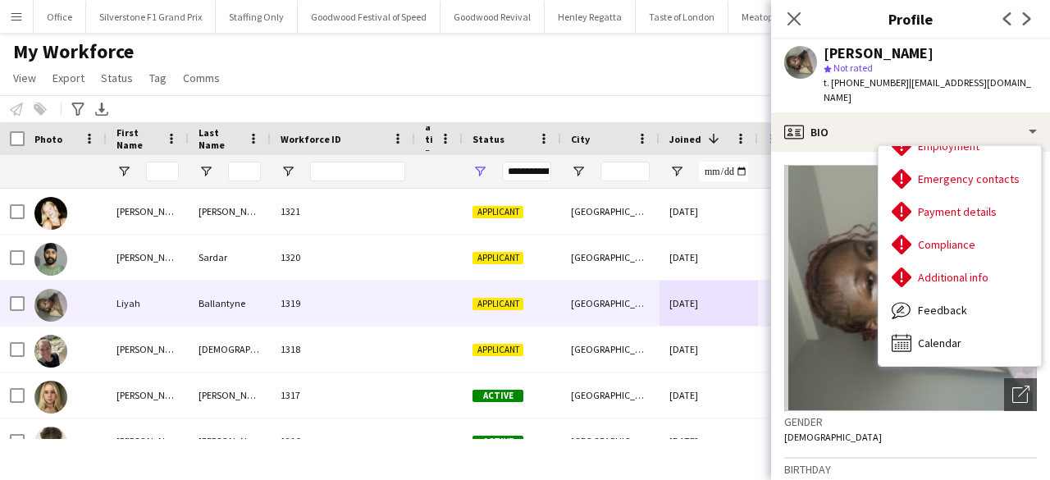
click at [541, 72] on div "My Workforce View Views Default view Glenn BD's Payroll New Starters New view U…" at bounding box center [525, 67] width 1050 height 56
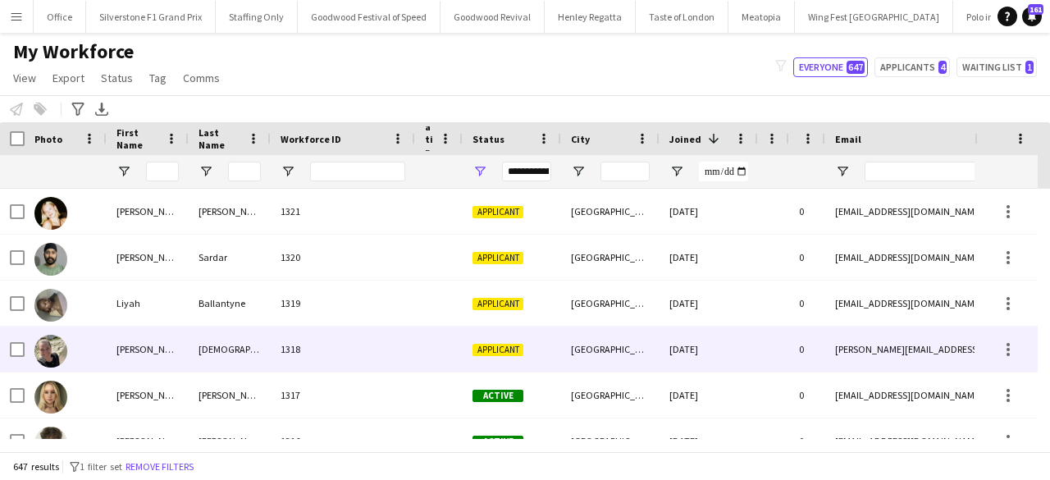
click at [345, 344] on div "1318" at bounding box center [343, 348] width 144 height 45
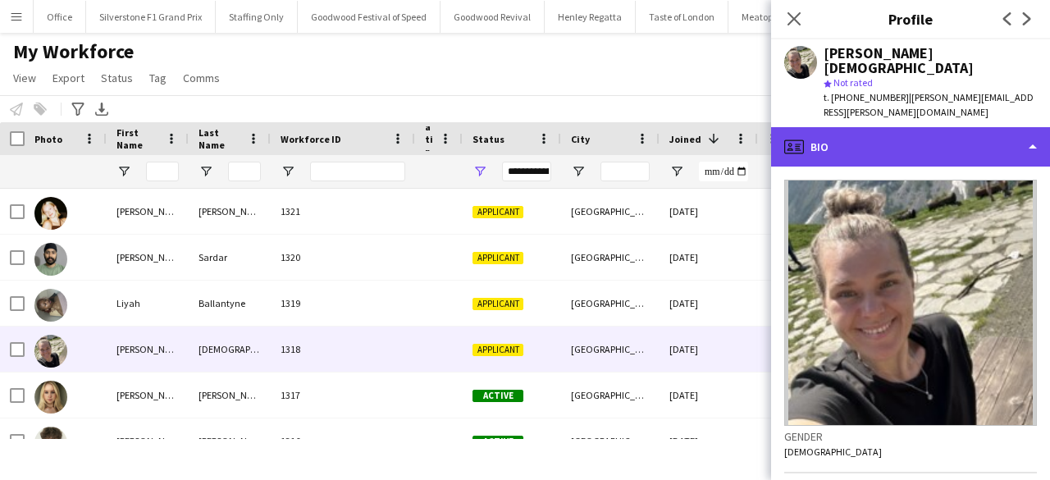
click at [845, 127] on div "profile Bio" at bounding box center [910, 146] width 279 height 39
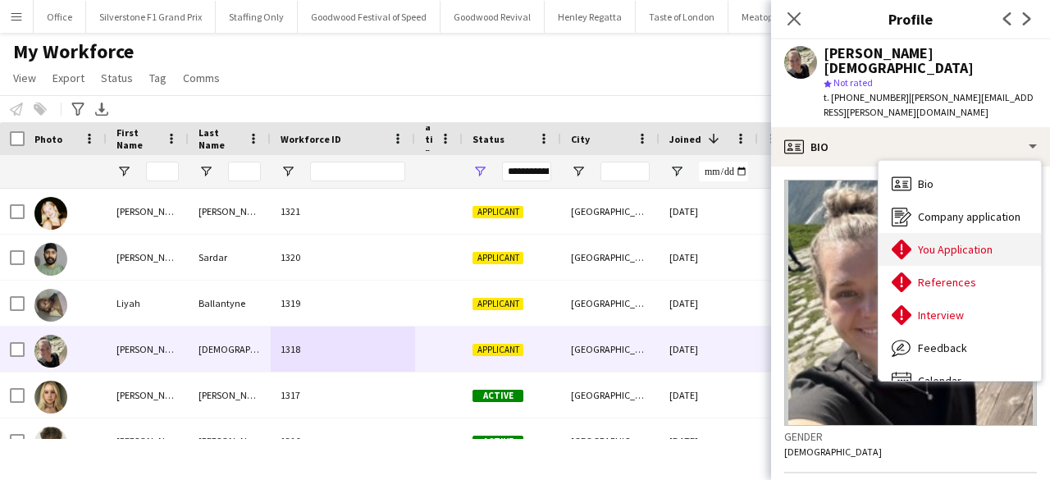
click at [966, 233] on div "You Application You Application" at bounding box center [959, 249] width 162 height 33
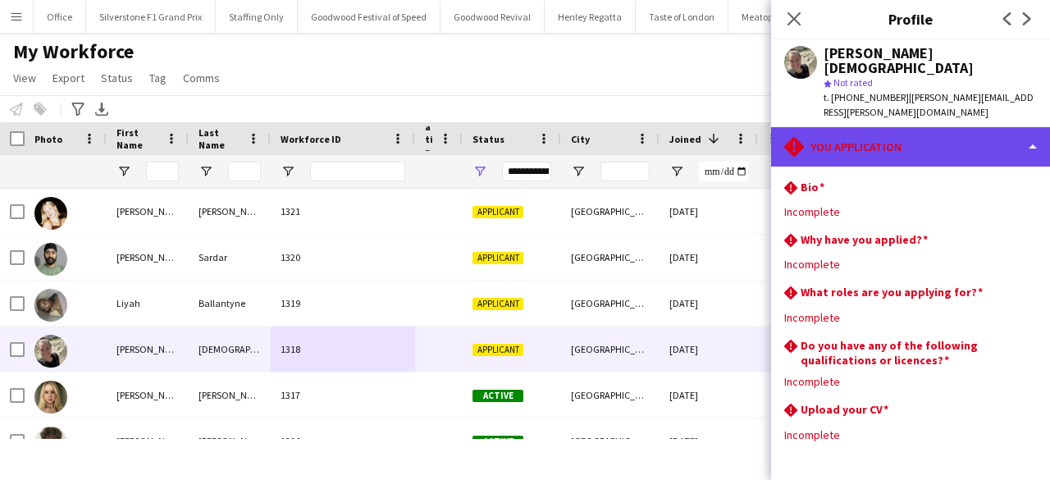
click at [935, 127] on div "rhombus-alert You Application" at bounding box center [910, 146] width 279 height 39
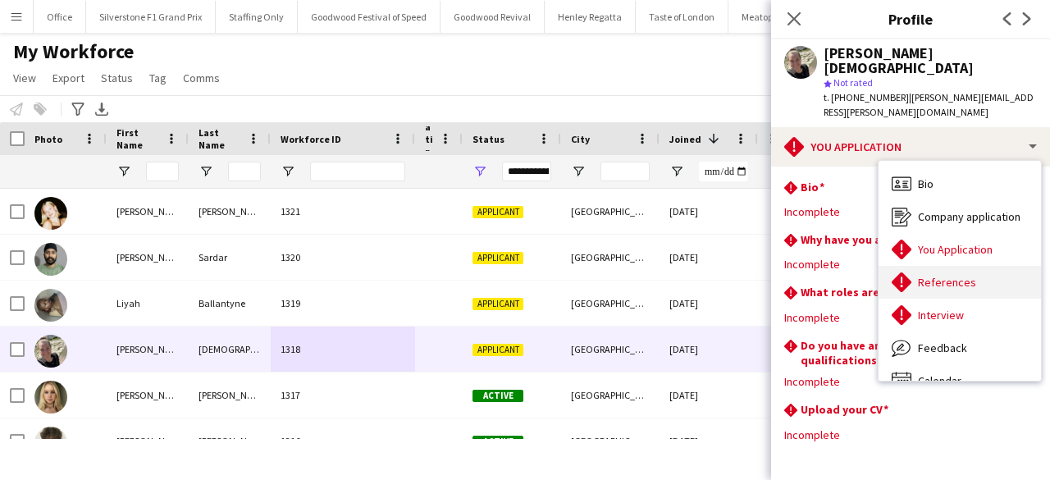
click at [955, 275] on span "References" at bounding box center [947, 282] width 58 height 15
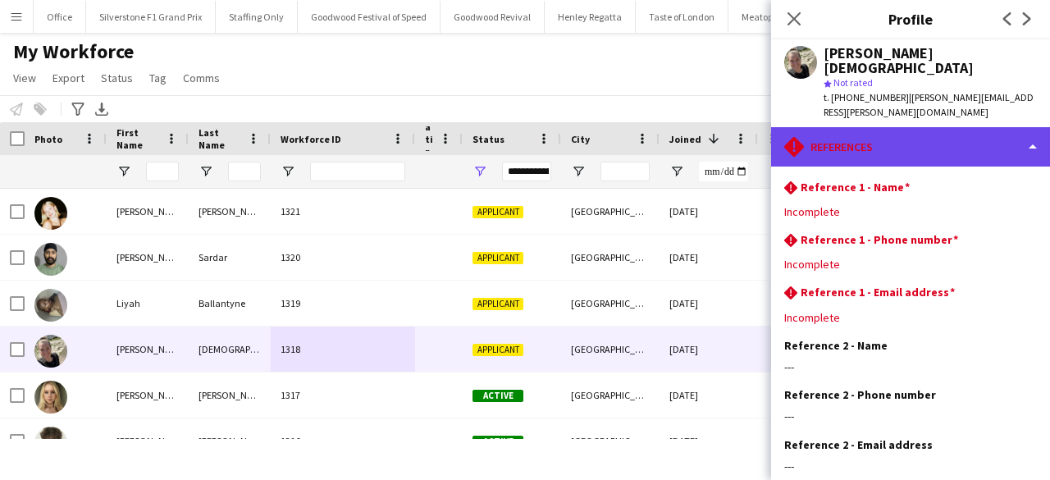
click at [894, 127] on div "rhombus-alert References" at bounding box center [910, 146] width 279 height 39
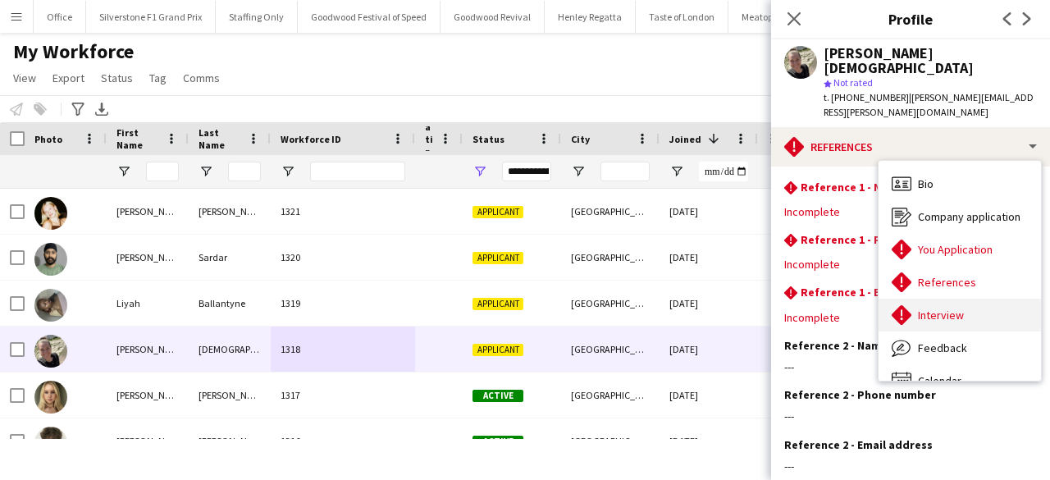
click at [945, 308] on span "Interview" at bounding box center [941, 315] width 46 height 15
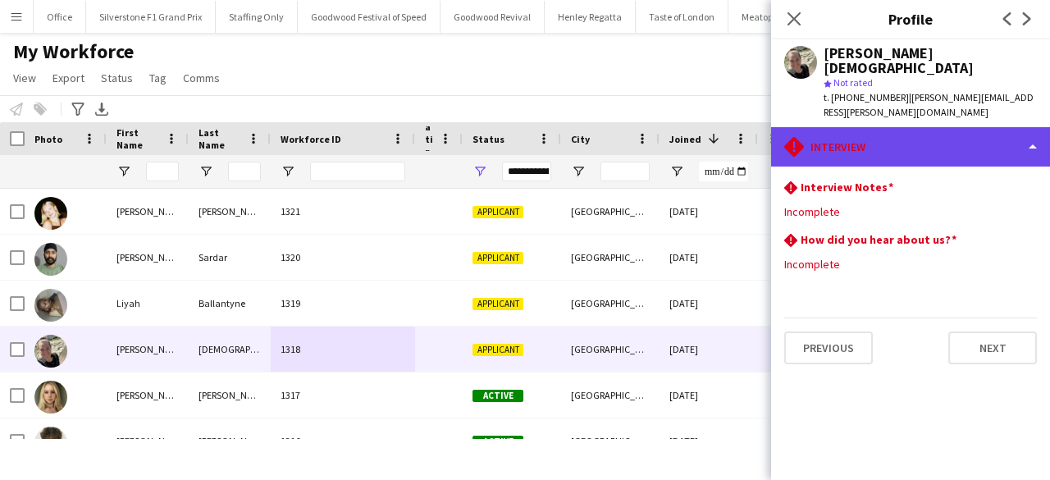
click at [848, 127] on div "rhombus-alert Interview" at bounding box center [910, 146] width 279 height 39
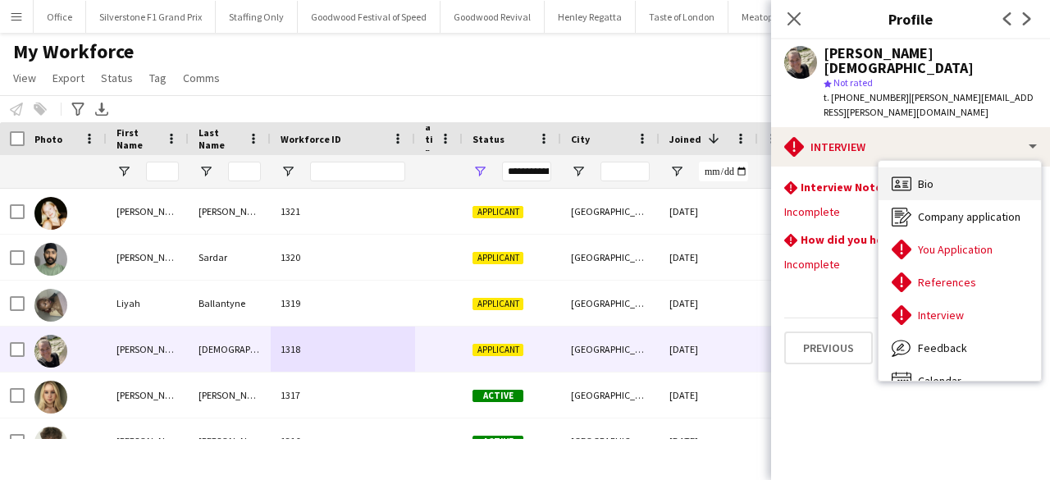
click at [902, 176] on icon at bounding box center [901, 183] width 20 height 14
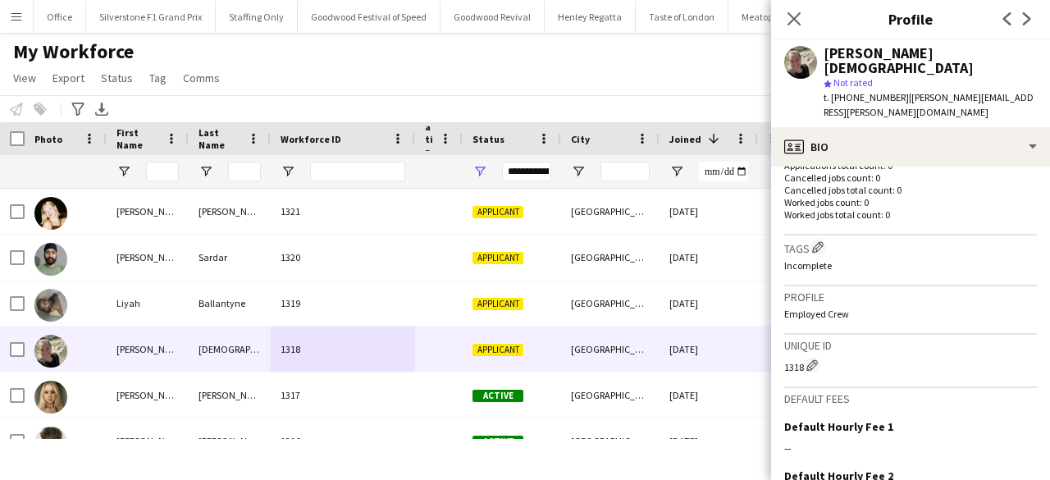
scroll to position [444, 0]
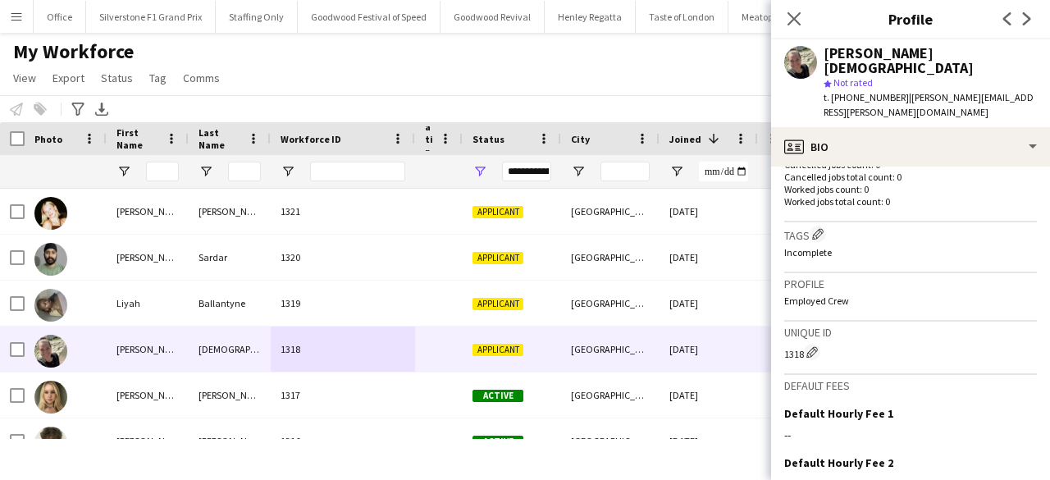
click at [727, 57] on div "My Workforce View Views Default view [PERSON_NAME] BD's Payroll New Starters Ne…" at bounding box center [525, 67] width 1050 height 56
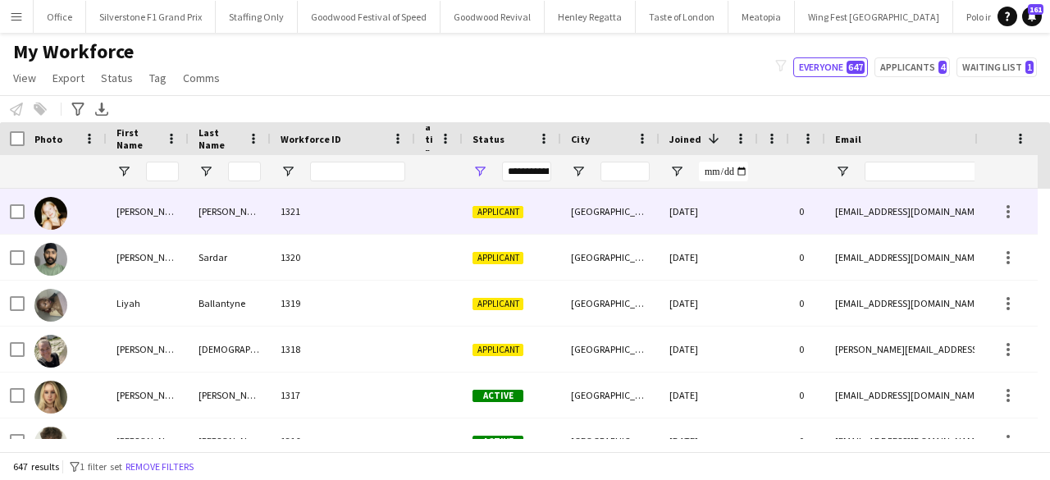
click at [549, 216] on div "Applicant" at bounding box center [512, 211] width 98 height 45
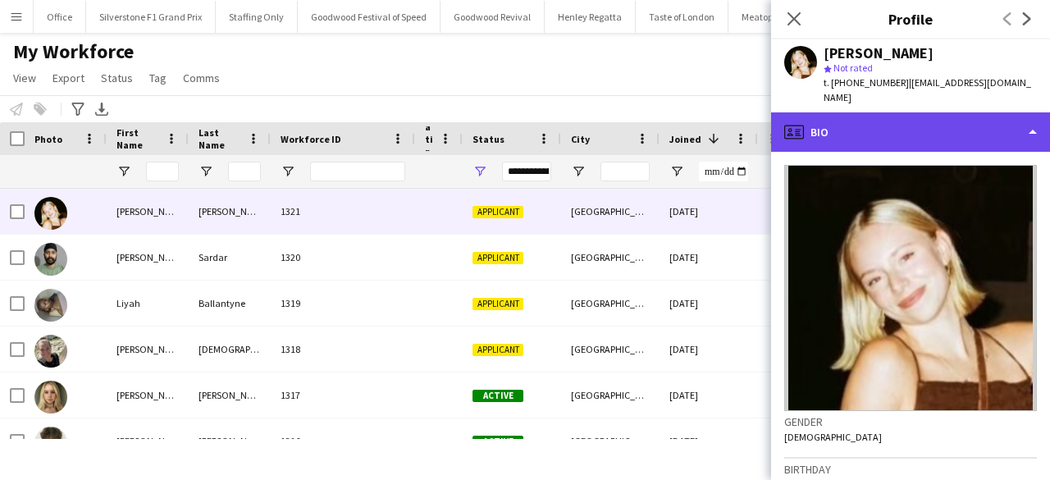
click at [844, 115] on div "profile Bio" at bounding box center [910, 131] width 279 height 39
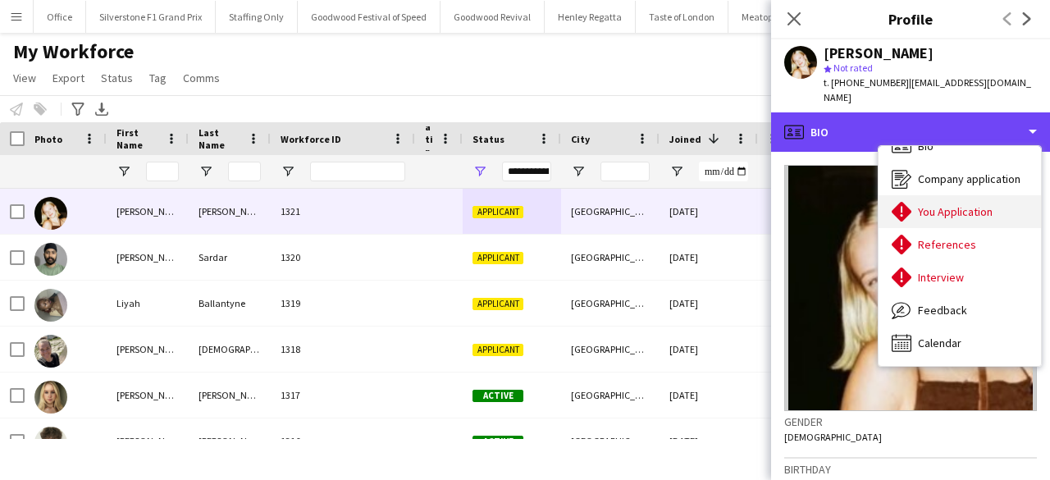
scroll to position [0, 0]
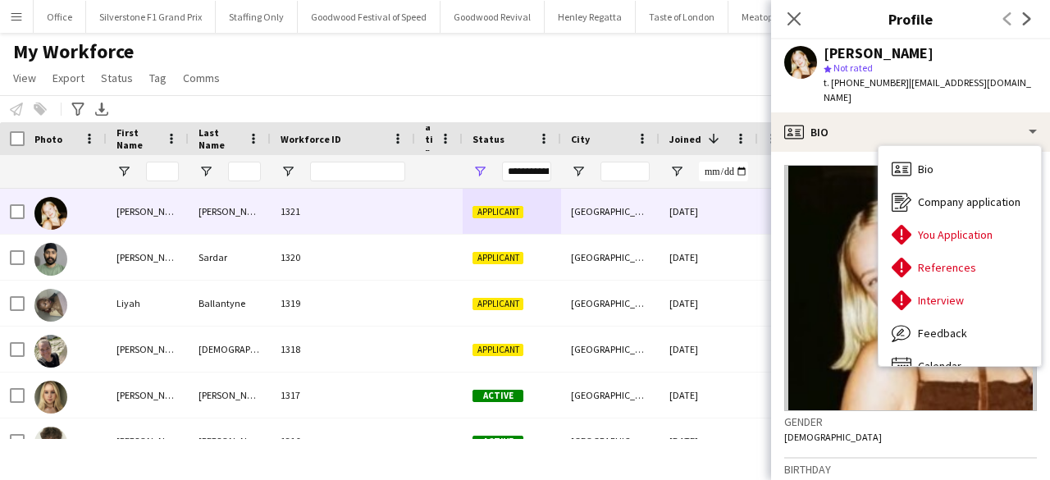
click at [666, 86] on div "My Workforce View Views Default view [PERSON_NAME] BD's Payroll New Starters Ne…" at bounding box center [525, 67] width 1050 height 56
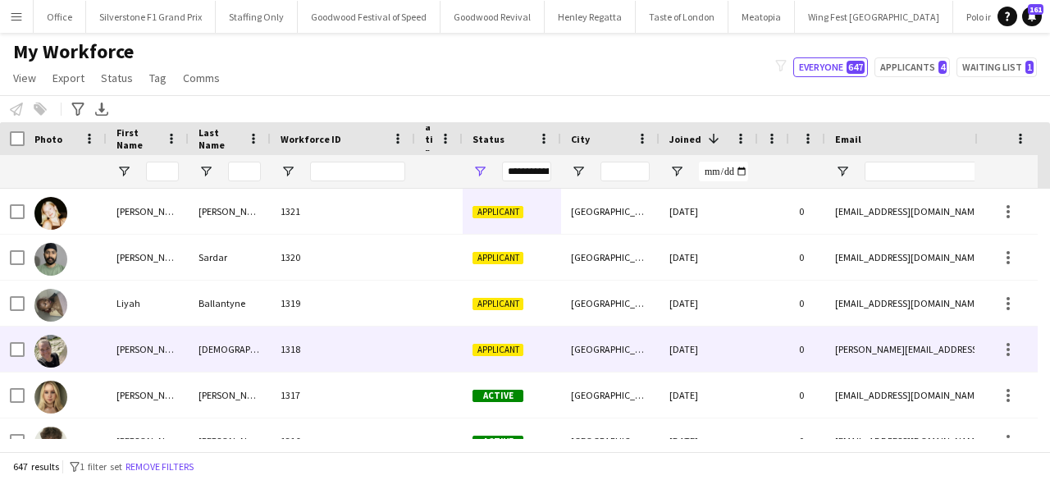
click at [391, 352] on div "1318" at bounding box center [343, 348] width 144 height 45
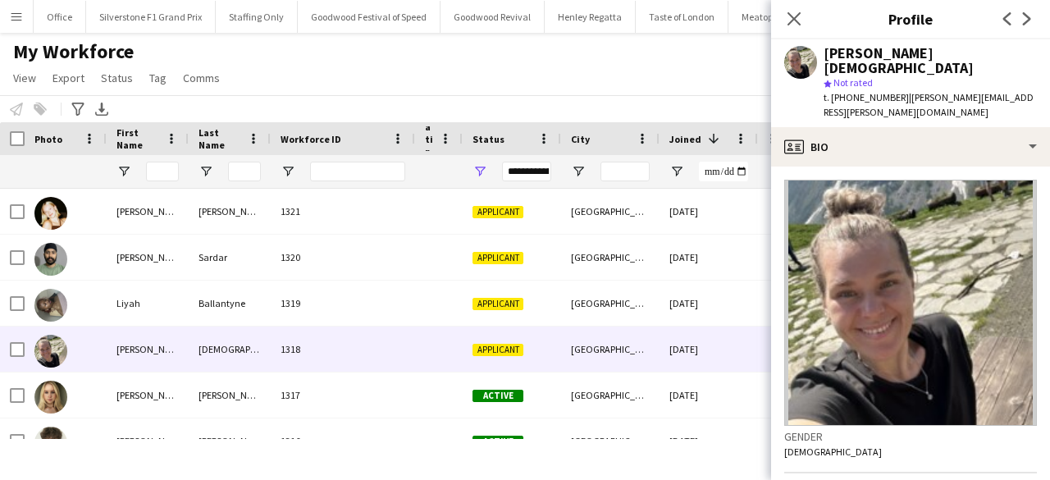
click at [864, 57] on div "[PERSON_NAME][DEMOGRAPHIC_DATA]" at bounding box center [929, 61] width 213 height 30
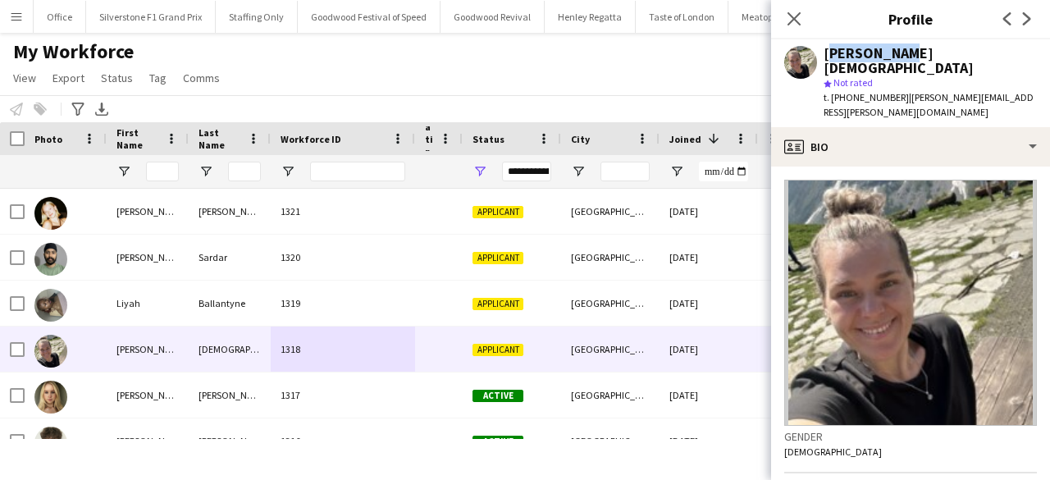
click at [864, 57] on div "[PERSON_NAME][DEMOGRAPHIC_DATA]" at bounding box center [929, 61] width 213 height 30
copy div "[PERSON_NAME]"
click at [902, 48] on div "[PERSON_NAME][DEMOGRAPHIC_DATA]" at bounding box center [929, 61] width 213 height 30
copy div "[DEMOGRAPHIC_DATA]"
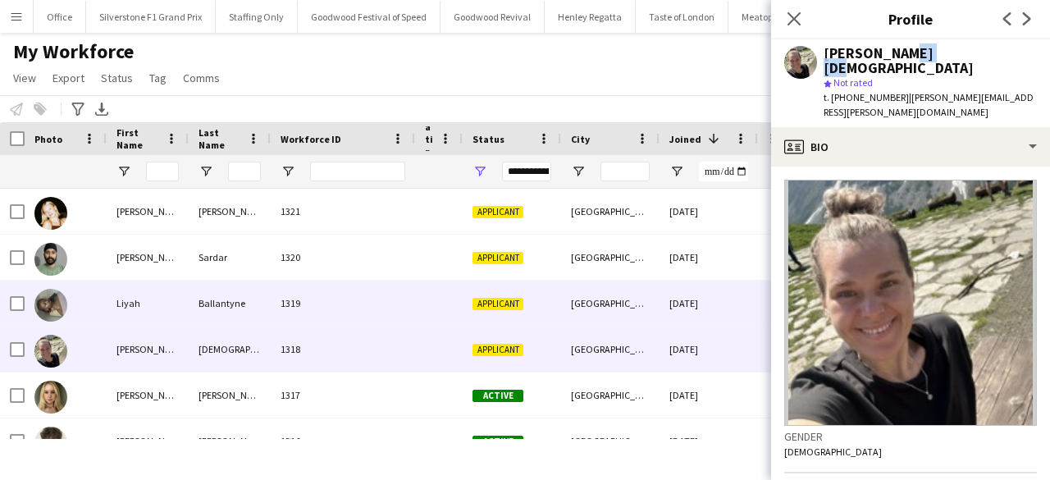
click at [587, 308] on div "[GEOGRAPHIC_DATA]" at bounding box center [610, 302] width 98 height 45
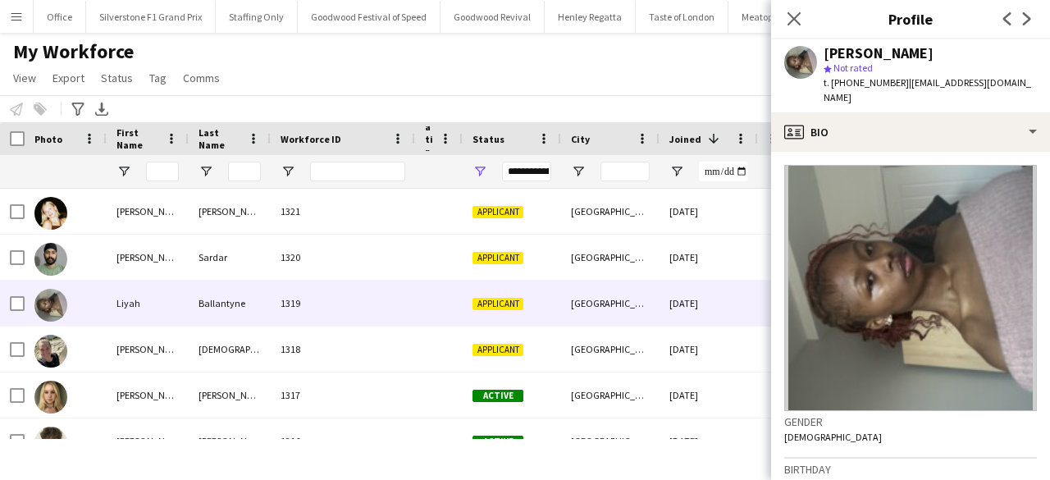
click at [841, 50] on div "[PERSON_NAME]" at bounding box center [878, 53] width 110 height 15
copy div "Liyah"
click at [897, 52] on div "[PERSON_NAME]" at bounding box center [878, 53] width 110 height 15
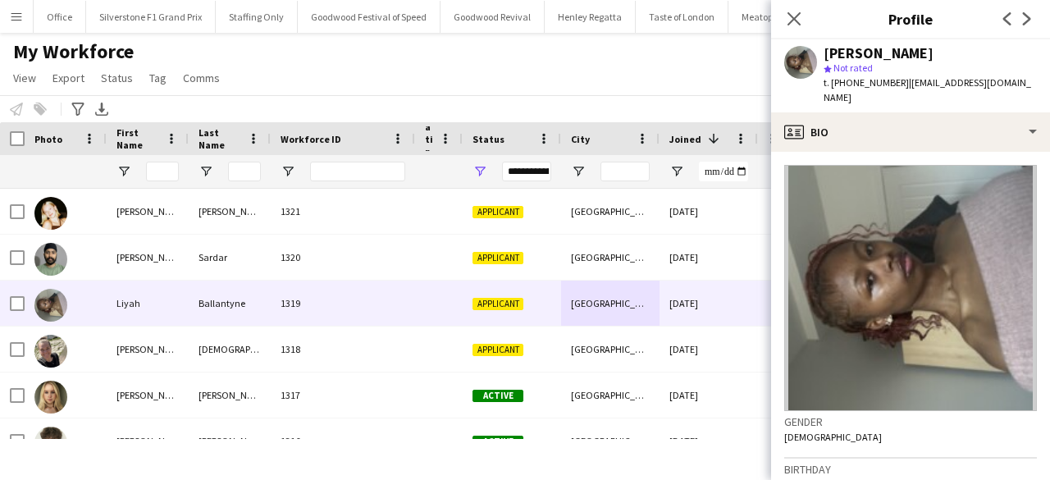
copy div "Ballantyne"
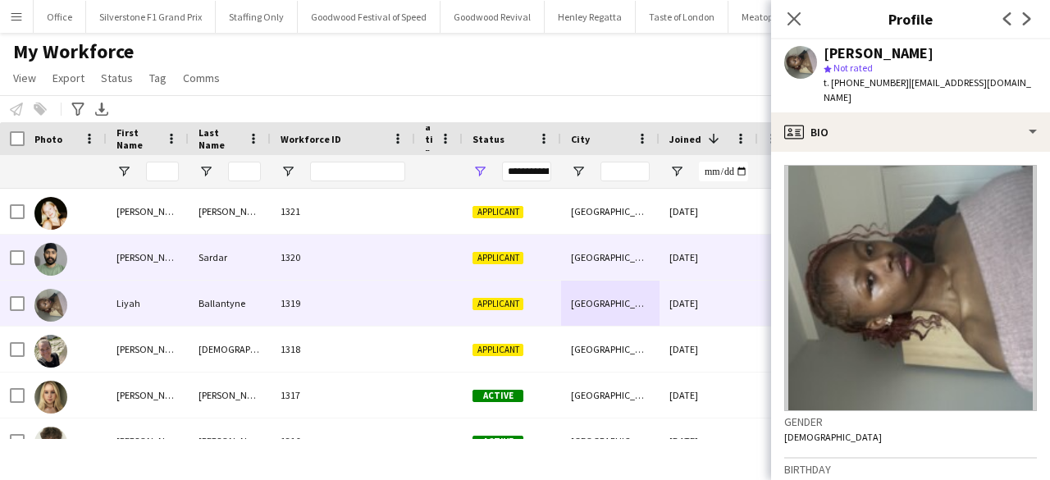
click at [526, 256] on div "Applicant" at bounding box center [512, 257] width 98 height 45
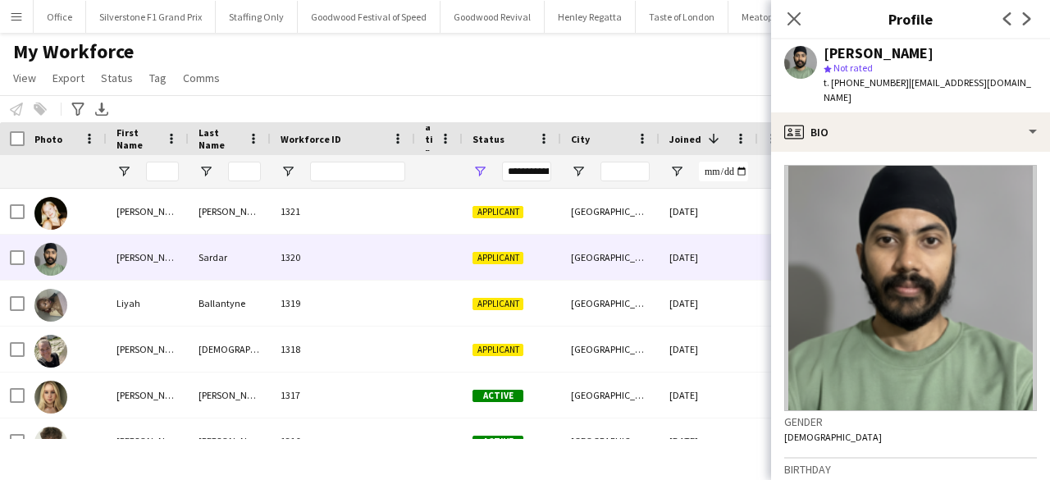
click at [842, 53] on div "[PERSON_NAME]" at bounding box center [878, 53] width 110 height 15
copy div "[PERSON_NAME]"
click at [933, 53] on div "[PERSON_NAME]" at bounding box center [878, 53] width 110 height 15
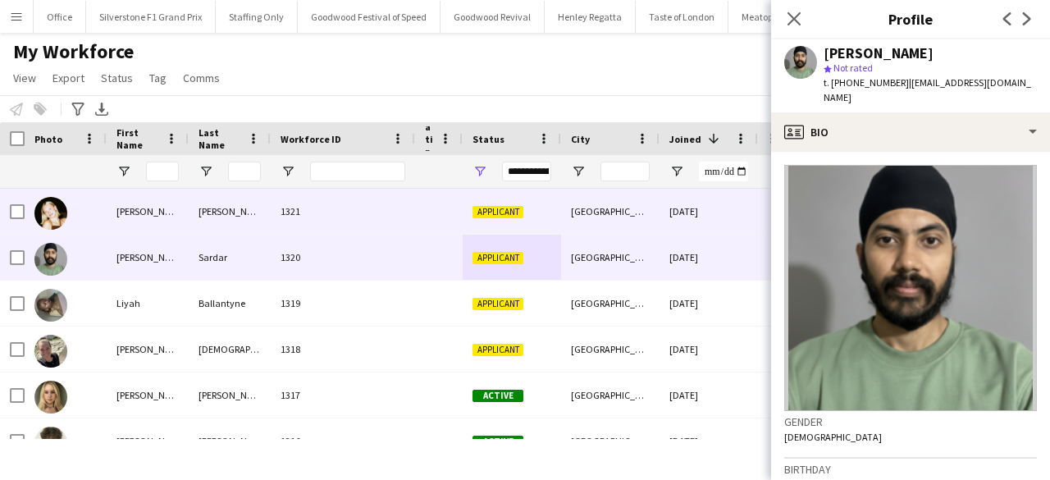
click at [512, 212] on span "Applicant" at bounding box center [497, 212] width 51 height 12
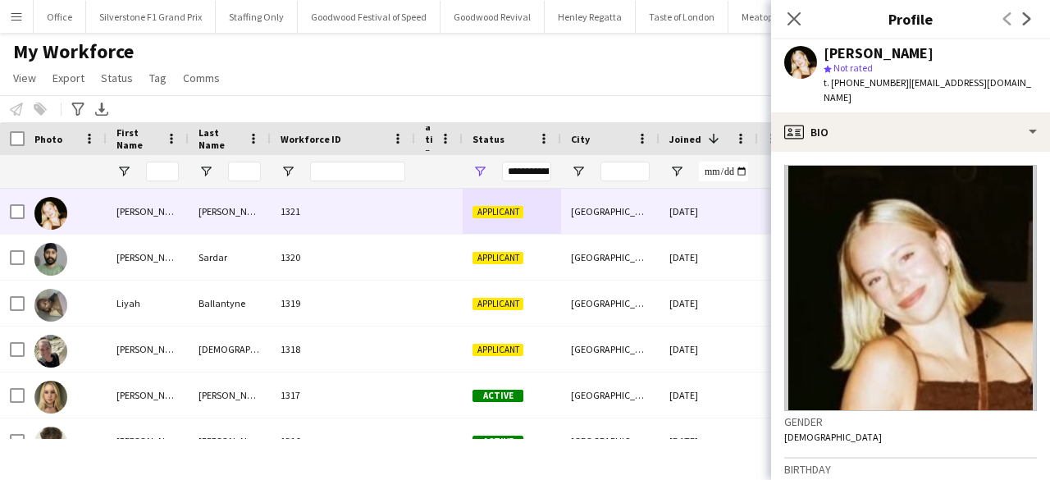
click at [840, 52] on div "[PERSON_NAME]" at bounding box center [878, 53] width 110 height 15
copy div "[PERSON_NAME]"
click at [884, 47] on div "[PERSON_NAME]" at bounding box center [878, 53] width 110 height 15
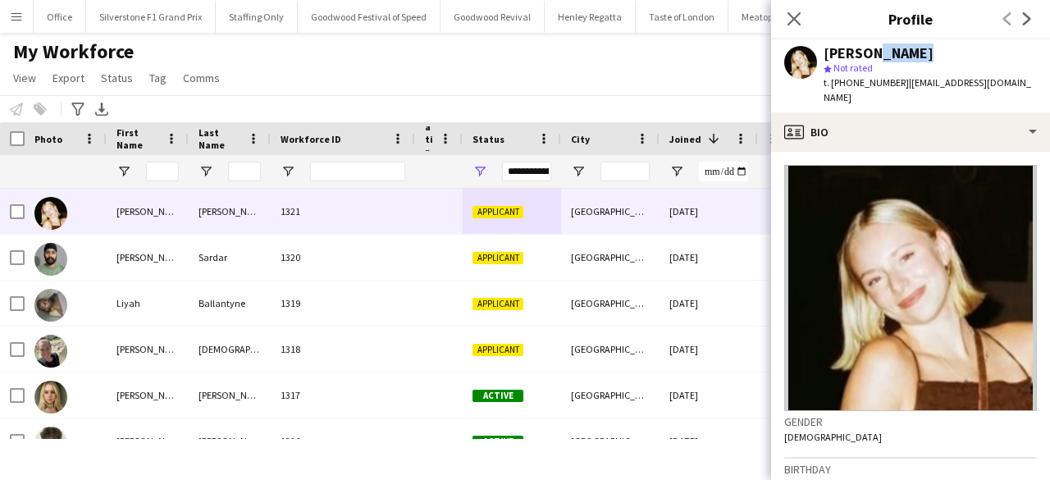
copy div "[PERSON_NAME]"
